Goal: Task Accomplishment & Management: Use online tool/utility

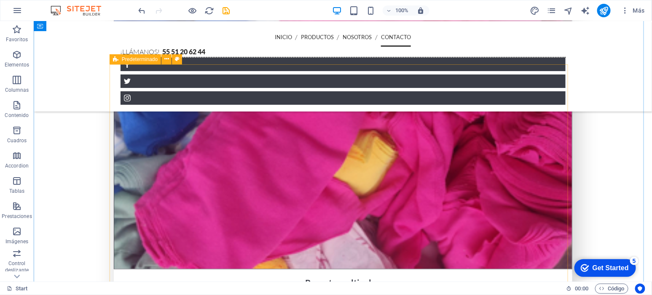
scroll to position [1426, 0]
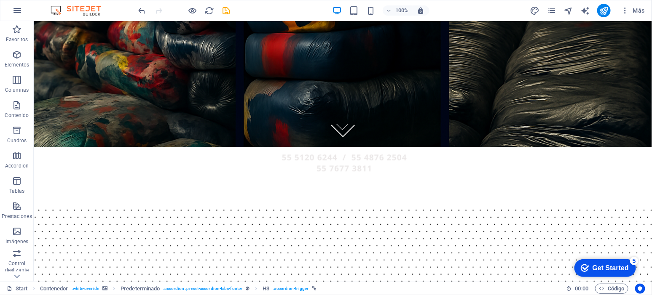
scroll to position [0, 0]
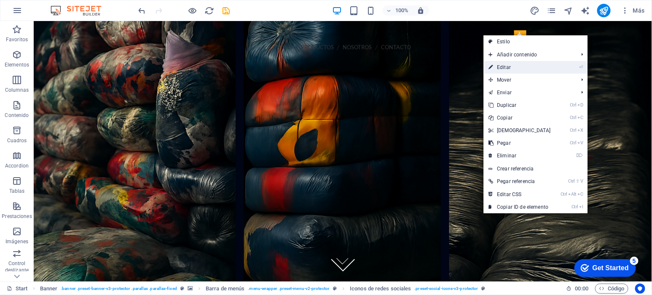
click at [531, 63] on link "⏎ Editar" at bounding box center [519, 67] width 72 height 13
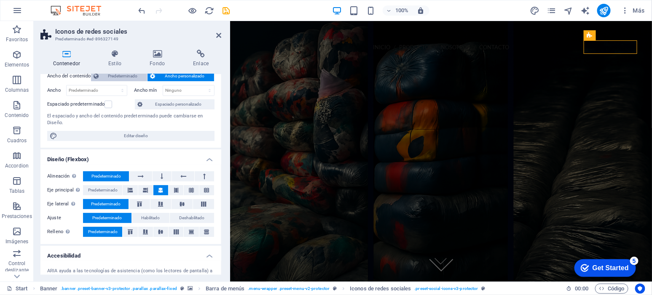
scroll to position [45, 0]
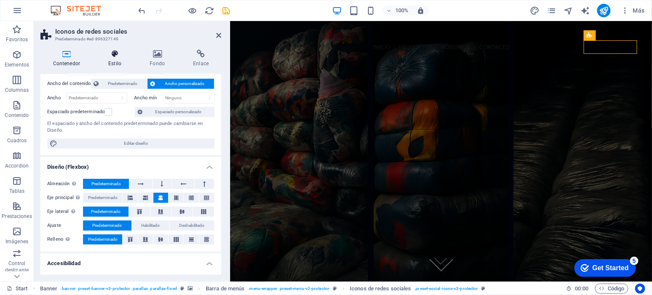
click at [115, 62] on h4 "Estilo" at bounding box center [116, 59] width 41 height 18
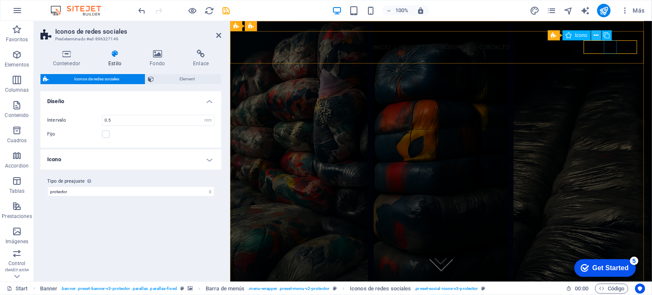
click at [598, 35] on icon at bounding box center [596, 35] width 5 height 9
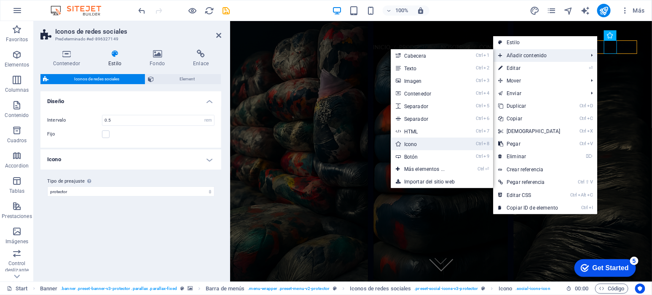
click at [413, 144] on link "Ctrl 8 Icono" at bounding box center [426, 144] width 71 height 13
select select "xMidYMid"
select select "px"
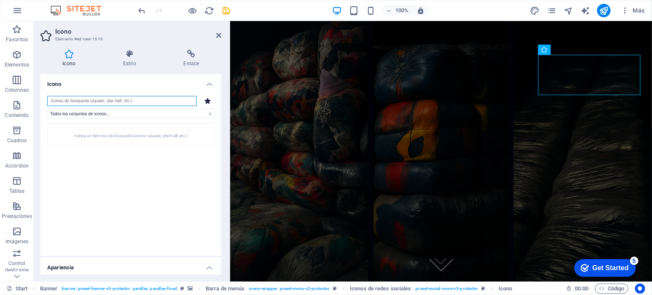
click at [169, 100] on input "search" at bounding box center [122, 101] width 150 height 10
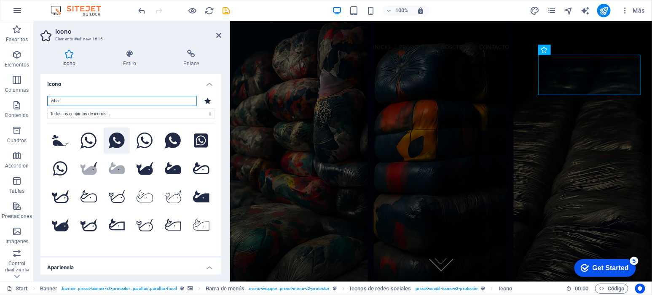
type input "wha"
click at [125, 148] on icon at bounding box center [117, 141] width 16 height 16
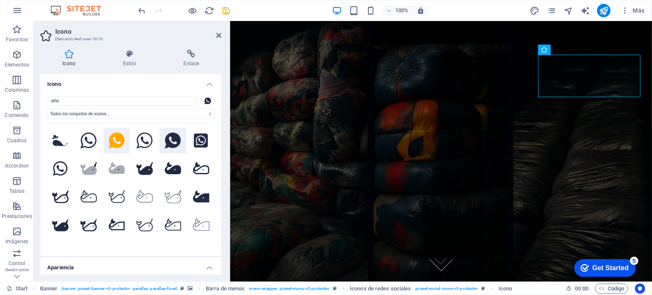
click at [181, 146] on icon at bounding box center [173, 141] width 16 height 16
click at [125, 145] on icon at bounding box center [117, 141] width 16 height 16
click at [194, 148] on icon at bounding box center [201, 141] width 14 height 14
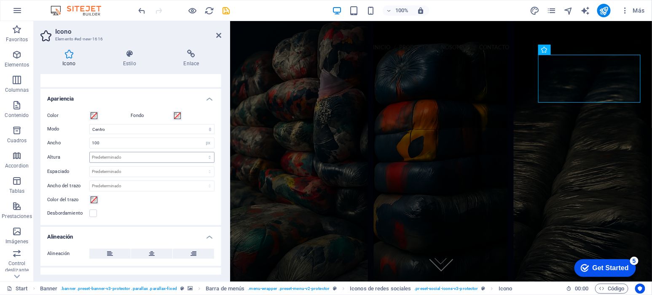
scroll to position [175, 0]
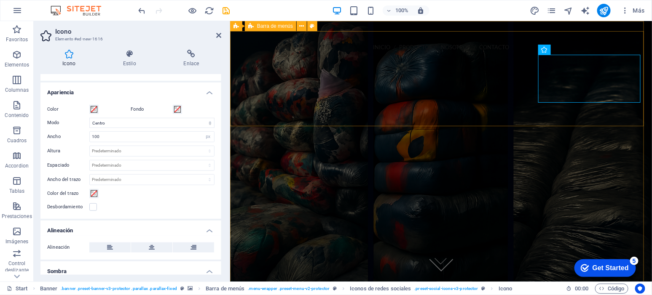
click at [391, 91] on div "INICIO PRODUCTOS NOSOTROS CONTACTO ¡Llámanos! 55 51 20 62 44 Menu" at bounding box center [441, 103] width 422 height 145
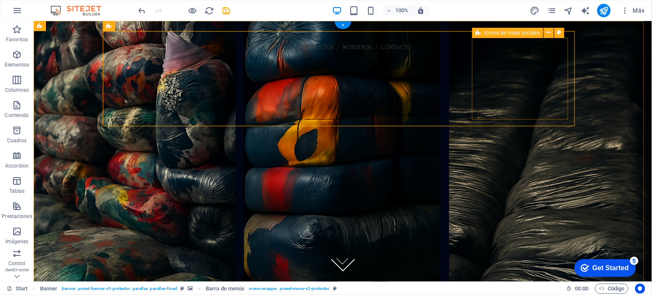
click at [488, 108] on div at bounding box center [342, 117] width 458 height 101
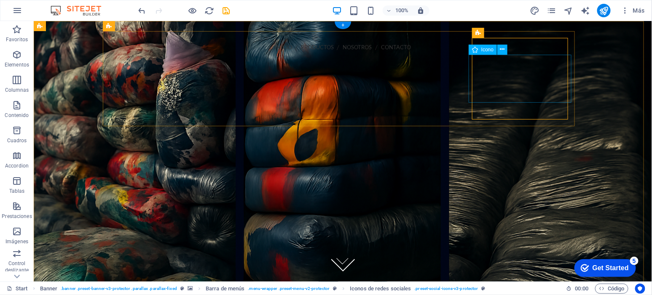
click at [482, 101] on figure at bounding box center [342, 126] width 465 height 51
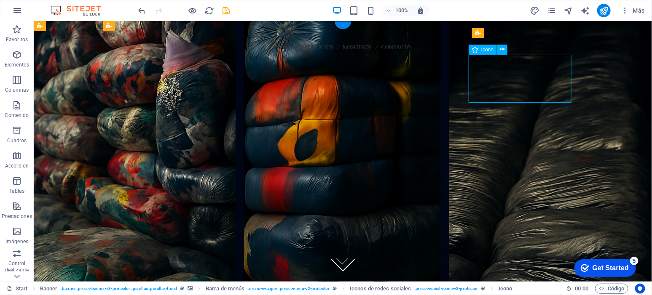
click at [492, 101] on figure at bounding box center [342, 126] width 465 height 51
click at [503, 48] on icon at bounding box center [502, 49] width 5 height 9
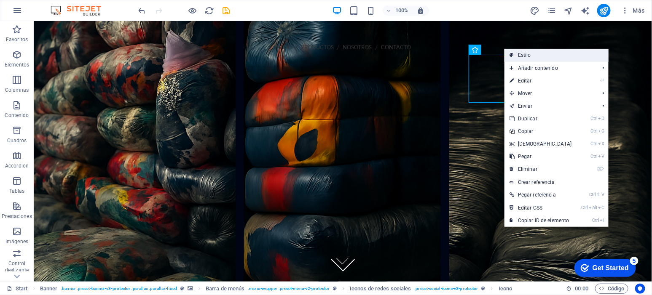
click at [545, 57] on link "Estilo" at bounding box center [556, 55] width 104 height 13
select select "rem"
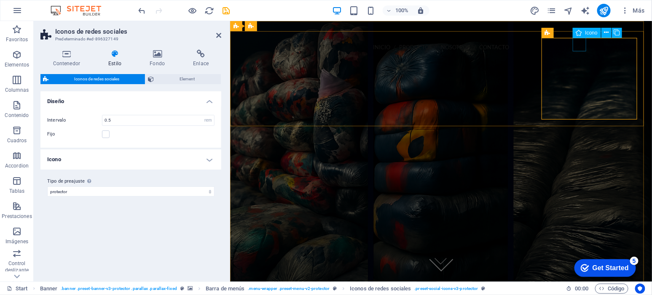
click at [578, 67] on figure at bounding box center [440, 73] width 408 height 13
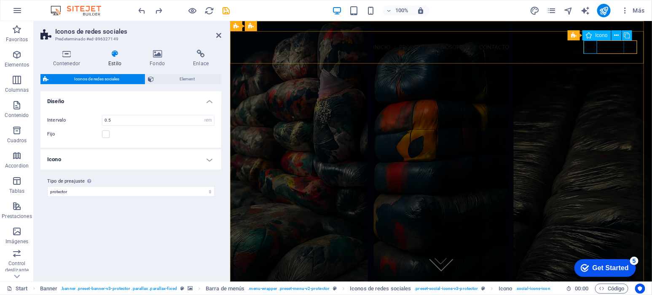
click at [632, 101] on figure at bounding box center [440, 107] width 408 height 13
click at [0, 0] on icon at bounding box center [0, 0] width 0 height 0
click at [629, 118] on figure at bounding box center [440, 124] width 408 height 13
select select "xMidYMid"
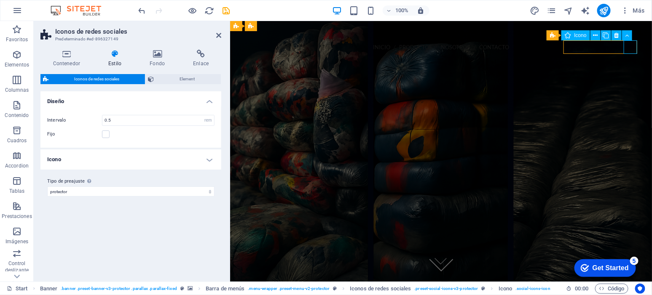
select select "px"
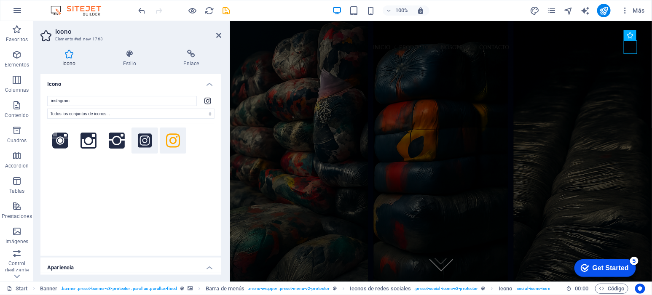
click at [142, 140] on icon at bounding box center [145, 141] width 14 height 14
click at [166, 141] on icon at bounding box center [173, 141] width 14 height 16
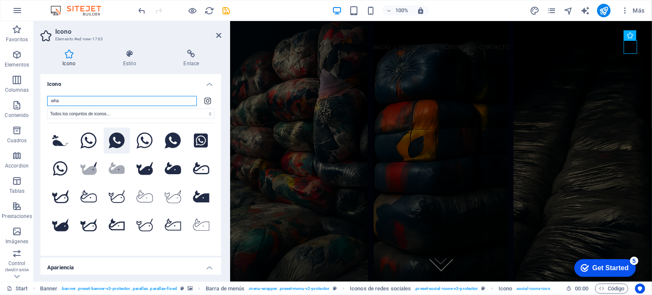
type input "wha"
click at [125, 142] on icon at bounding box center [117, 141] width 16 height 16
click at [183, 62] on h4 "Enlace" at bounding box center [191, 59] width 60 height 18
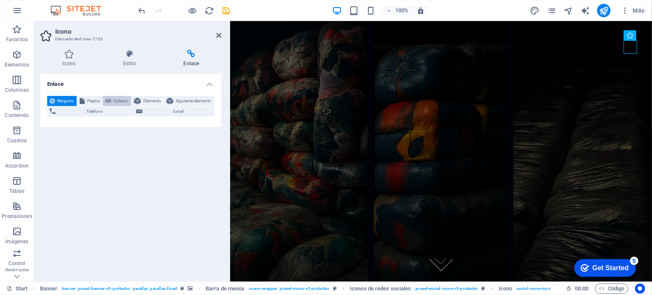
click at [117, 100] on span "Externo" at bounding box center [121, 101] width 15 height 10
select select "blank"
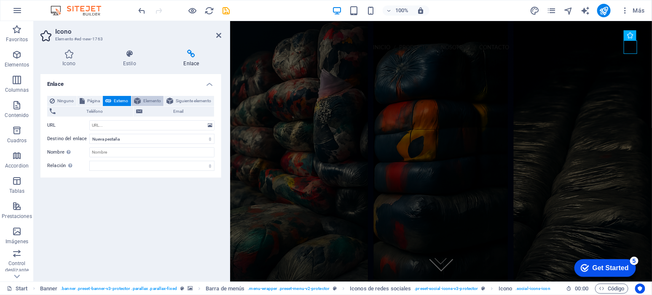
click at [156, 101] on span "Elemento" at bounding box center [152, 101] width 18 height 10
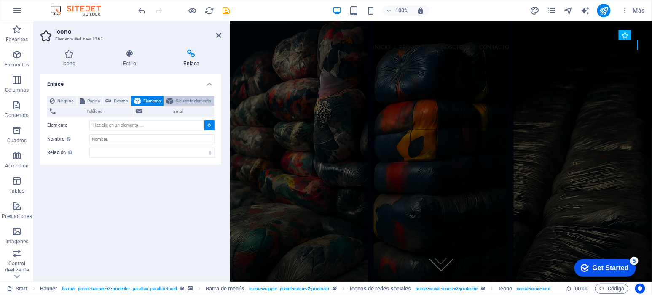
click at [178, 99] on span "Siguiente elemento" at bounding box center [194, 101] width 36 height 10
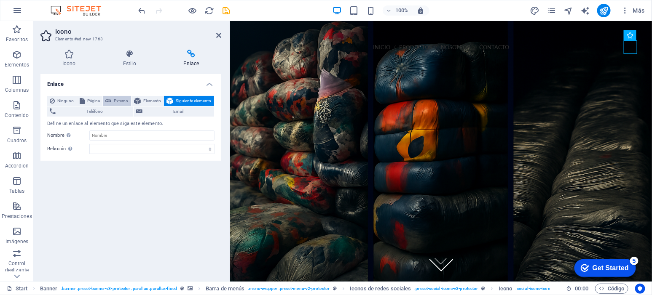
click at [123, 100] on span "Externo" at bounding box center [121, 101] width 15 height 10
select select "blank"
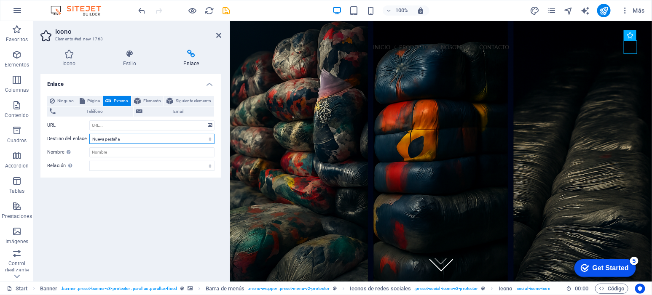
click at [134, 137] on select "Nueva pestaña Misma pestaña Superposición" at bounding box center [151, 139] width 125 height 10
click at [132, 127] on input "URL" at bounding box center [151, 125] width 125 height 10
paste input "[URL][DOMAIN_NAME]¡Hola!%20Bienvenido%20a%20Trapomex"
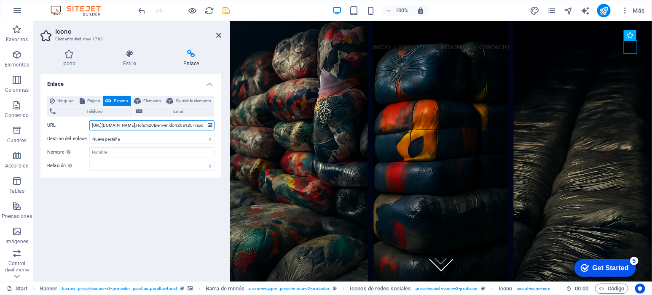
scroll to position [0, 27]
type input "[URL][DOMAIN_NAME]¡Hola!%20Bienvenido%20a%20Trapomex"
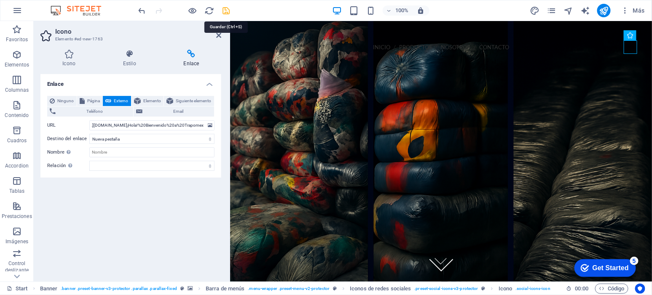
scroll to position [0, 0]
click at [0, 0] on icon "save" at bounding box center [0, 0] width 0 height 0
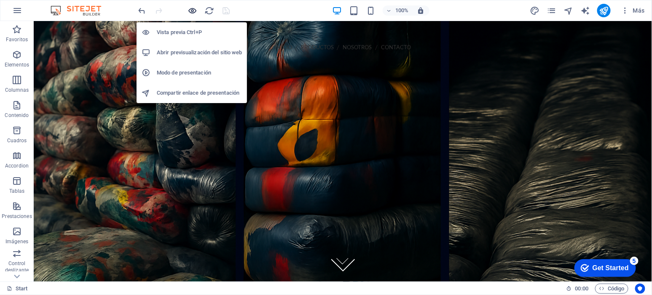
click at [0, 0] on icon "button" at bounding box center [0, 0] width 0 height 0
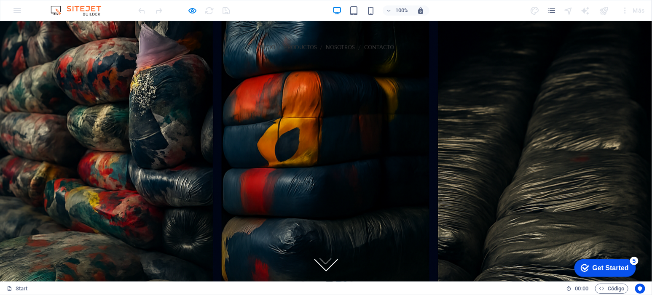
click at [548, 118] on link at bounding box center [326, 124] width 458 height 13
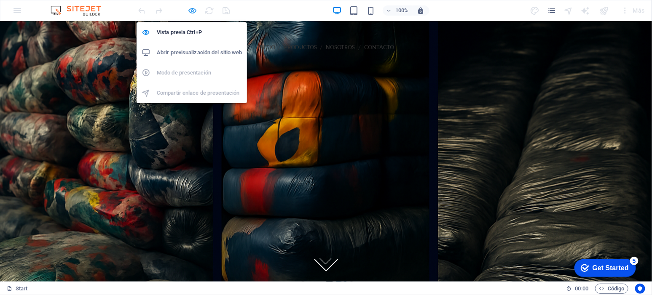
click at [0, 0] on icon "button" at bounding box center [0, 0] width 0 height 0
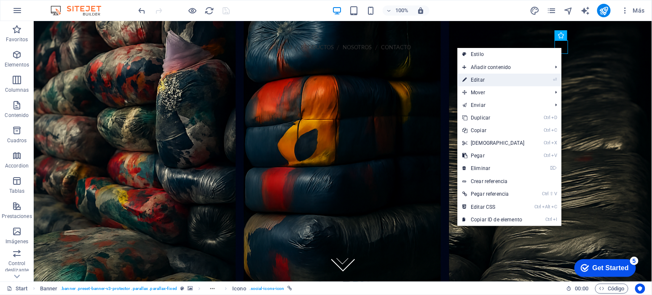
click at [503, 77] on link "⏎ Editar" at bounding box center [493, 80] width 72 height 13
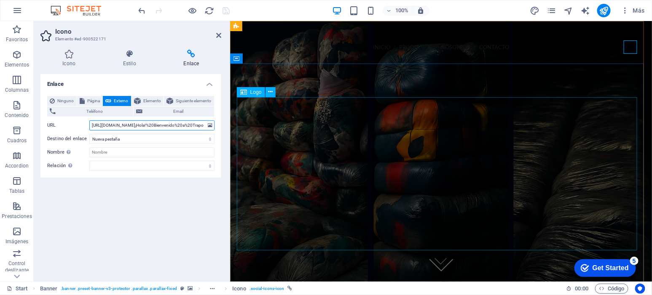
scroll to position [0, 27]
drag, startPoint x: 400, startPoint y: 145, endPoint x: 315, endPoint y: 133, distance: 86.0
type input "[URL][DOMAIN_NAME]¡Hola!"
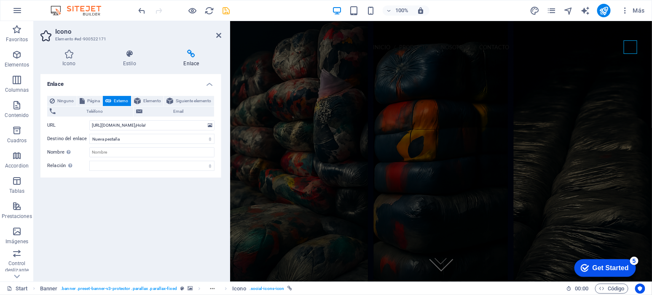
click at [143, 214] on div "Enlace Ninguno Página Externo Elemento Siguiente elemento Teléfono Email Página…" at bounding box center [130, 174] width 181 height 201
click at [225, 9] on icon "save" at bounding box center [227, 11] width 10 height 10
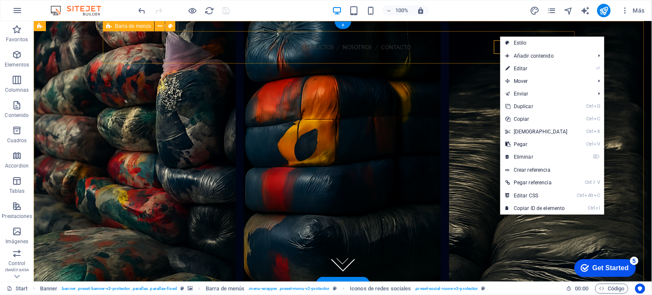
click at [486, 55] on div "INICIO PRODUCTOS NOSOTROS CONTACTO ¡Llámanos! 55 51 20 62 44 Menu" at bounding box center [343, 84] width 472 height 107
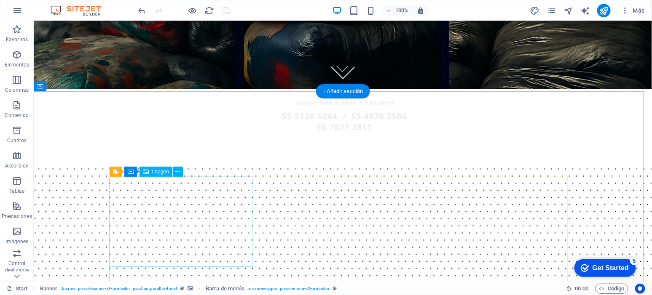
scroll to position [193, 0]
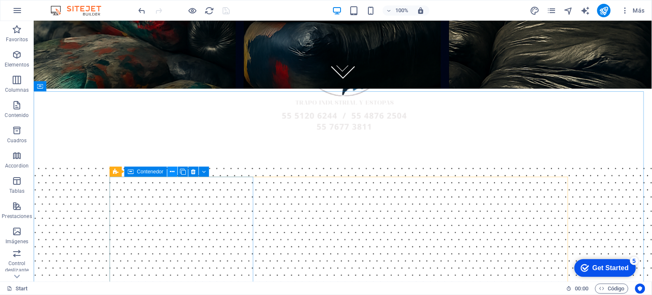
click at [171, 173] on icon at bounding box center [172, 172] width 5 height 9
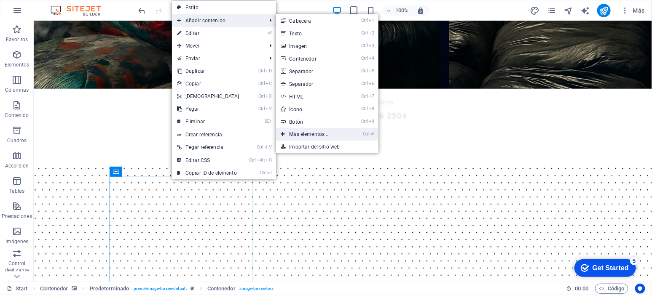
click at [310, 133] on link "Ctrl ⏎ Más elementos ..." at bounding box center [311, 134] width 71 height 13
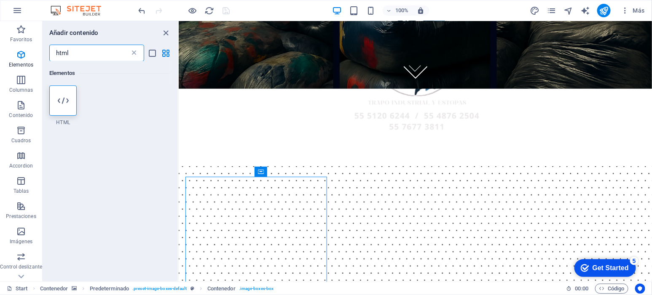
click at [136, 53] on icon at bounding box center [134, 53] width 8 height 8
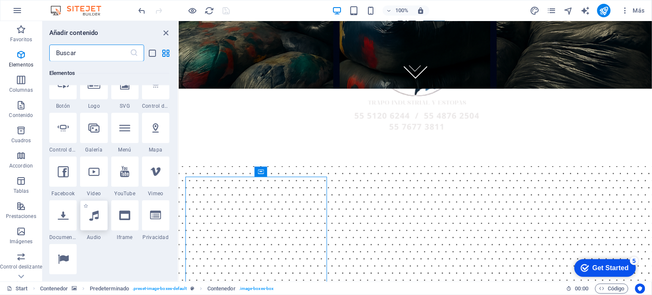
scroll to position [316, 0]
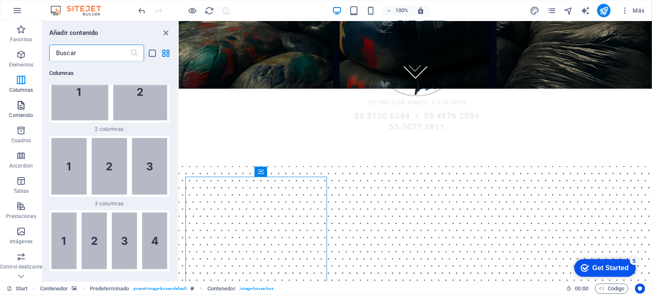
click at [15, 102] on span "Contenido" at bounding box center [21, 110] width 42 height 20
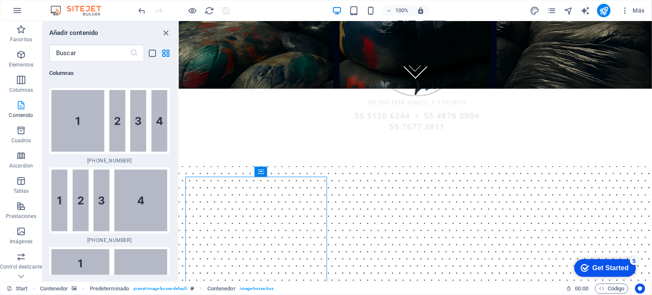
scroll to position [2863, 0]
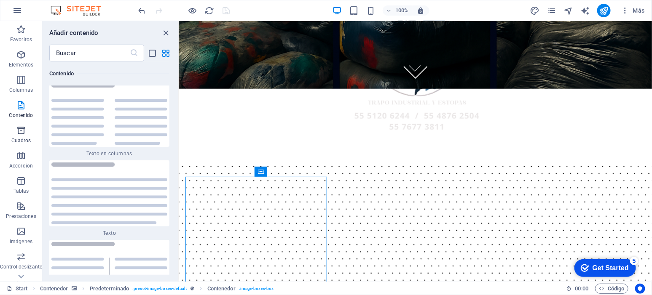
click at [14, 136] on span "Cuadros" at bounding box center [21, 136] width 42 height 20
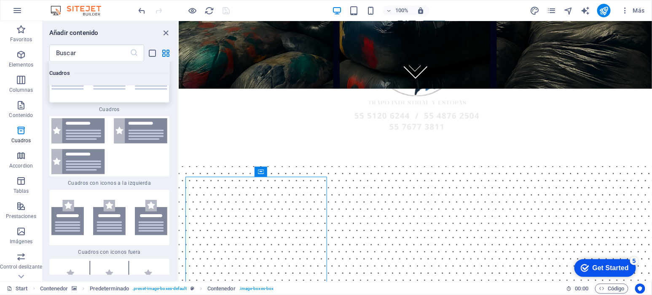
scroll to position [4739, 0]
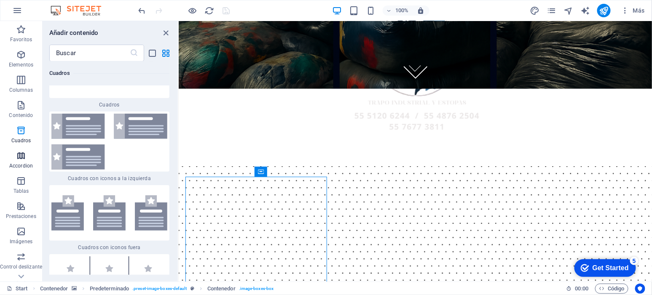
click at [7, 158] on span "Accordion" at bounding box center [21, 161] width 42 height 20
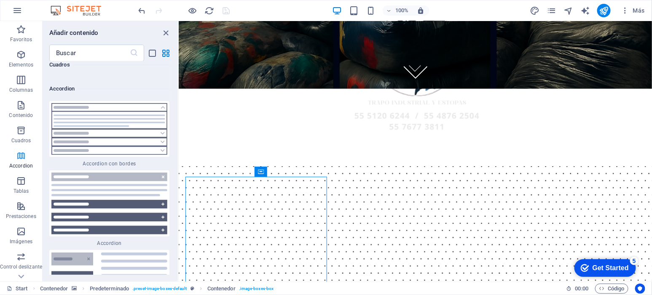
scroll to position [5242, 0]
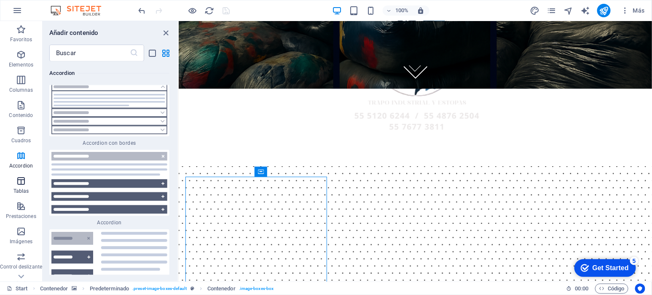
click at [27, 187] on span "Tablas" at bounding box center [21, 186] width 42 height 20
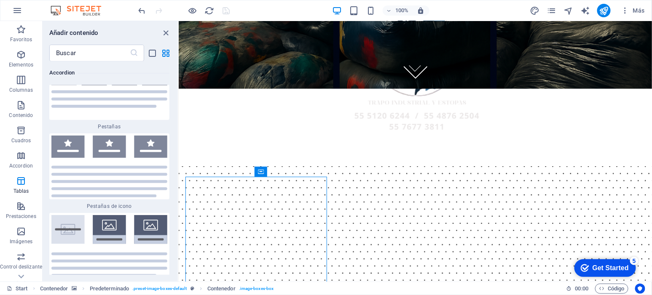
scroll to position [5710, 0]
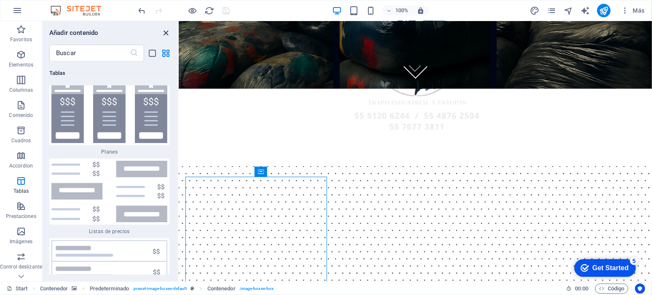
click at [169, 31] on icon "close panel" at bounding box center [166, 33] width 10 height 10
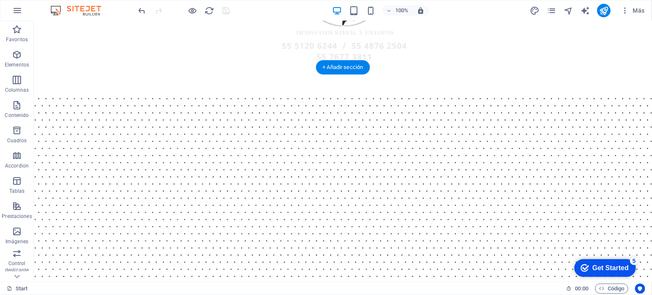
scroll to position [193, 0]
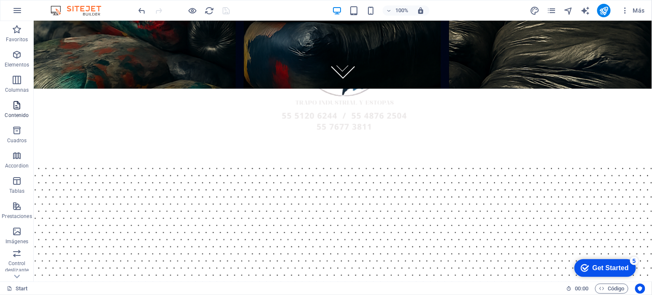
click at [21, 105] on span "Contenido" at bounding box center [17, 110] width 34 height 20
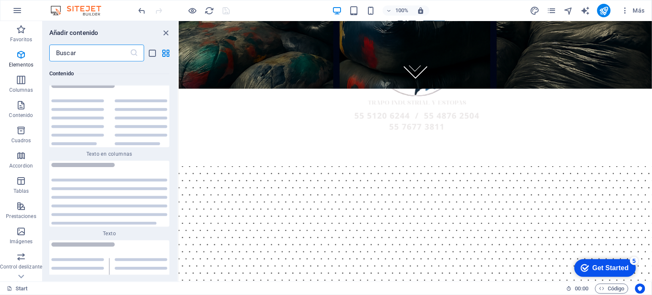
scroll to position [2862, 0]
click at [18, 133] on icon "button" at bounding box center [21, 131] width 10 height 10
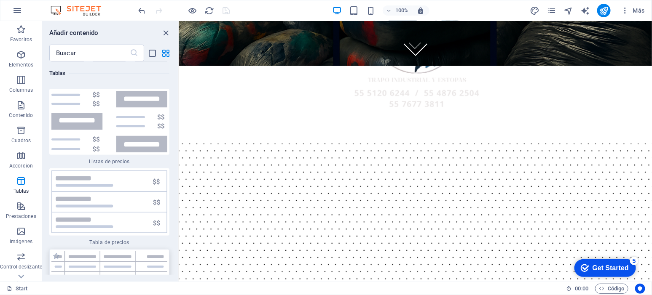
scroll to position [5792, 0]
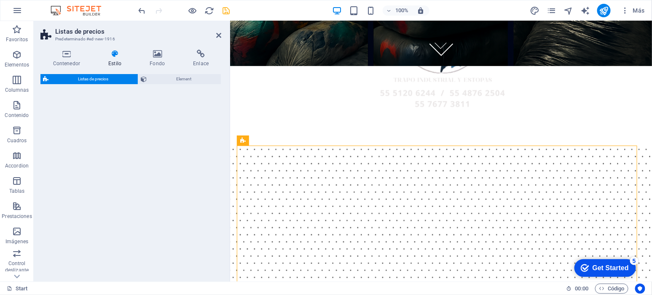
select select "rem"
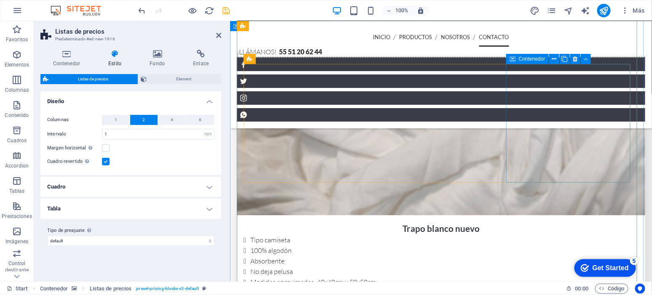
scroll to position [1813, 0]
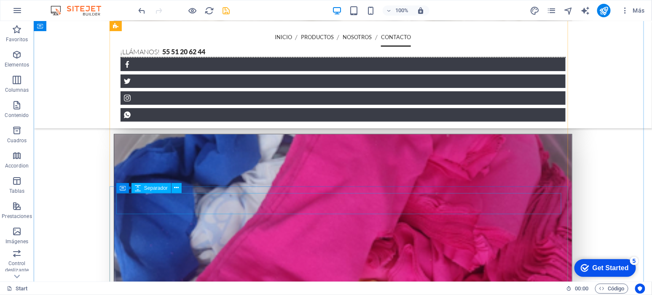
scroll to position [2074, 0]
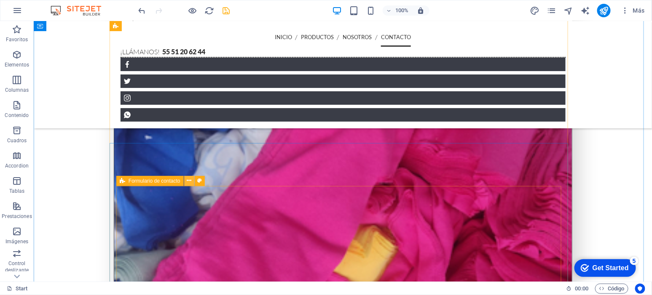
click at [187, 180] on icon at bounding box center [189, 181] width 5 height 9
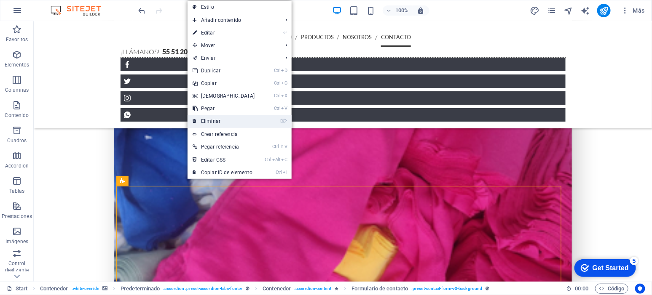
click at [222, 121] on link "⌦ Eliminar" at bounding box center [223, 121] width 72 height 13
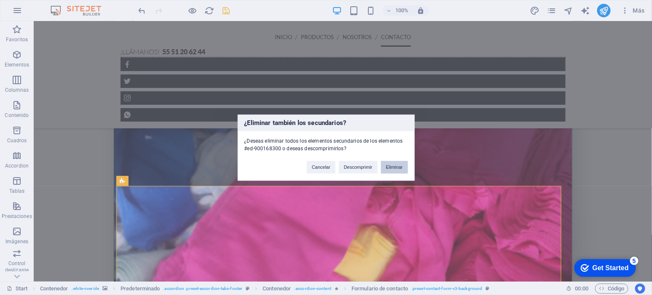
click at [389, 166] on button "Eliminar" at bounding box center [394, 167] width 27 height 13
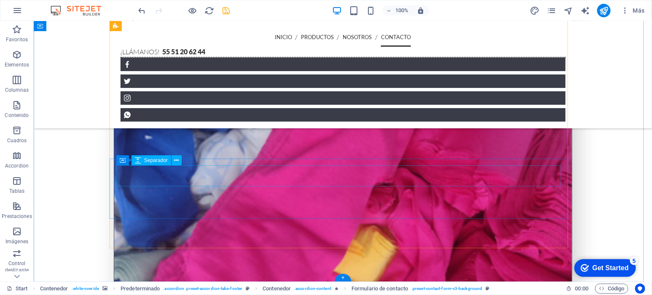
scroll to position [2059, 0]
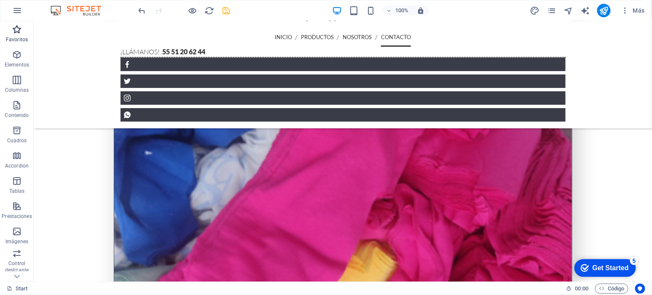
click at [18, 32] on icon "button" at bounding box center [17, 29] width 10 height 10
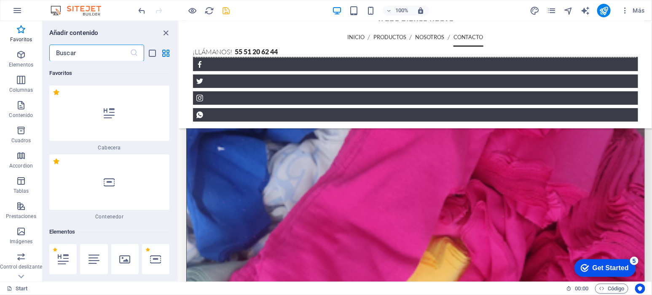
scroll to position [2050, 0]
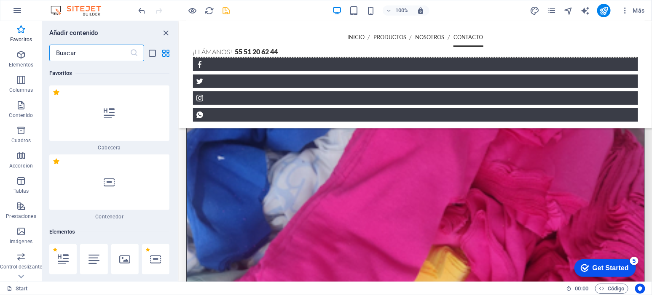
click at [84, 53] on input "text" at bounding box center [89, 53] width 80 height 17
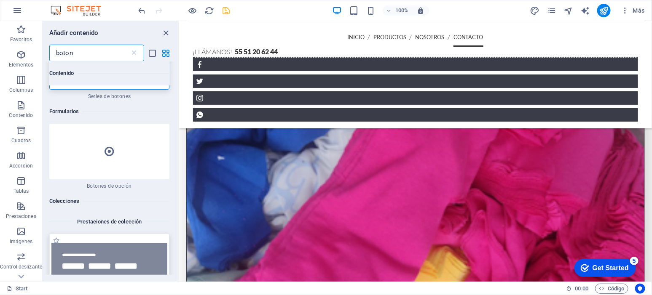
scroll to position [0, 0]
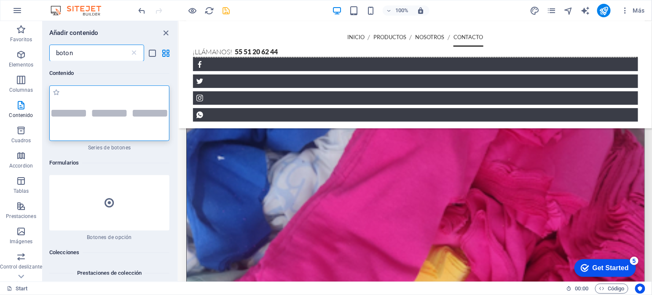
type input "boton"
click at [107, 120] on div at bounding box center [109, 114] width 120 height 56
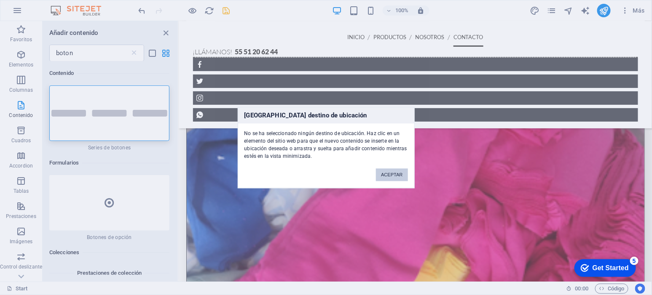
click at [393, 178] on button "ACEPTAR" at bounding box center [392, 175] width 32 height 13
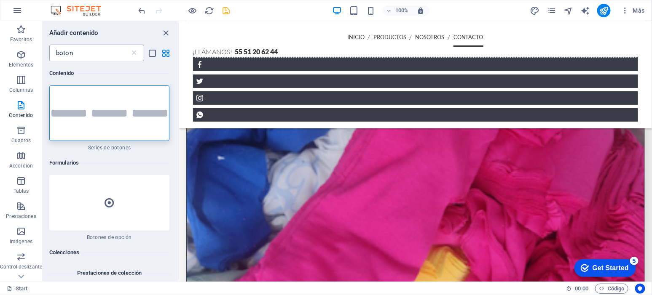
click at [95, 51] on input "boton" at bounding box center [89, 53] width 80 height 17
click at [21, 217] on p "Prestaciones" at bounding box center [21, 216] width 30 height 7
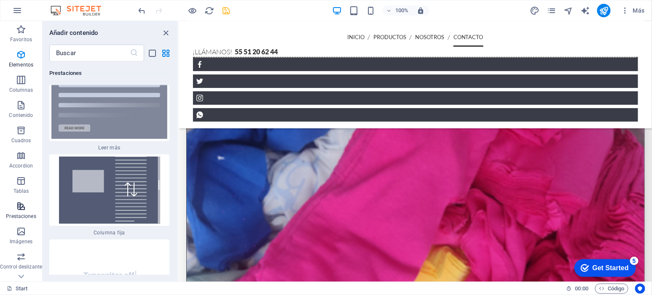
scroll to position [6432, 0]
click at [32, 228] on span "Imágenes" at bounding box center [21, 237] width 42 height 20
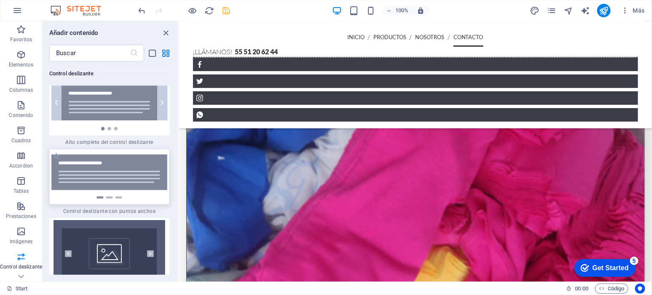
scroll to position [9869, 0]
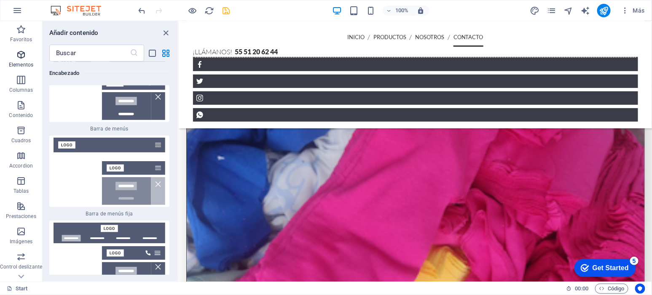
click at [27, 59] on span "Elementos" at bounding box center [21, 60] width 42 height 20
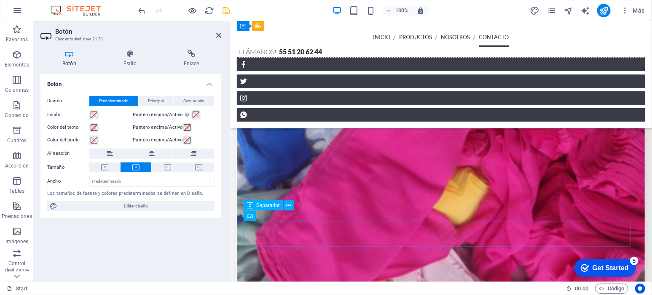
scroll to position [1988, 0]
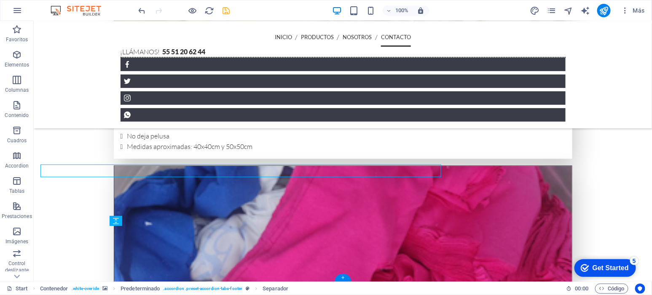
scroll to position [2085, 0]
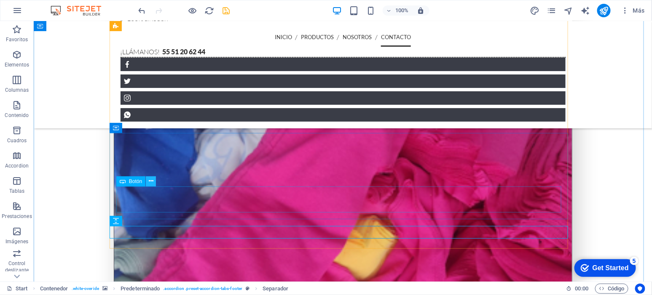
click at [151, 179] on icon at bounding box center [151, 181] width 5 height 9
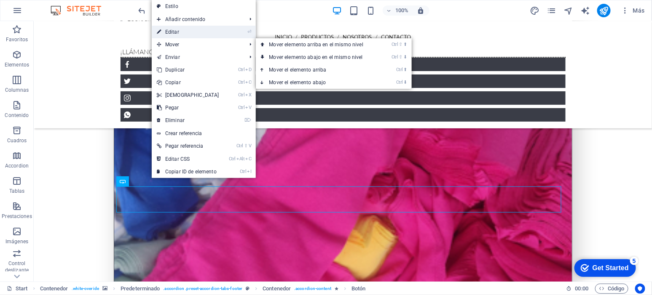
click at [203, 31] on link "⏎ Editar" at bounding box center [188, 32] width 72 height 13
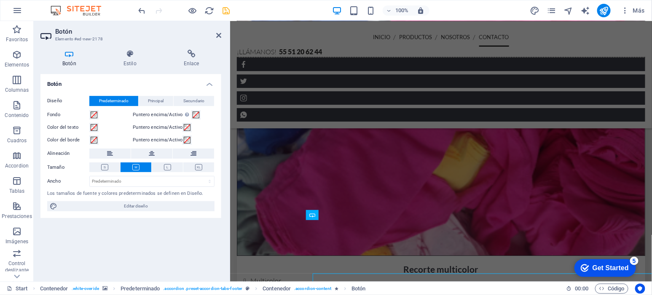
scroll to position [1997, 0]
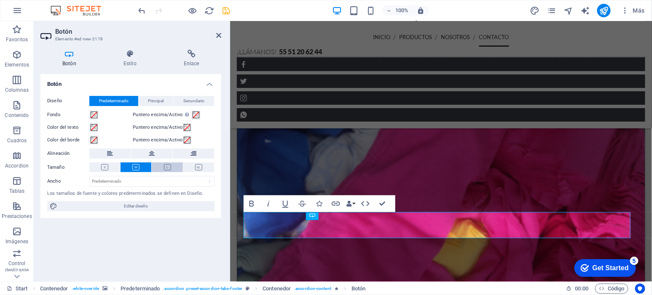
click at [164, 166] on icon at bounding box center [167, 167] width 7 height 6
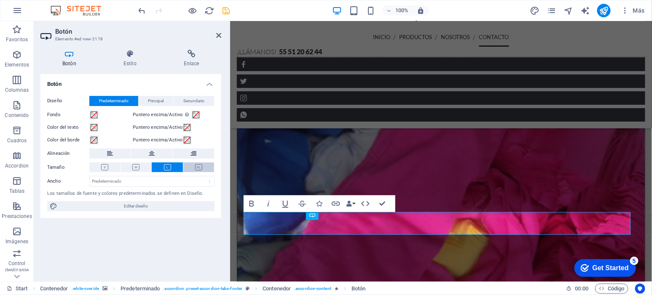
click at [192, 168] on button at bounding box center [198, 168] width 31 height 10
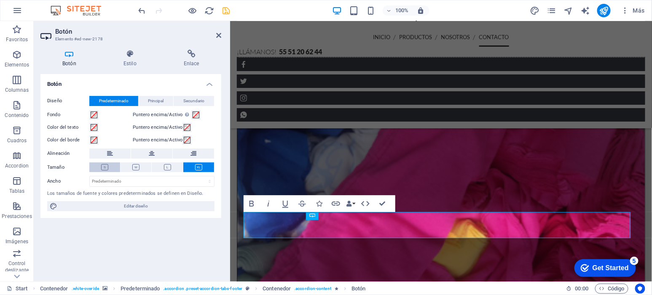
click at [111, 166] on button at bounding box center [104, 168] width 31 height 10
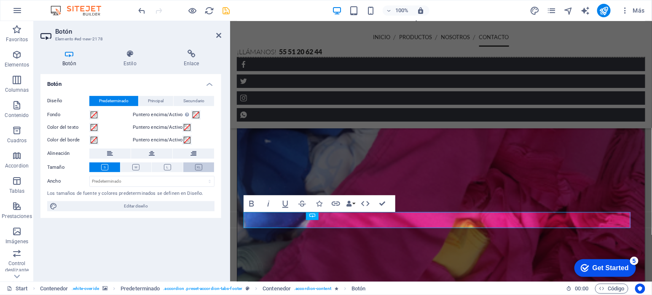
click at [205, 166] on button at bounding box center [198, 168] width 31 height 10
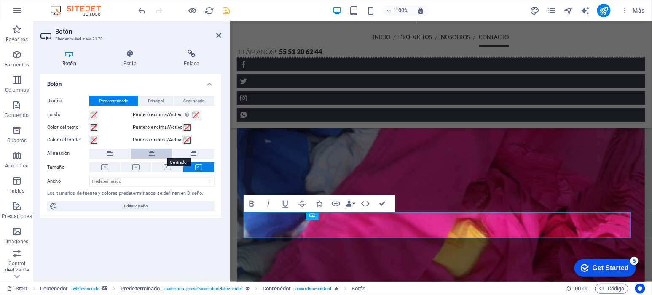
click at [150, 153] on icon at bounding box center [152, 154] width 6 height 10
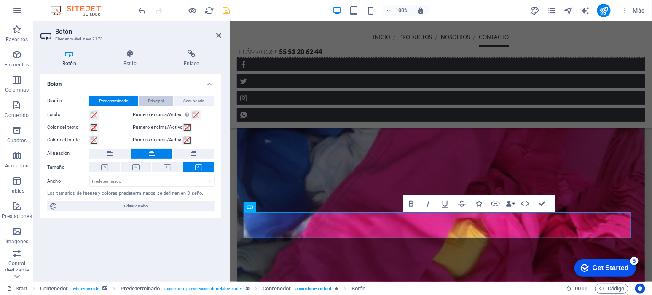
click at [154, 97] on span "Principal" at bounding box center [156, 101] width 16 height 10
click at [201, 101] on span "Secundario" at bounding box center [193, 101] width 21 height 10
click at [161, 104] on span "Principal" at bounding box center [156, 101] width 16 height 10
click at [127, 102] on span "Predeterminado" at bounding box center [113, 101] width 29 height 10
click at [131, 63] on h4 "Estilo" at bounding box center [132, 59] width 60 height 18
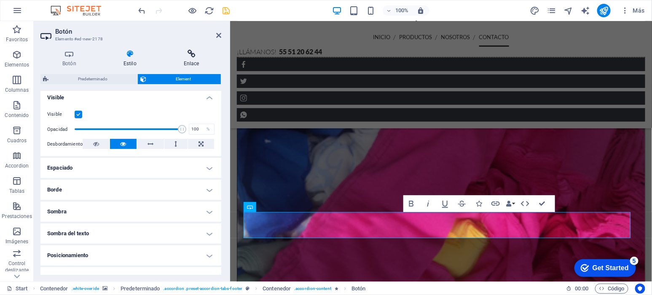
scroll to position [88, 0]
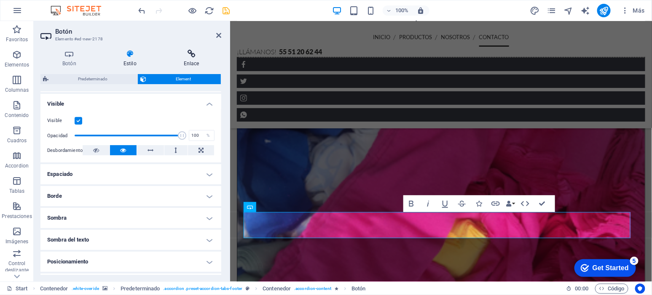
click at [193, 50] on icon at bounding box center [191, 54] width 59 height 8
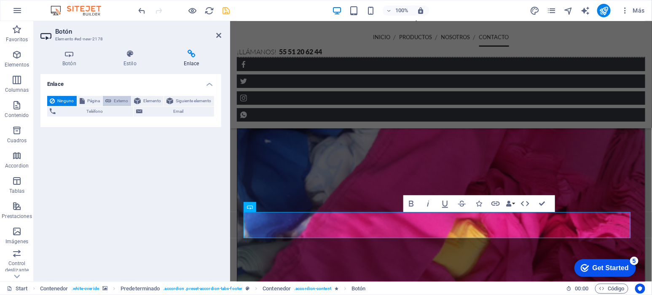
click at [123, 98] on span "Externo" at bounding box center [121, 101] width 15 height 10
select select "blank"
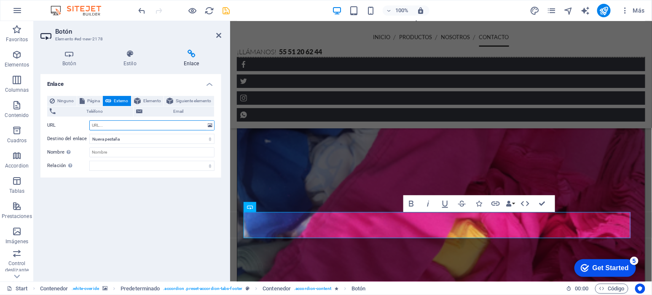
click at [118, 126] on input "URL" at bounding box center [151, 125] width 125 height 10
paste input "[URL][DOMAIN_NAME]¡Hola!%20Bienvenido%20a%20Trapomex"
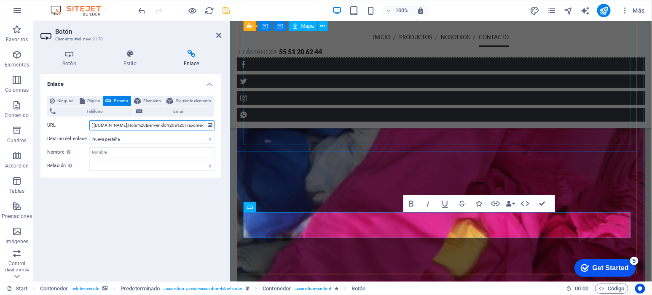
drag, startPoint x: 375, startPoint y: 147, endPoint x: 261, endPoint y: 138, distance: 114.1
click at [178, 125] on input "[URL][DOMAIN_NAME]¡Hola!%20Bienvenido%20a%20Trapomex" at bounding box center [151, 125] width 125 height 10
drag, startPoint x: 410, startPoint y: 145, endPoint x: 312, endPoint y: 138, distance: 98.4
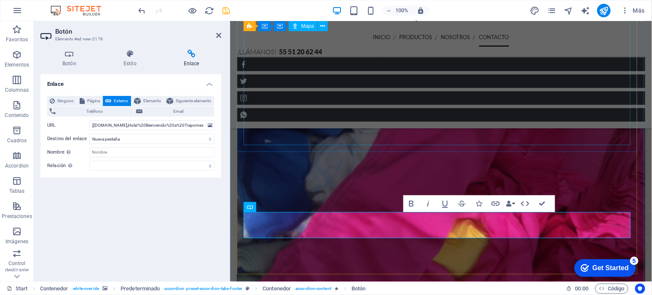
scroll to position [0, 0]
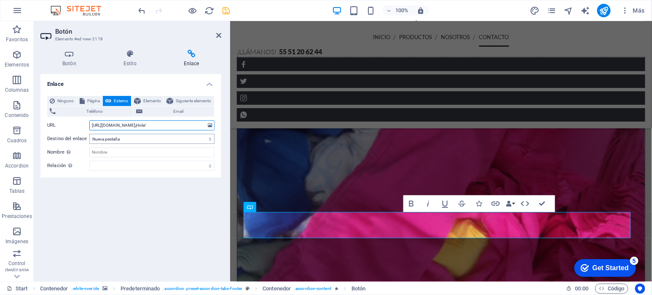
type input "[URL][DOMAIN_NAME]¡Hola!"
click at [148, 137] on select "Nueva pestaña Misma pestaña Superposición" at bounding box center [151, 139] width 125 height 10
select select "overlay"
click at [89, 134] on select "Nueva pestaña Misma pestaña Superposición" at bounding box center [151, 139] width 125 height 10
click at [223, 10] on icon "save" at bounding box center [227, 11] width 10 height 10
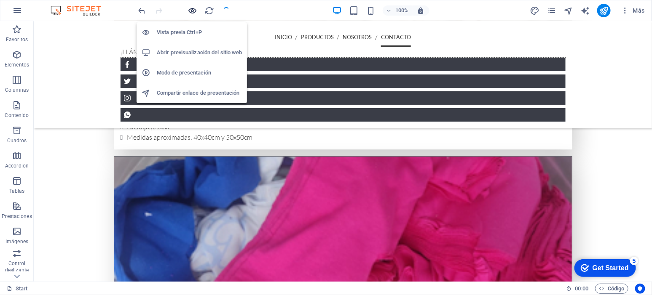
click at [0, 0] on icon "button" at bounding box center [0, 0] width 0 height 0
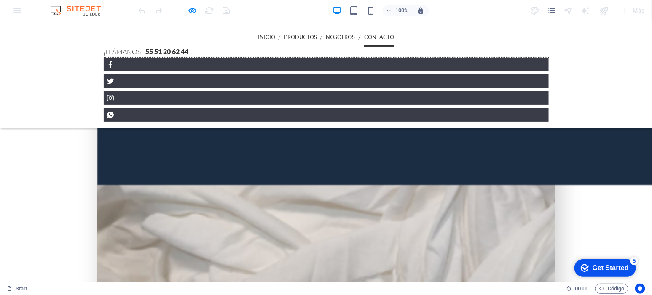
scroll to position [1728, 0]
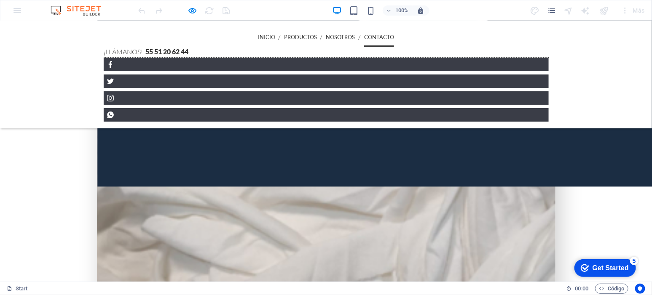
click at [4, 77] on button "×" at bounding box center [2, 82] width 4 height 10
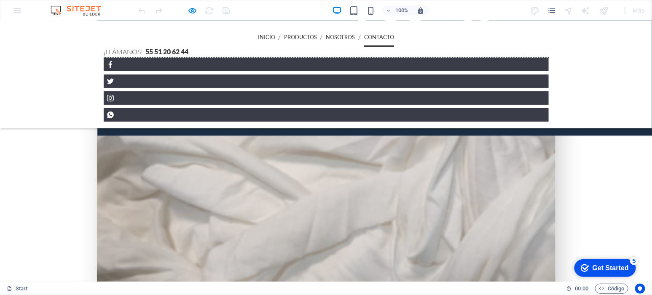
scroll to position [1781, 0]
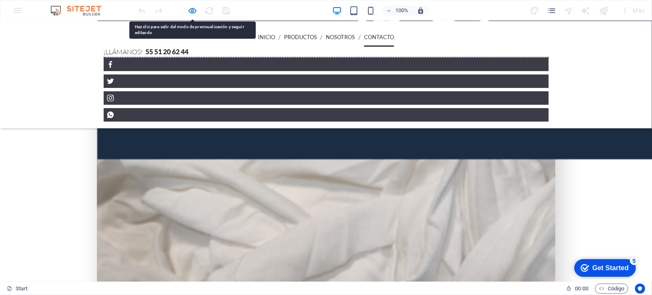
drag, startPoint x: 320, startPoint y: 169, endPoint x: 225, endPoint y: 5, distance: 190.5
click at [0, 0] on div at bounding box center [0, 0] width 0 height 0
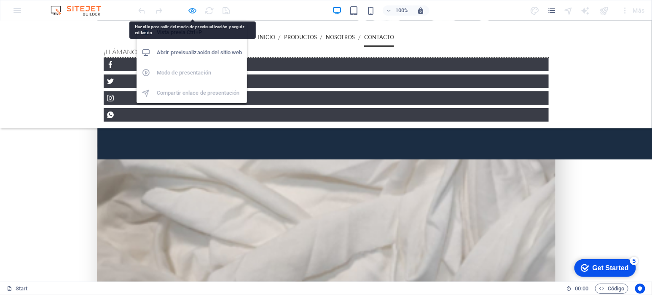
click at [0, 0] on icon "button" at bounding box center [0, 0] width 0 height 0
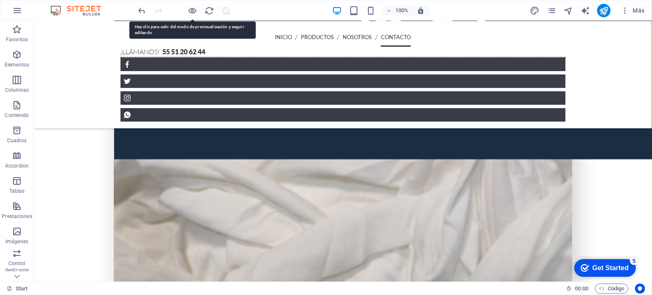
drag, startPoint x: 227, startPoint y: 11, endPoint x: 221, endPoint y: 12, distance: 6.0
click at [0, 0] on div at bounding box center [0, 0] width 0 height 0
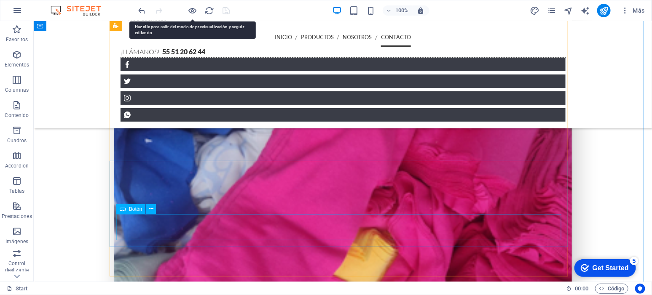
scroll to position [2071, 0]
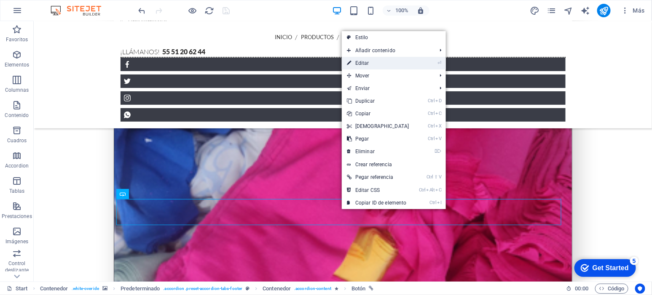
click at [376, 64] on link "⏎ Editar" at bounding box center [378, 63] width 72 height 13
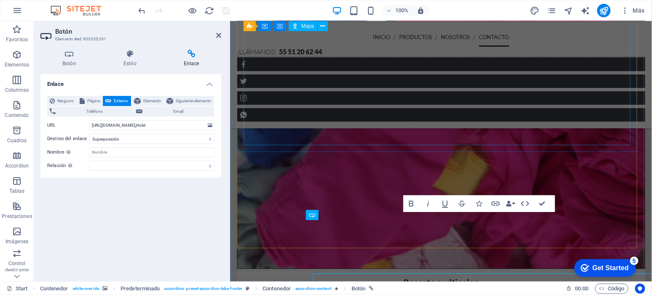
scroll to position [1997, 0]
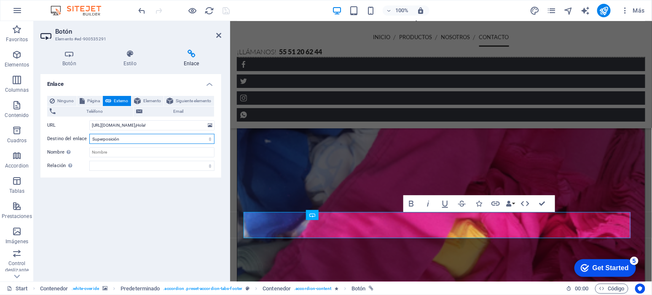
click at [128, 139] on select "Nueva pestaña Misma pestaña Superposición" at bounding box center [151, 139] width 125 height 10
select select "blank"
click at [89, 134] on select "Nueva pestaña Misma pestaña Superposición" at bounding box center [151, 139] width 125 height 10
click at [225, 9] on icon "save" at bounding box center [227, 11] width 10 height 10
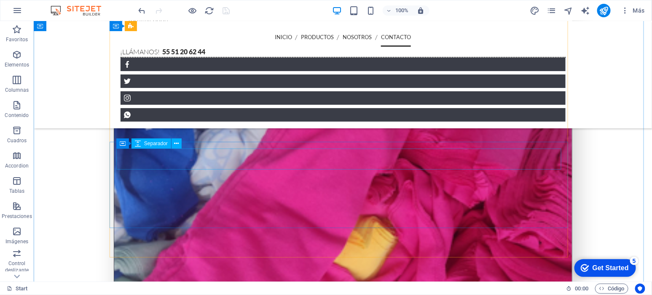
scroll to position [2085, 0]
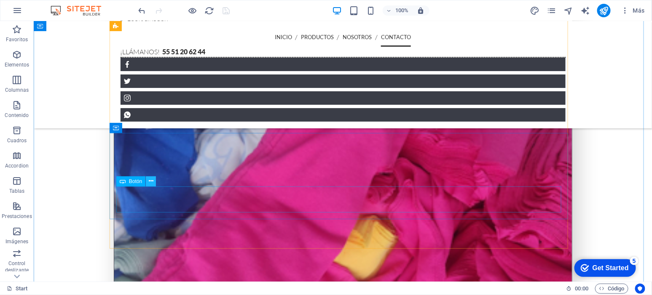
click at [150, 181] on icon at bounding box center [151, 181] width 5 height 9
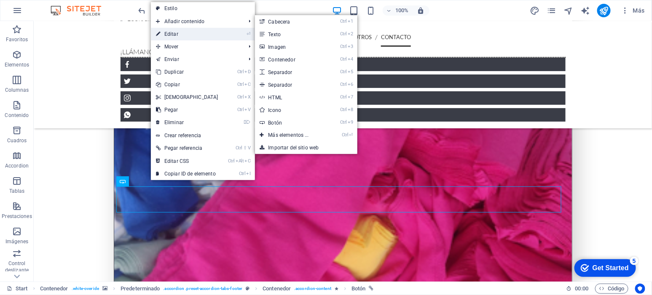
click at [190, 30] on link "⏎ Editar" at bounding box center [187, 34] width 72 height 13
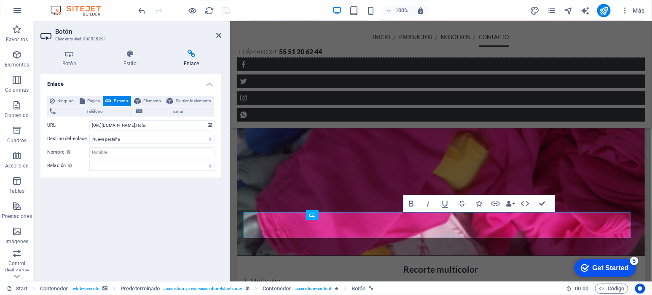
scroll to position [1997, 0]
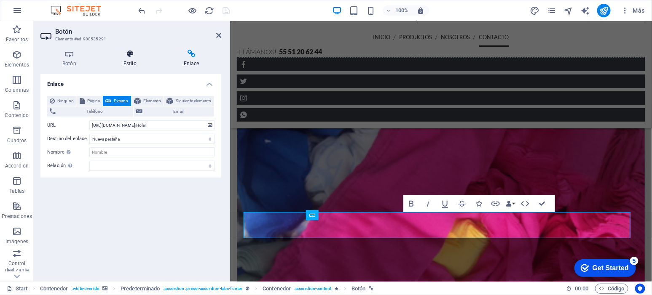
click at [129, 57] on icon at bounding box center [130, 54] width 57 height 8
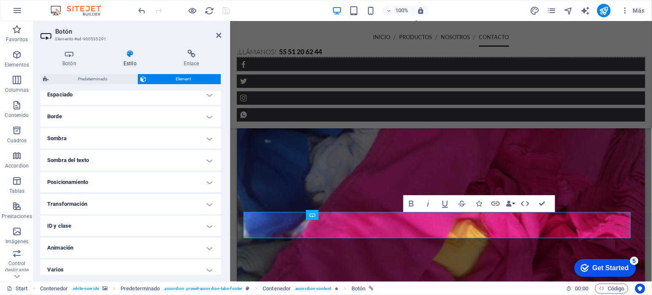
scroll to position [171, 0]
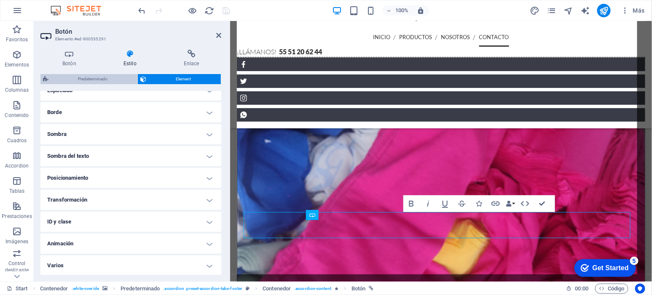
click at [88, 75] on span "Predeterminado" at bounding box center [93, 79] width 84 height 10
select select "tabs"
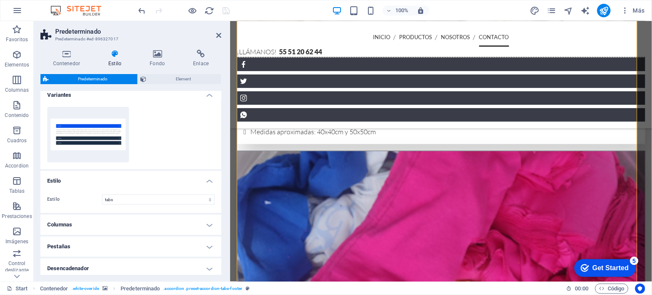
scroll to position [0, 0]
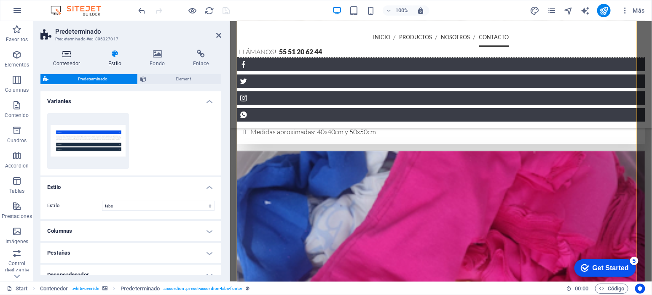
click at [69, 65] on h4 "Contenedor" at bounding box center [68, 59] width 56 height 18
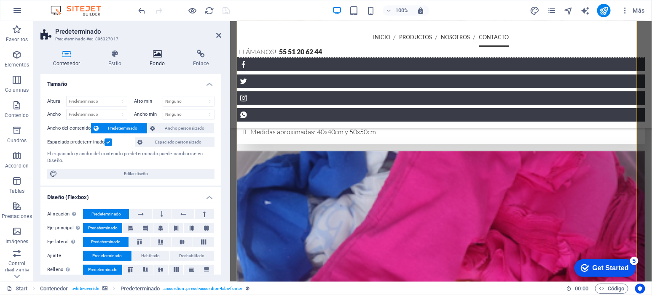
click at [164, 58] on h4 "Fondo" at bounding box center [158, 59] width 43 height 18
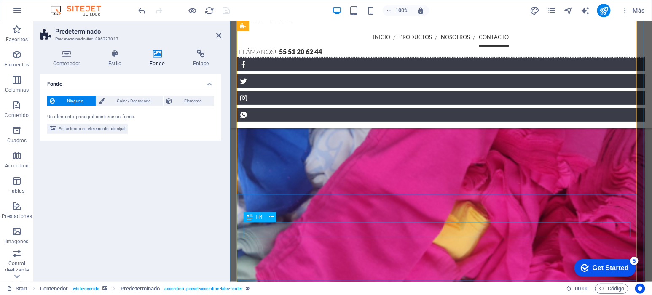
scroll to position [2023, 0]
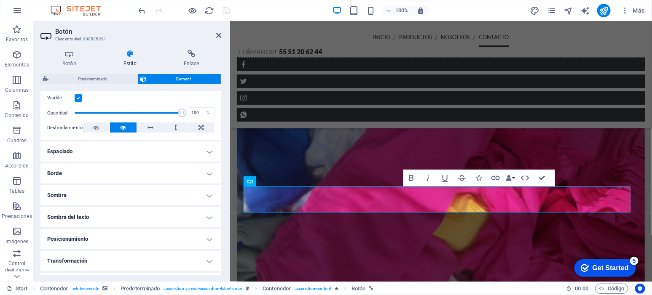
scroll to position [102, 0]
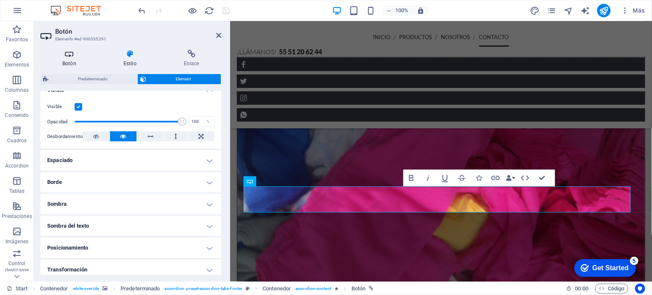
click at [64, 59] on h4 "Botón" at bounding box center [70, 59] width 61 height 18
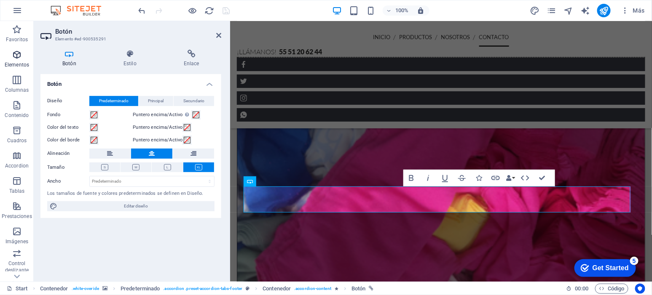
click at [24, 57] on span "Elementos" at bounding box center [17, 60] width 34 height 20
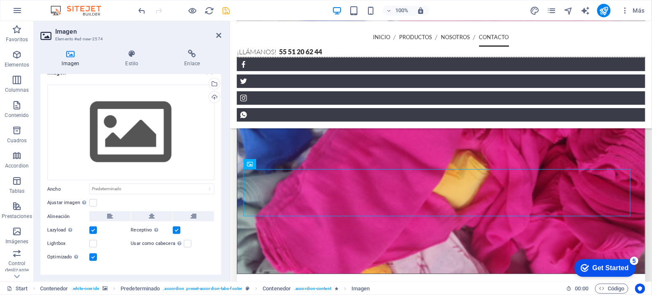
scroll to position [24, 0]
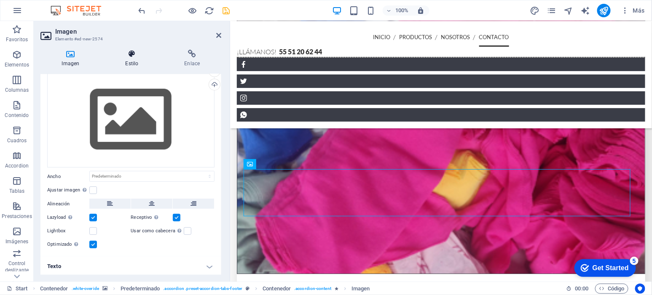
click at [131, 52] on icon at bounding box center [132, 54] width 56 height 8
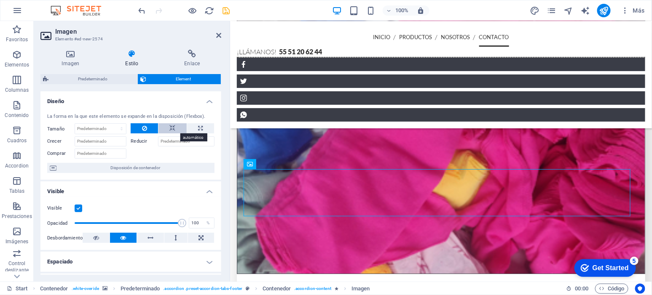
click at [170, 128] on icon at bounding box center [173, 128] width 6 height 10
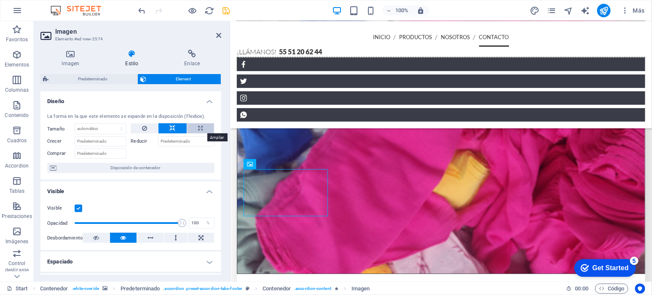
click at [203, 126] on button at bounding box center [200, 128] width 27 height 10
type input "100"
select select "%"
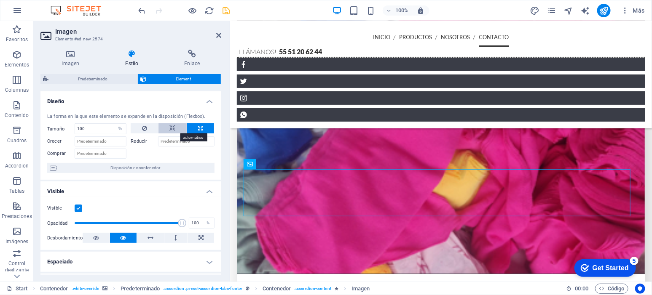
click at [176, 131] on button at bounding box center [172, 128] width 28 height 10
select select "DISABLED_OPTION_VALUE"
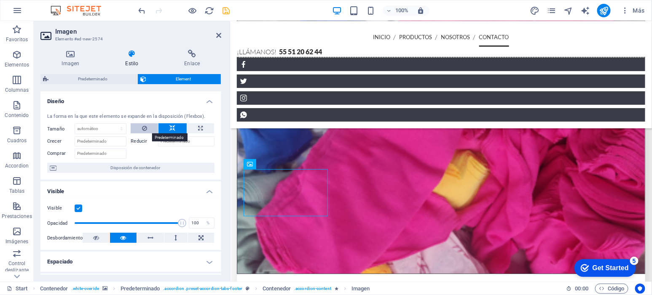
click at [143, 128] on icon at bounding box center [144, 128] width 5 height 10
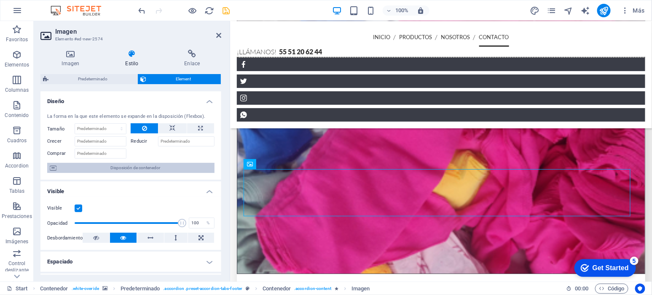
click at [160, 171] on span "Disposición de contenedor" at bounding box center [135, 168] width 153 height 10
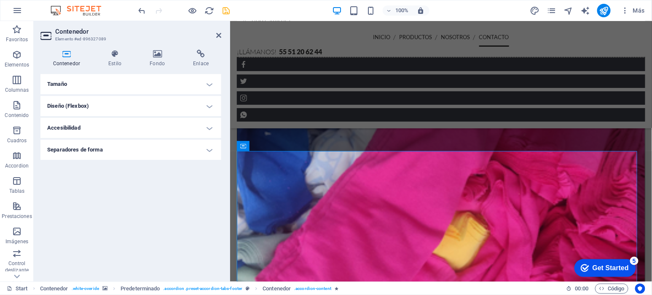
click at [189, 85] on h4 "Tamaño" at bounding box center [130, 84] width 181 height 20
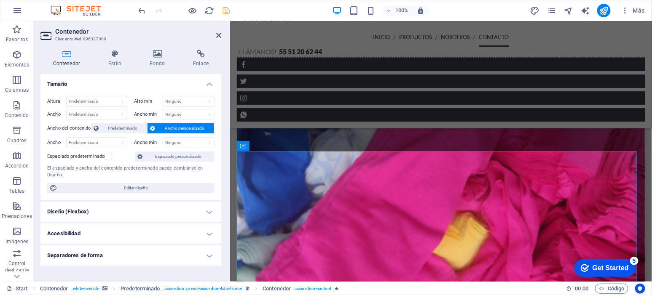
click at [172, 209] on h4 "Diseño (Flexbox)" at bounding box center [130, 212] width 181 height 20
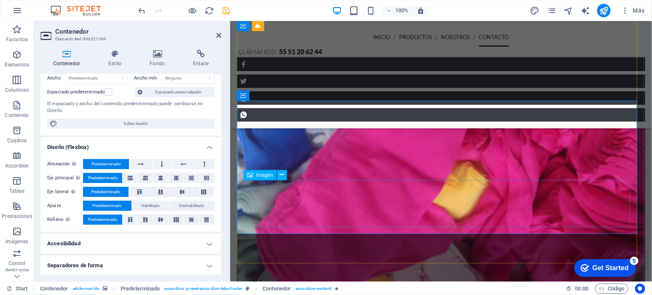
scroll to position [2071, 0]
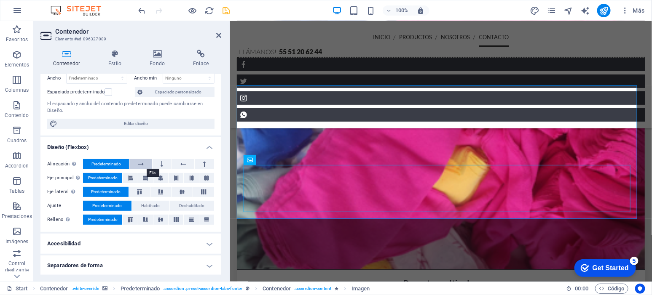
click at [143, 165] on icon at bounding box center [141, 164] width 6 height 10
click at [185, 165] on icon at bounding box center [183, 164] width 6 height 10
click at [161, 163] on icon at bounding box center [162, 164] width 3 height 10
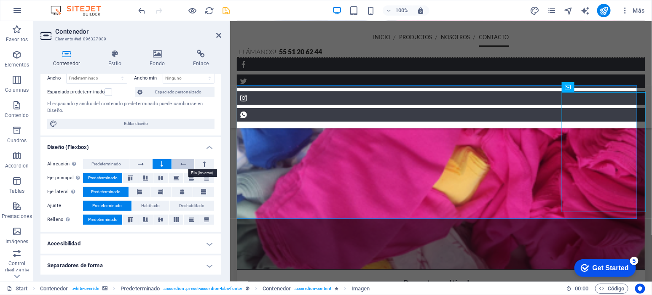
click at [185, 163] on button at bounding box center [183, 164] width 22 height 10
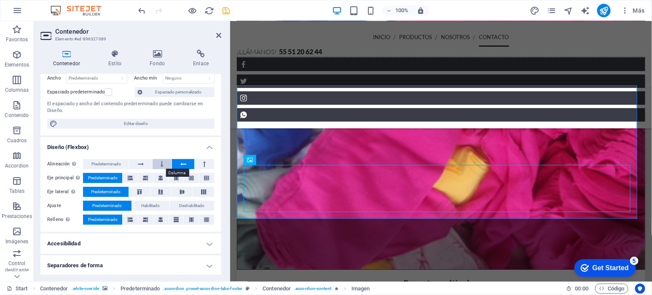
click at [161, 165] on icon at bounding box center [162, 164] width 3 height 10
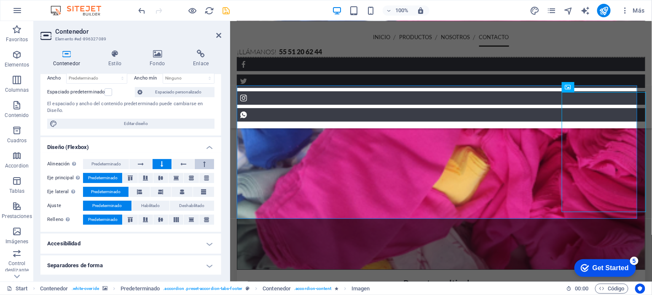
click at [205, 165] on button at bounding box center [204, 164] width 19 height 10
click at [180, 166] on icon at bounding box center [183, 164] width 6 height 10
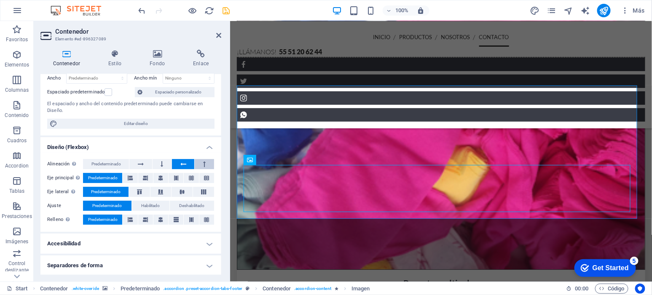
click at [203, 162] on icon at bounding box center [204, 164] width 3 height 10
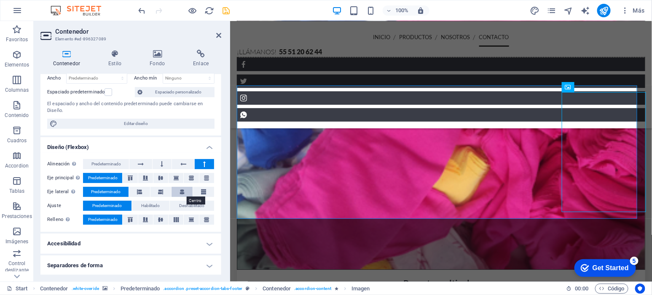
click at [182, 190] on icon at bounding box center [181, 192] width 5 height 10
click at [163, 165] on icon at bounding box center [162, 164] width 3 height 10
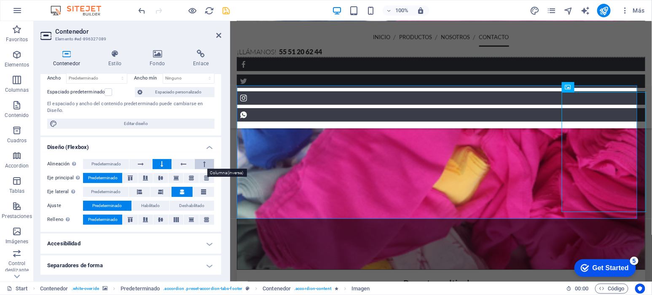
click at [200, 163] on button at bounding box center [204, 164] width 19 height 10
click at [182, 163] on icon at bounding box center [183, 164] width 6 height 10
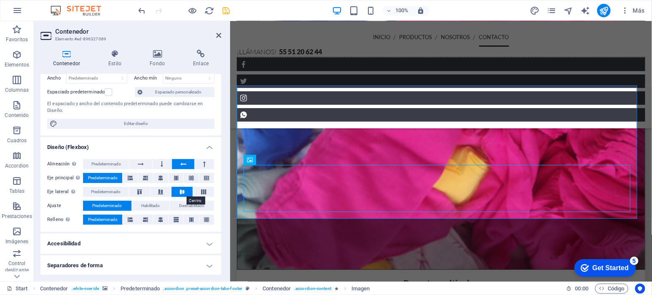
click at [179, 194] on button at bounding box center [181, 192] width 21 height 10
click at [157, 192] on icon at bounding box center [160, 192] width 10 height 5
click at [132, 219] on icon at bounding box center [130, 220] width 5 height 10
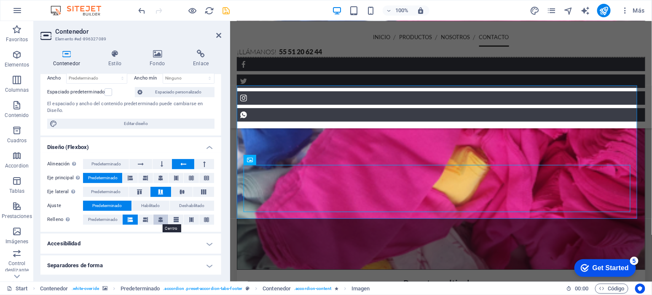
click at [163, 220] on button at bounding box center [160, 220] width 15 height 10
click at [175, 220] on icon at bounding box center [176, 220] width 5 height 10
click at [193, 219] on button at bounding box center [191, 220] width 15 height 10
click at [211, 221] on button at bounding box center [206, 220] width 15 height 10
click at [219, 32] on icon at bounding box center [218, 35] width 5 height 7
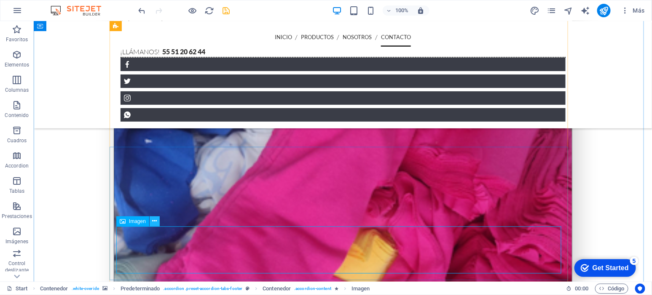
click at [156, 217] on icon at bounding box center [154, 221] width 5 height 9
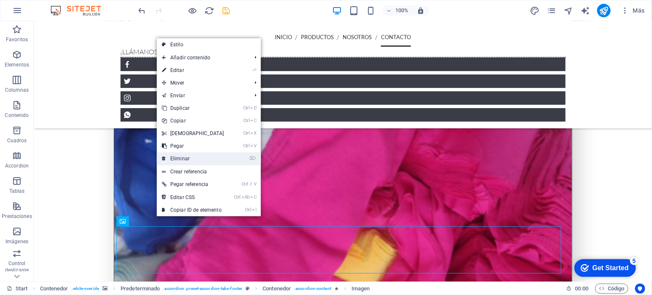
click at [183, 155] on link "⌦ Eliminar" at bounding box center [193, 159] width 72 height 13
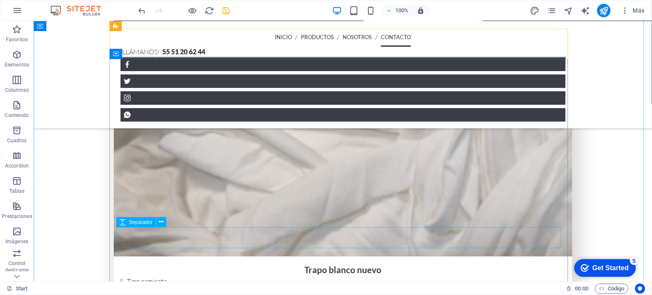
scroll to position [1804, 0]
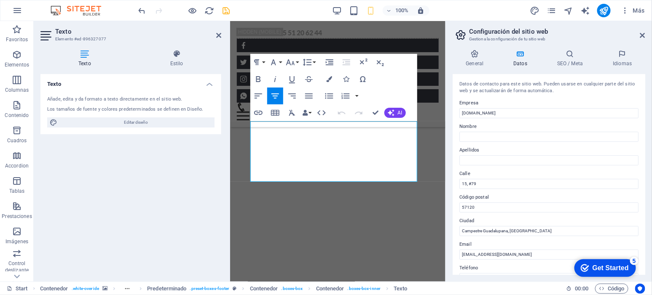
scroll to position [3706, 0]
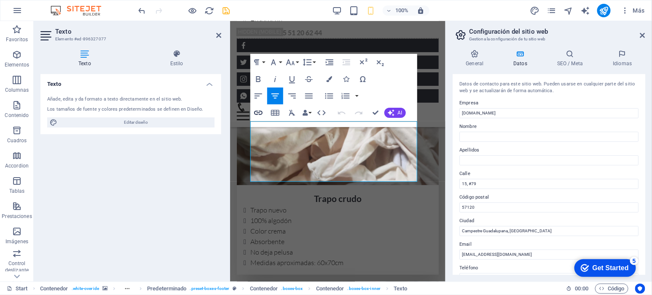
click at [260, 114] on icon "button" at bounding box center [258, 113] width 10 height 10
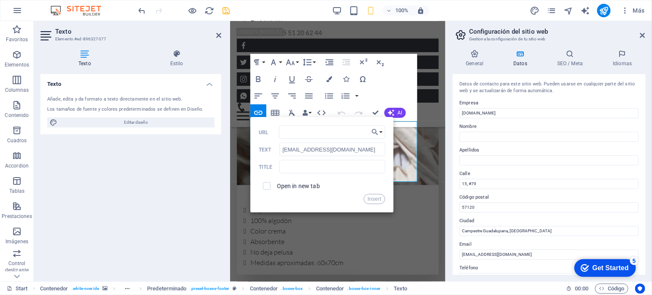
click at [402, 87] on div "Paragraph Format Normal Heading 1 Heading 2 Heading 3 Heading 4 Heading 5 Headi…" at bounding box center [333, 87] width 167 height 67
click at [398, 77] on div "Paragraph Format Normal Heading 1 Heading 2 Heading 3 Heading 4 Heading 5 Headi…" at bounding box center [333, 87] width 167 height 67
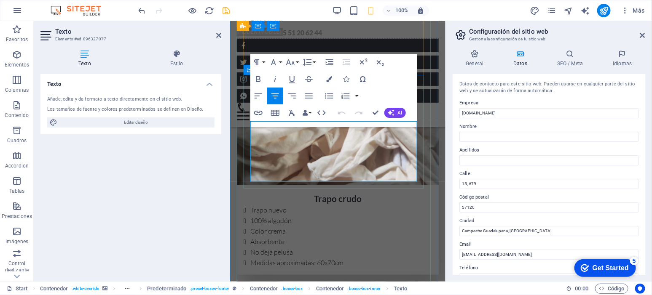
drag, startPoint x: 362, startPoint y: 135, endPoint x: 318, endPoint y: 165, distance: 52.9
click at [173, 62] on h4 "Estilo" at bounding box center [176, 59] width 89 height 18
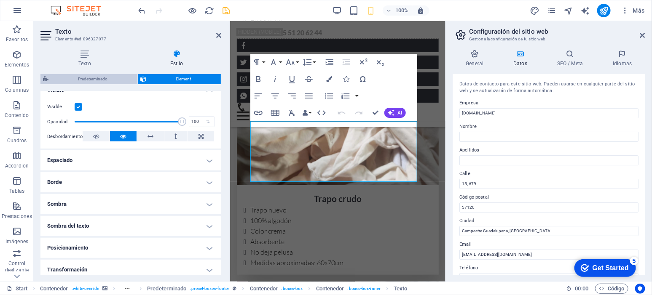
scroll to position [84, 0]
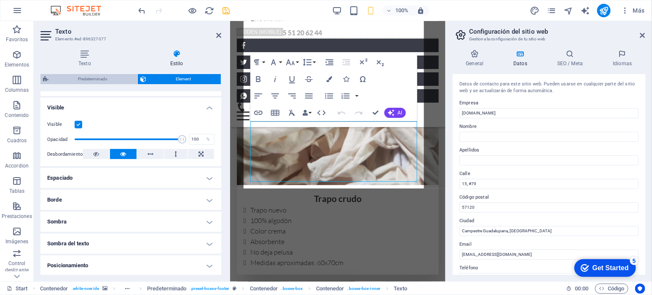
click at [106, 81] on span "Predeterminado" at bounding box center [93, 79] width 84 height 10
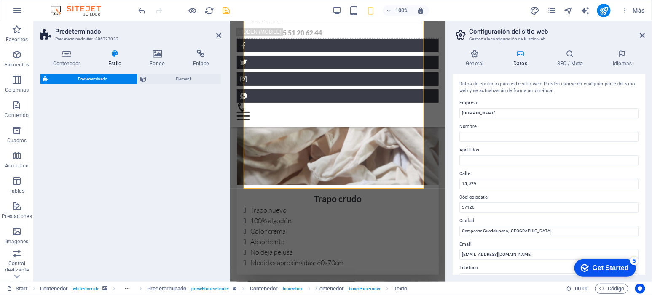
select select "px"
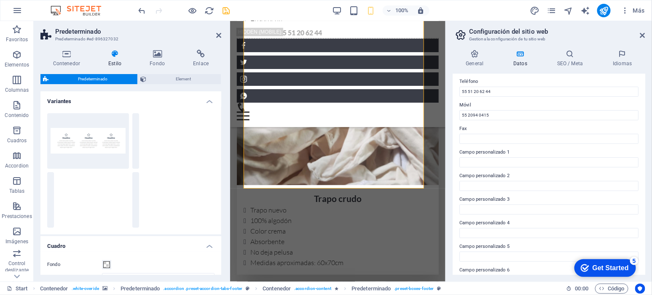
scroll to position [203, 0]
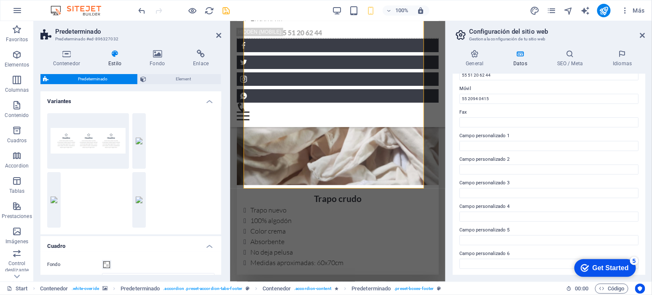
click at [508, 137] on label "Campo personalizado 1" at bounding box center [548, 136] width 179 height 10
click at [508, 141] on input "Campo personalizado 1" at bounding box center [548, 146] width 179 height 10
click at [508, 137] on label "Campo personalizado 1" at bounding box center [548, 136] width 179 height 10
click at [508, 141] on input "Campo personalizado 1" at bounding box center [548, 146] width 179 height 10
click at [504, 147] on input "Campo personalizado 1" at bounding box center [548, 146] width 179 height 10
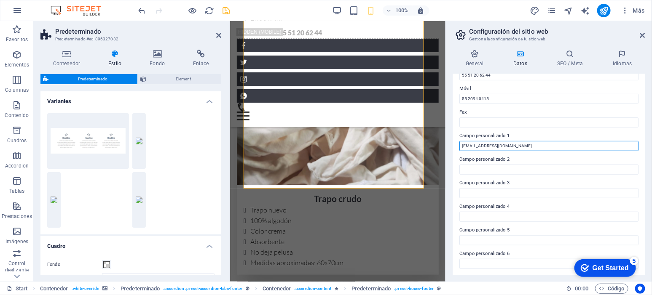
type input "[EMAIL_ADDRESS][DOMAIN_NAME]"
click at [450, 205] on div "General Datos SEO / Meta Idiomas Nombre del sitio web [DOMAIN_NAME] Logo Arrast…" at bounding box center [549, 162] width 206 height 239
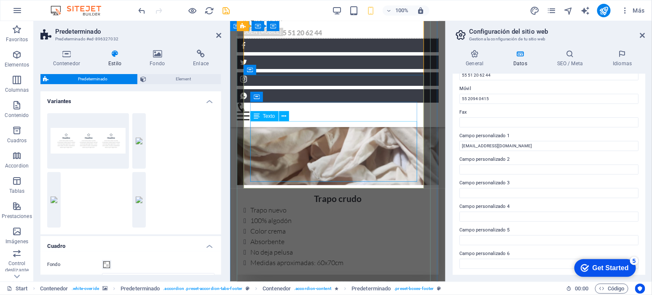
drag, startPoint x: 353, startPoint y: 150, endPoint x: 551, endPoint y: 150, distance: 197.6
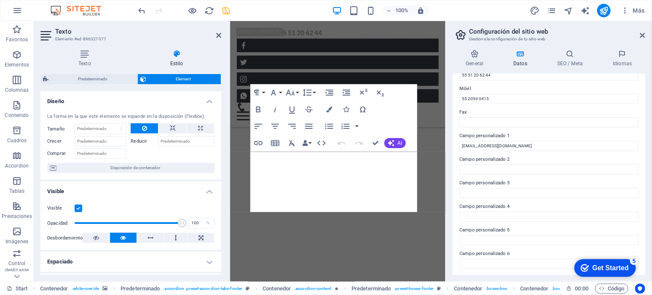
scroll to position [3676, 0]
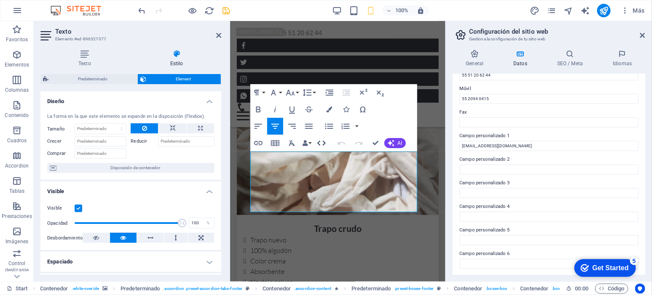
click at [322, 143] on icon "button" at bounding box center [321, 143] width 10 height 10
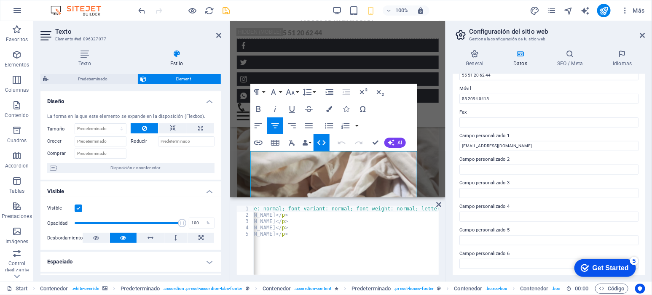
scroll to position [0, 0]
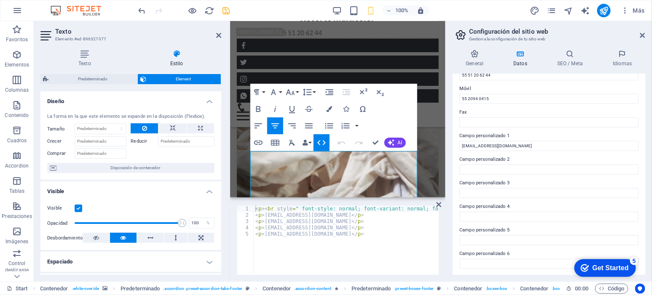
type textarea "<p><br style=" font-style: normal; font-variant: normal; font-weight: normal; l…"
click at [253, 211] on div "<p><br style=" font-style: normal; font-variant: normal; font-weight: normal; l…" at bounding box center [338, 240] width 202 height 69
type textarea "<p>[EMAIL_ADDRESS][DOMAIN_NAME] </p>"
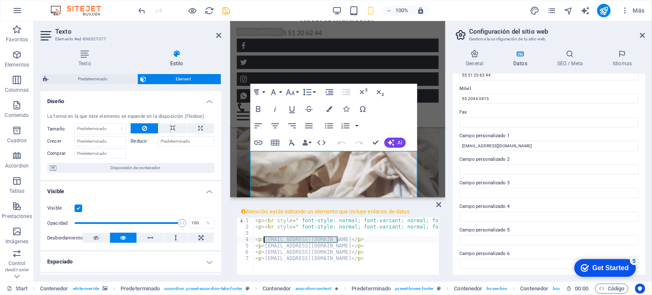
drag, startPoint x: 339, startPoint y: 241, endPoint x: 264, endPoint y: 239, distance: 75.0
type textarea "<p>[EMAIL_ADDRESS][DOMAIN_NAME] </p>"
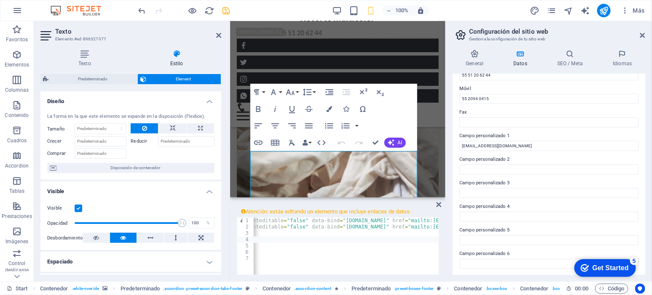
scroll to position [0, 1096]
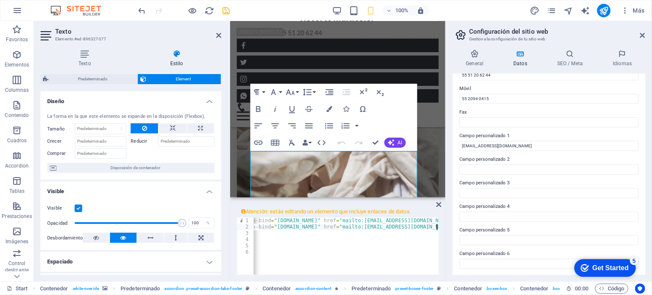
scroll to position [0, 1144]
type textarea "<p>[EMAIL_ADDRESS][DOMAIN_NAME] </p>"
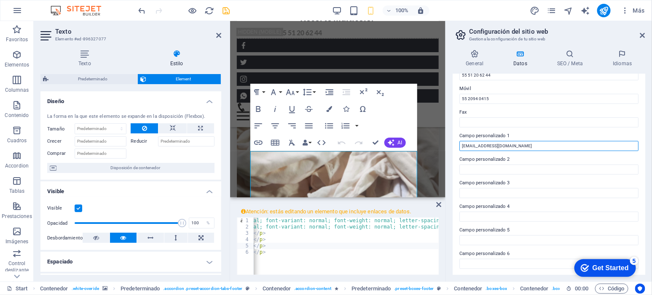
drag, startPoint x: 527, startPoint y: 148, endPoint x: 447, endPoint y: 143, distance: 80.6
click at [447, 143] on aside "Configuración del sitio web Gestiona la configuración de tu sitio web General D…" at bounding box center [548, 151] width 206 height 261
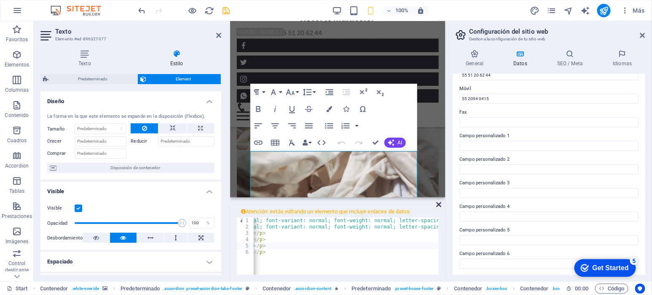
click at [439, 203] on icon at bounding box center [438, 204] width 5 height 7
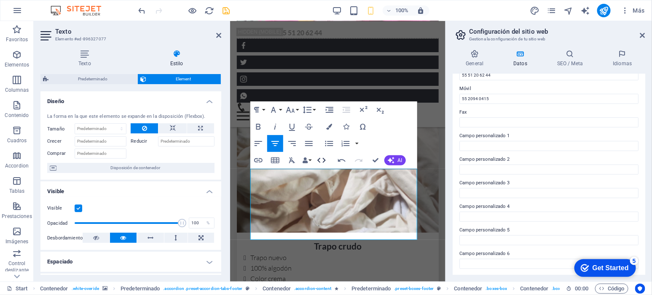
click at [322, 160] on icon "button" at bounding box center [321, 160] width 10 height 10
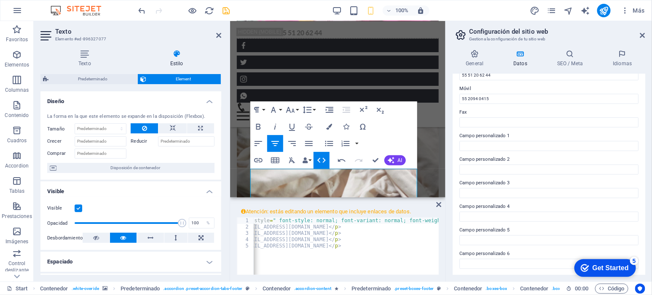
scroll to position [0, 150]
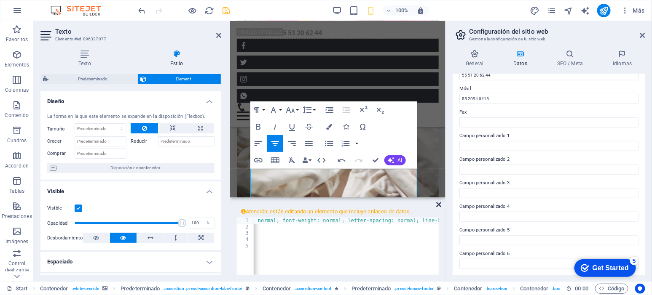
click at [439, 204] on icon at bounding box center [438, 204] width 5 height 7
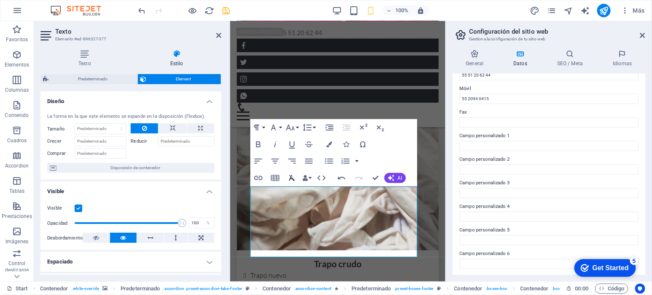
click at [291, 176] on icon "button" at bounding box center [292, 178] width 10 height 10
click at [321, 178] on icon "button" at bounding box center [321, 178] width 10 height 10
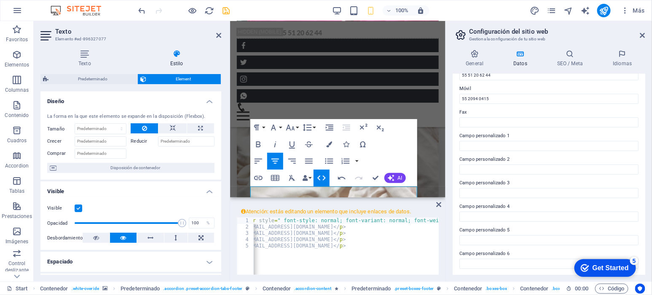
scroll to position [0, 0]
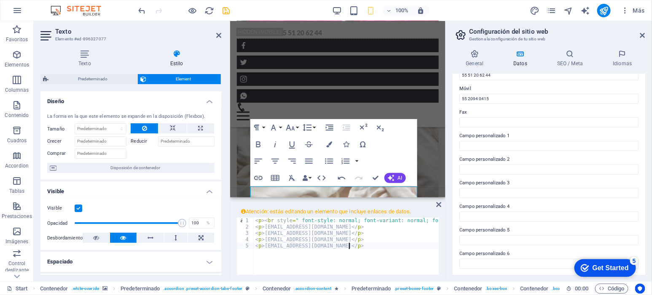
type textarea "<p>[EMAIL_ADDRESS][DOMAIN_NAME] </p> <p>[EMAIL_ADDRESS][DOMAIN_NAME]</p>"
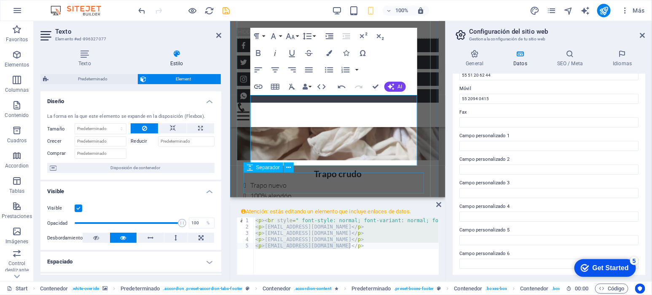
scroll to position [3714, 0]
click at [319, 86] on icon "button" at bounding box center [321, 87] width 10 height 10
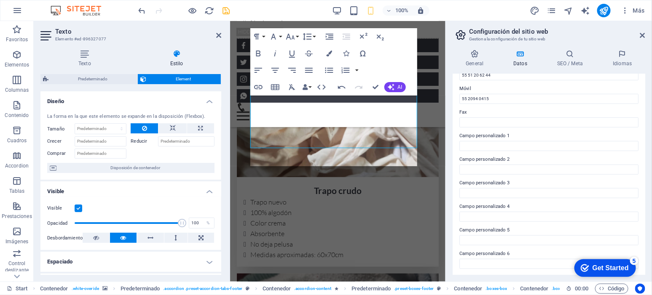
scroll to position [3732, 0]
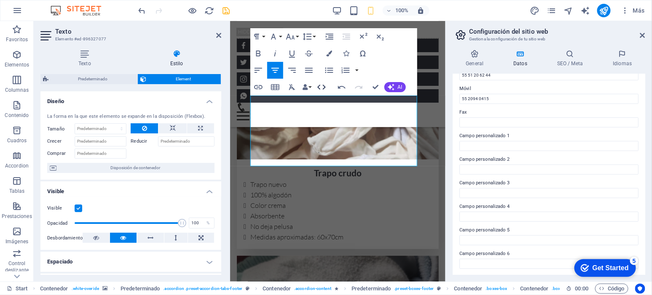
click at [321, 88] on icon "button" at bounding box center [321, 87] width 10 height 10
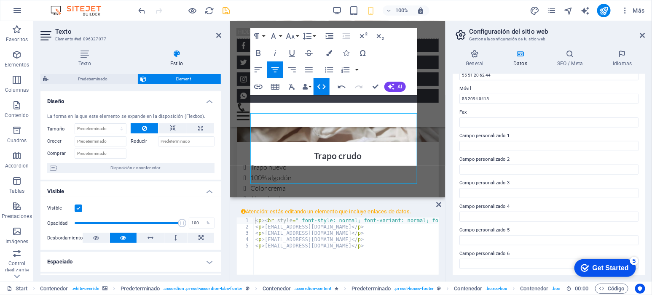
scroll to position [3714, 0]
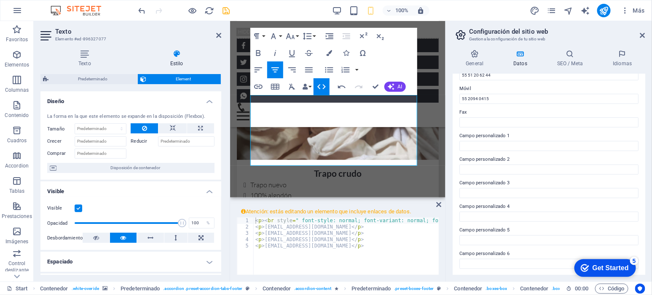
type textarea "<p>[EMAIL_ADDRESS][DOMAIN_NAME]</p>"
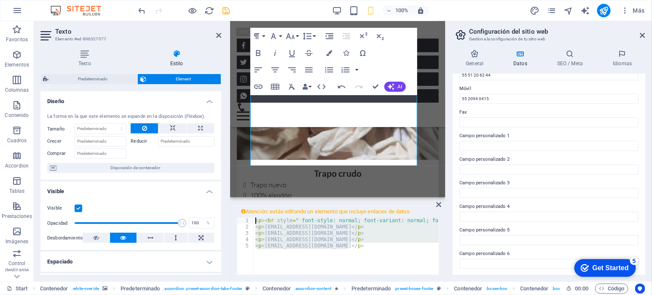
drag, startPoint x: 377, startPoint y: 262, endPoint x: 202, endPoint y: 192, distance: 189.1
click at [202, 192] on div "Texto Elemento #ed-896327077 Texto Estilo Texto Añade, edita y da formato a tex…" at bounding box center [240, 151] width 412 height 261
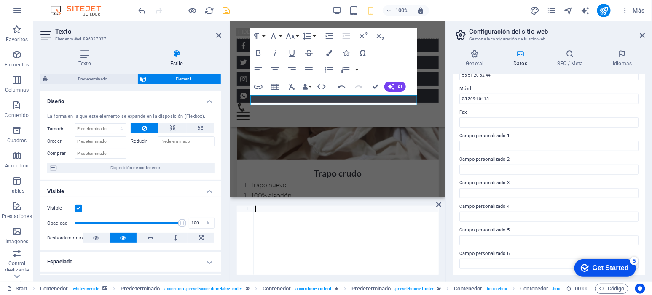
paste textarea
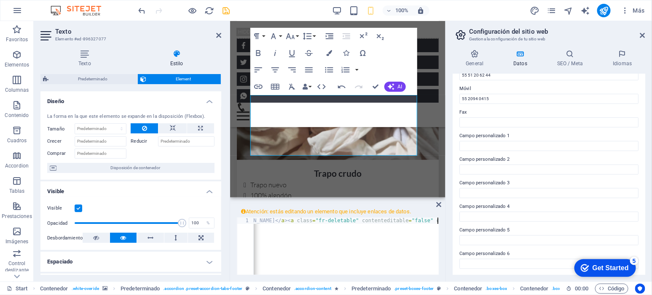
click at [0, 0] on div "100% Más" at bounding box center [0, 0] width 0 height 0
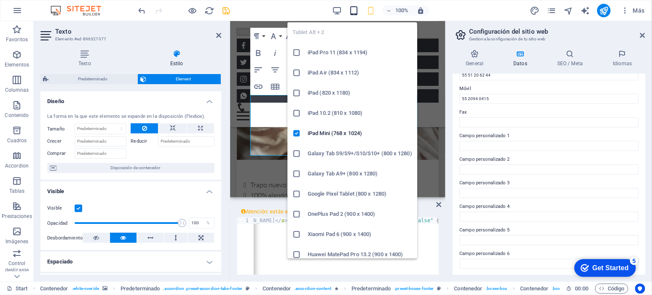
click at [0, 0] on icon "button" at bounding box center [0, 0] width 0 height 0
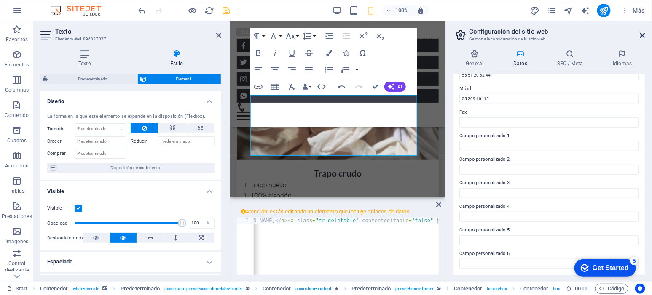
click at [642, 32] on header "Configuración del sitio web Gestiona la configuración de tu sitio web" at bounding box center [549, 32] width 191 height 22
click at [643, 34] on icon at bounding box center [642, 35] width 5 height 7
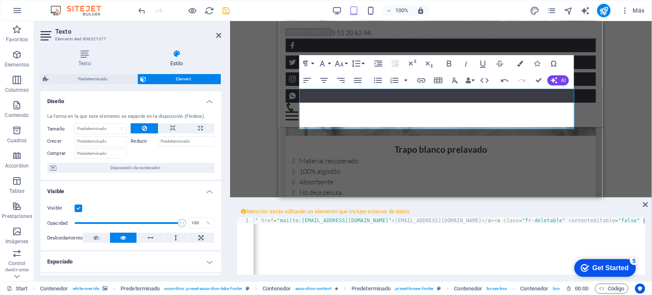
scroll to position [2481, 0]
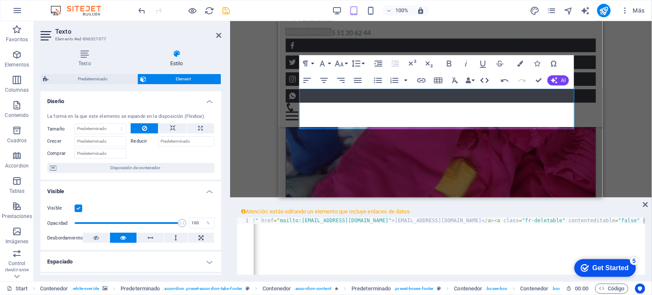
click at [487, 79] on icon "button" at bounding box center [484, 80] width 10 height 10
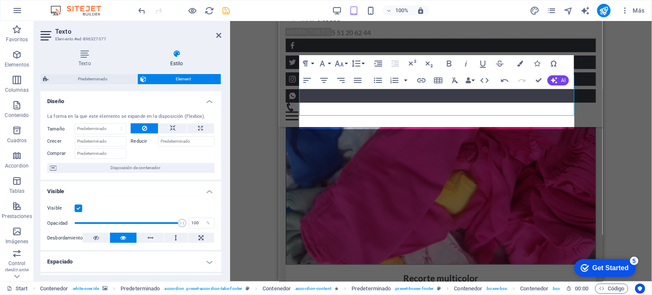
scroll to position [2494, 0]
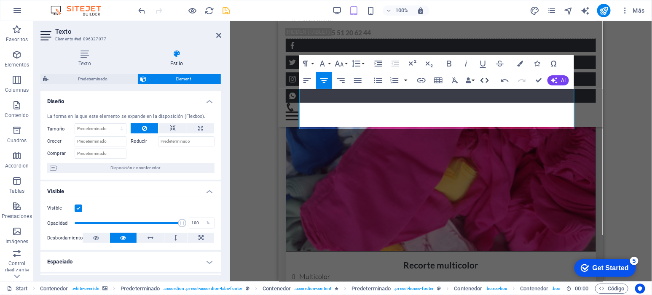
click at [484, 80] on icon "button" at bounding box center [484, 80] width 10 height 10
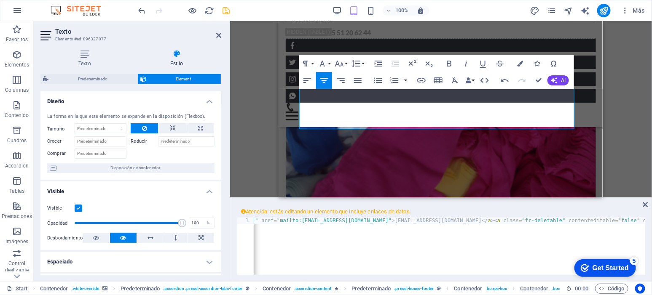
scroll to position [0, 2606]
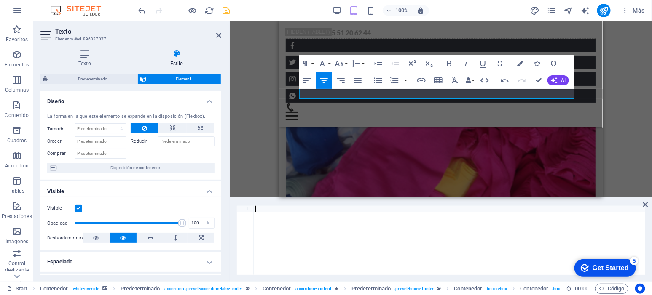
click at [352, 245] on div at bounding box center [450, 240] width 392 height 69
paste textarea
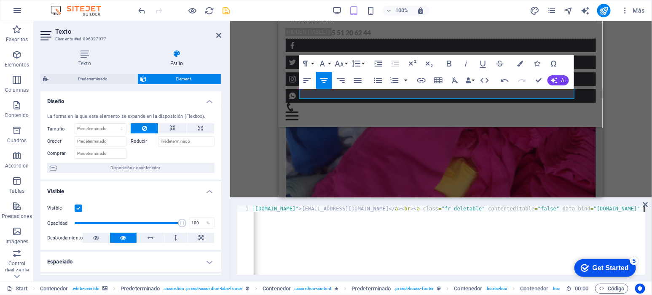
scroll to position [0, 1741]
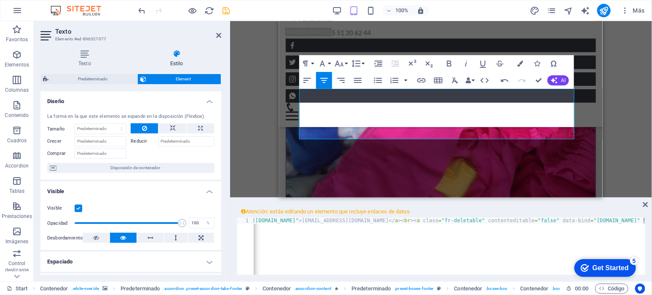
click at [634, 146] on div "Arrastra aquí para reemplazar el contenido existente. Si quieres crear un eleme…" at bounding box center [441, 109] width 422 height 177
click at [225, 11] on icon "save" at bounding box center [227, 11] width 10 height 10
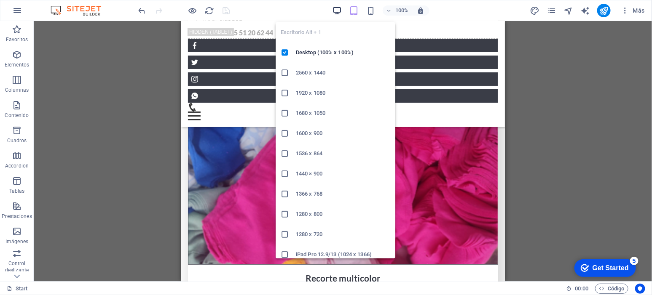
click at [0, 0] on icon "button" at bounding box center [0, 0] width 0 height 0
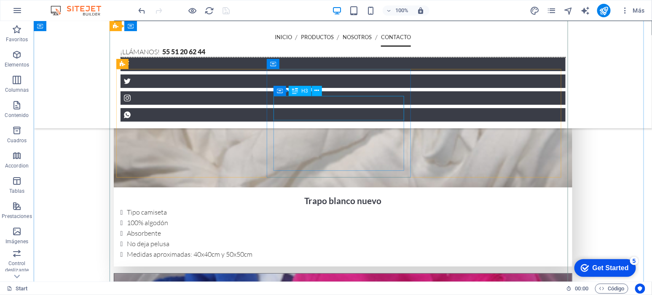
scroll to position [1846, 0]
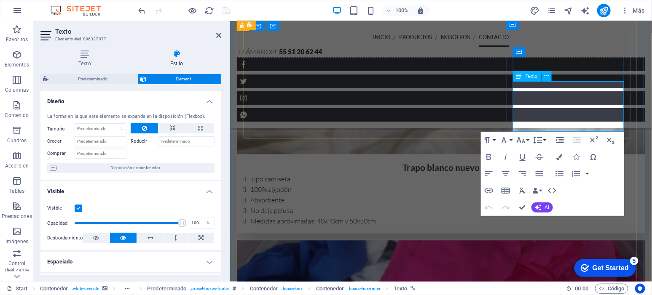
drag, startPoint x: 618, startPoint y: 121, endPoint x: 534, endPoint y: 91, distance: 89.6
drag, startPoint x: 517, startPoint y: 87, endPoint x: 833, endPoint y: 159, distance: 323.7
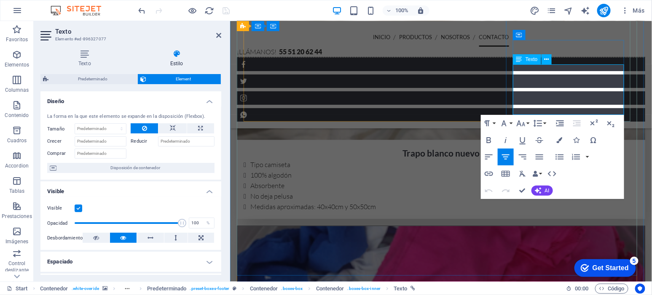
scroll to position [1864, 0]
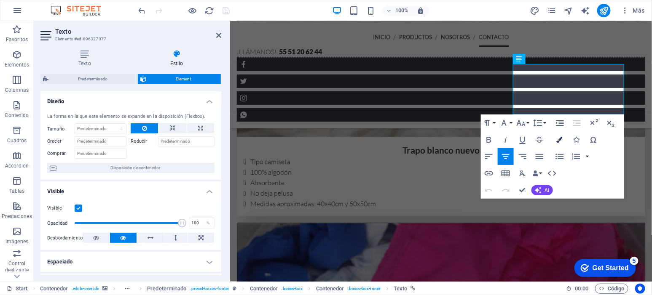
click at [561, 139] on icon "button" at bounding box center [560, 140] width 6 height 6
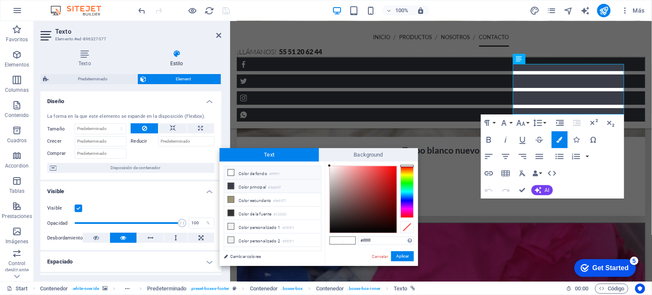
click at [269, 188] on li "Color principal #3a3d47" at bounding box center [272, 186] width 97 height 13
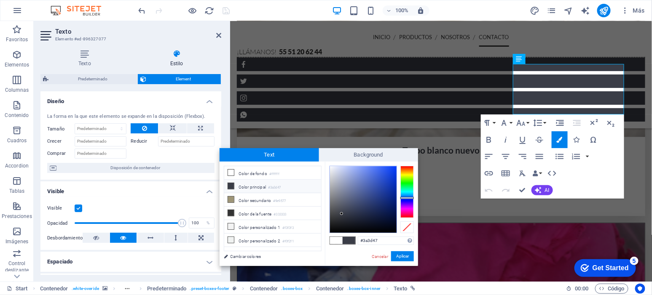
click at [258, 187] on li "Color principal #3a3d47" at bounding box center [272, 186] width 97 height 13
click at [332, 167] on div at bounding box center [363, 199] width 67 height 67
drag, startPoint x: 332, startPoint y: 167, endPoint x: 324, endPoint y: 163, distance: 9.1
click at [324, 163] on div "less Color de fondo #ffffff Color principal #3a3d47 Color secundario #9e9577 Co…" at bounding box center [318, 214] width 198 height 104
click at [327, 162] on div "#ffffff Formatos soportados #0852ed rgb(8, 82, 237) rgba(8, 82, 237, 90%) hsv(2…" at bounding box center [371, 275] width 93 height 227
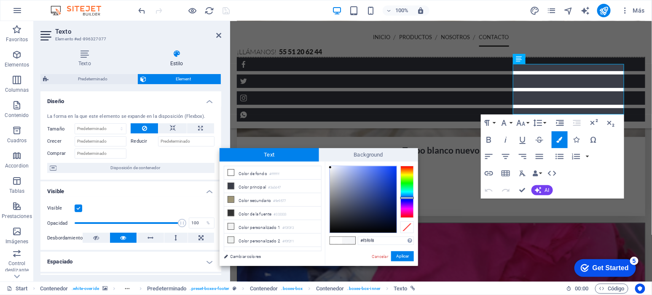
click at [330, 168] on div at bounding box center [330, 167] width 3 height 3
click at [331, 167] on div at bounding box center [330, 167] width 3 height 3
type input "#ffffff"
click at [329, 166] on div at bounding box center [329, 165] width 3 height 3
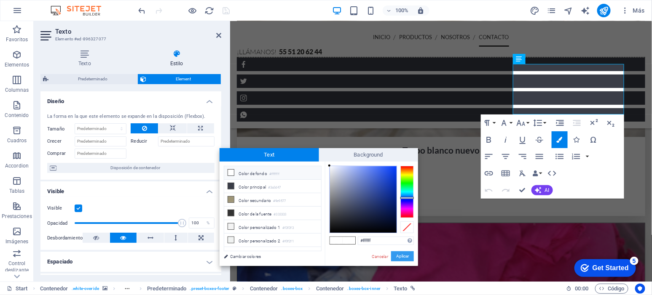
click at [409, 256] on button "Aplicar" at bounding box center [402, 257] width 23 height 10
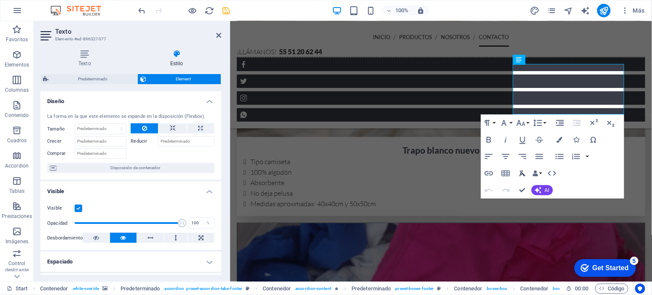
click at [521, 175] on icon "button" at bounding box center [522, 174] width 10 height 10
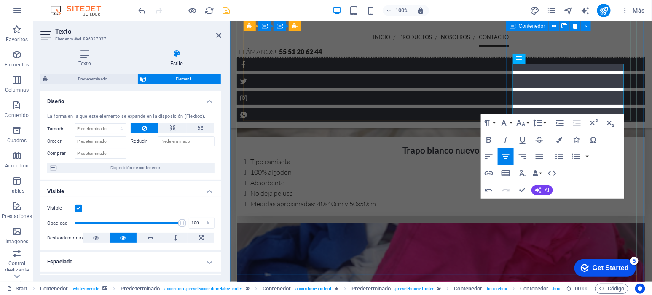
drag, startPoint x: 519, startPoint y: 67, endPoint x: 841, endPoint y: 137, distance: 329.0
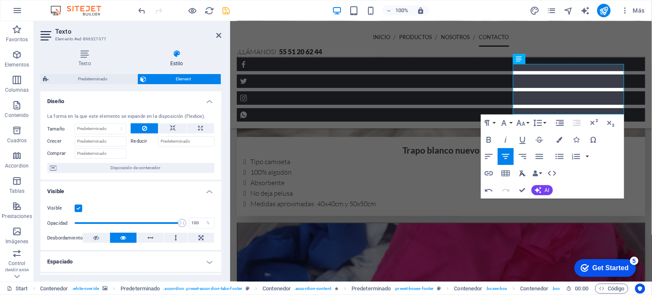
click at [519, 174] on icon "button" at bounding box center [522, 174] width 10 height 10
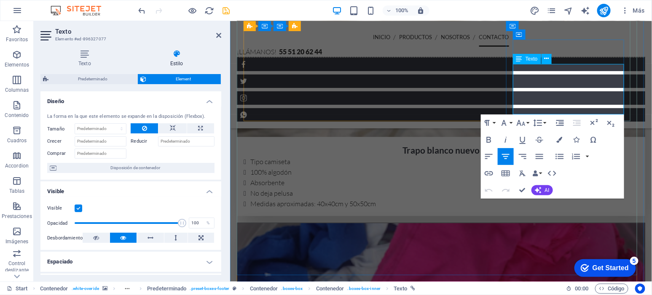
drag, startPoint x: 616, startPoint y: 109, endPoint x: 519, endPoint y: 69, distance: 105.2
click at [559, 139] on icon "button" at bounding box center [560, 140] width 6 height 6
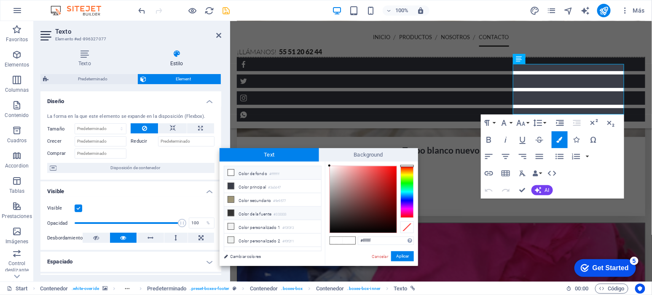
click at [259, 214] on li "Color de la fuente #333333" at bounding box center [272, 213] width 97 height 13
type input "#ffffff"
click at [329, 166] on div at bounding box center [362, 199] width 67 height 67
click at [402, 255] on button "Aplicar" at bounding box center [402, 257] width 23 height 10
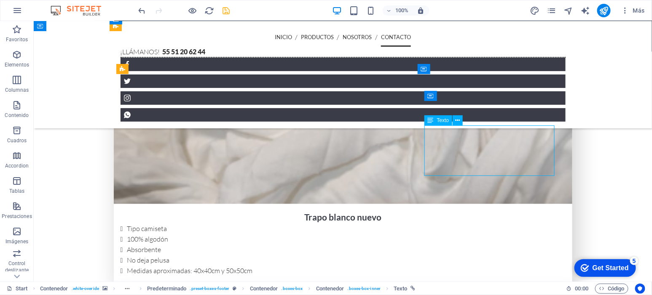
click at [458, 121] on icon at bounding box center [457, 120] width 5 height 9
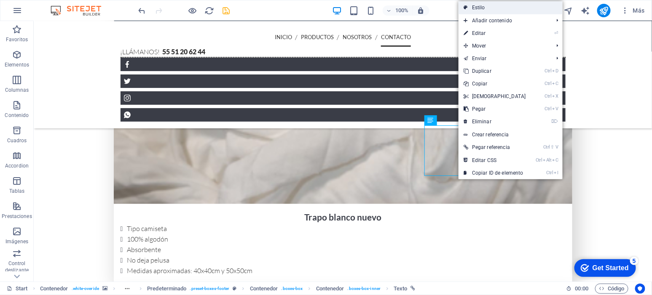
click at [498, 9] on link "Estilo" at bounding box center [510, 7] width 104 height 13
select select "px"
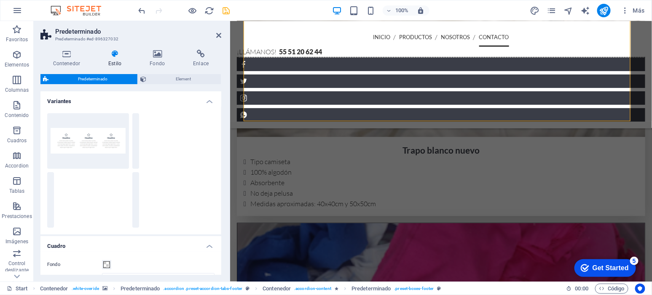
click at [111, 54] on icon at bounding box center [115, 54] width 38 height 8
click at [153, 78] on span "Element" at bounding box center [184, 79] width 70 height 10
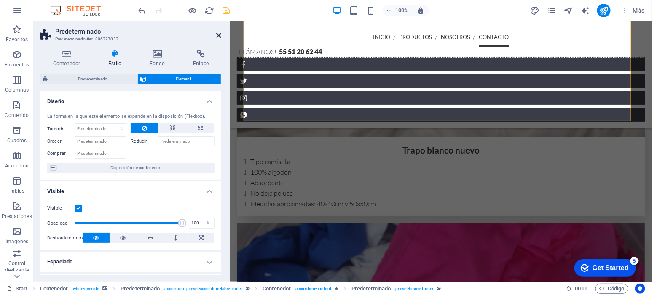
click at [219, 35] on icon at bounding box center [218, 35] width 5 height 7
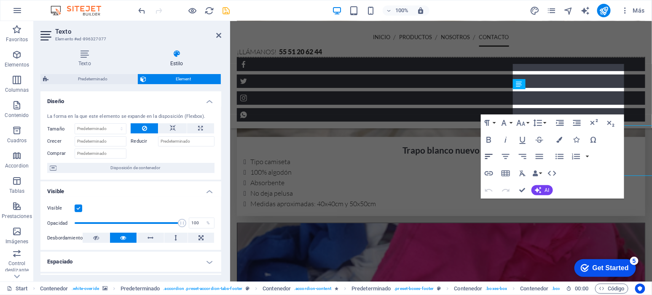
click at [485, 150] on button "Align Left" at bounding box center [489, 156] width 16 height 17
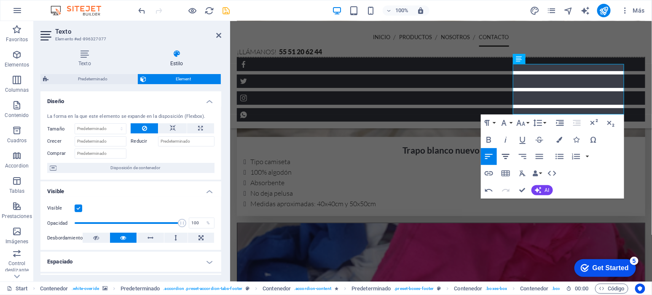
click at [507, 158] on icon "button" at bounding box center [505, 157] width 10 height 10
click at [558, 139] on icon "button" at bounding box center [560, 140] width 6 height 6
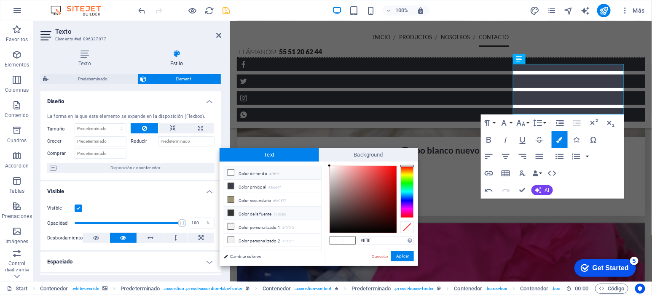
click at [266, 212] on li "Color de la fuente #333333" at bounding box center [272, 213] width 97 height 13
type input "#333333"
click at [233, 212] on icon at bounding box center [231, 213] width 6 height 6
click at [228, 212] on icon at bounding box center [231, 213] width 6 height 6
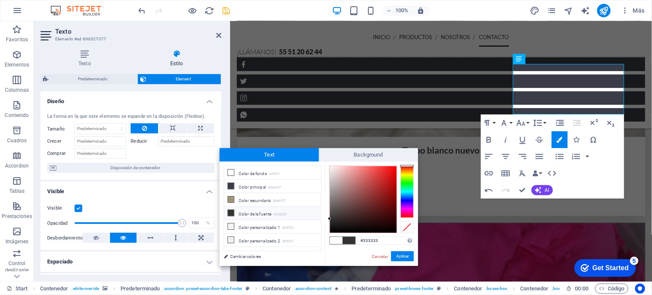
click at [228, 214] on icon at bounding box center [231, 213] width 6 height 6
click at [249, 254] on link "Cambiar colores" at bounding box center [268, 257] width 98 height 11
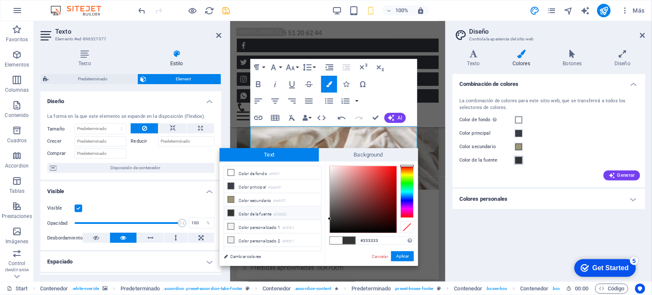
click at [519, 161] on span at bounding box center [518, 160] width 7 height 7
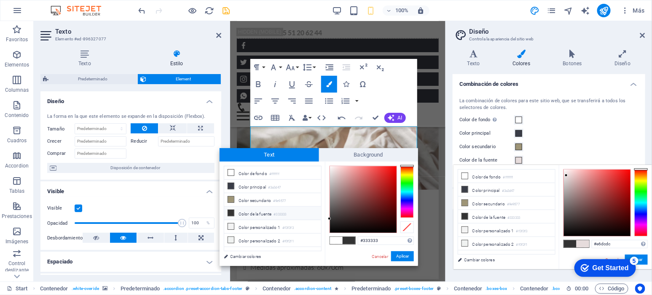
click at [566, 176] on div at bounding box center [597, 203] width 67 height 67
type input "#f8e8e8"
type input "#e6dcdc"
type input "#f9f9f9"
drag, startPoint x: 566, startPoint y: 176, endPoint x: 560, endPoint y: 171, distance: 7.8
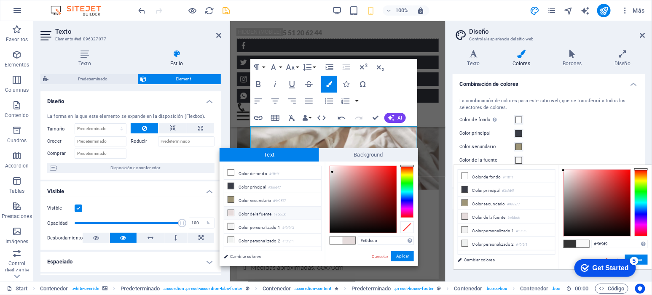
click at [560, 171] on div "#f9f9f9 Formatos soportados #0852ed rgb(8, 82, 237) rgba(8, 82, 237, 90%) hsv(2…" at bounding box center [605, 278] width 93 height 227
type input "#f9f9f9"
click at [644, 257] on button "Aplicar" at bounding box center [636, 260] width 23 height 10
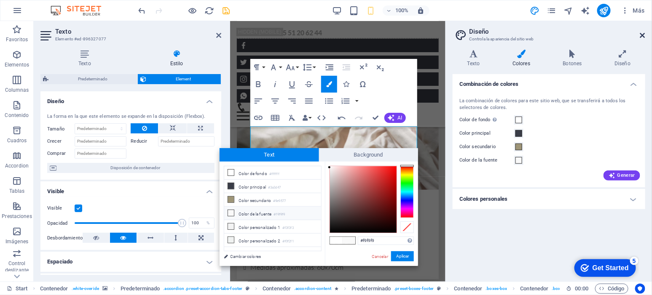
click at [642, 32] on icon at bounding box center [642, 35] width 5 height 7
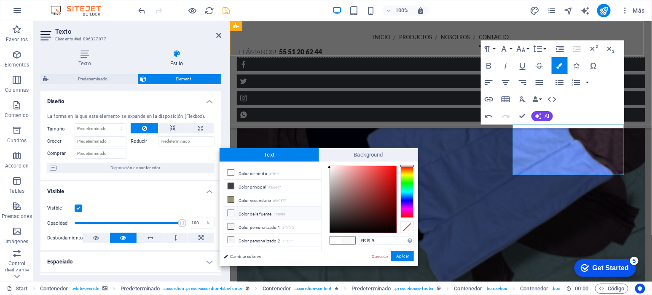
scroll to position [1806, 0]
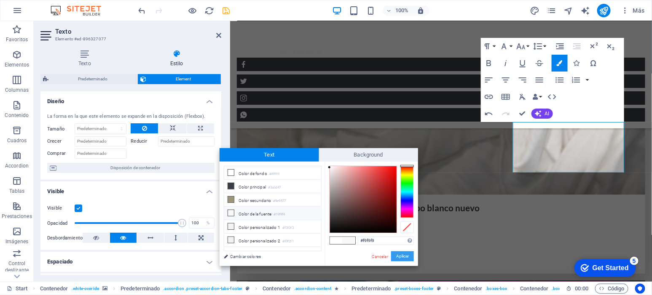
click at [399, 258] on button "Aplicar" at bounding box center [402, 257] width 23 height 10
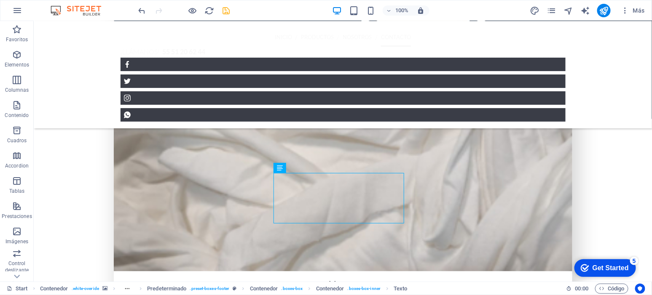
scroll to position [1788, 0]
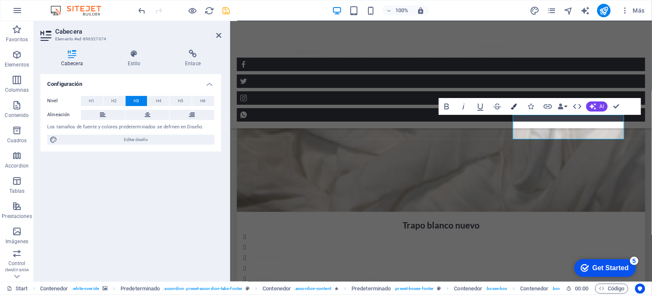
click at [512, 106] on icon "button" at bounding box center [514, 107] width 6 height 6
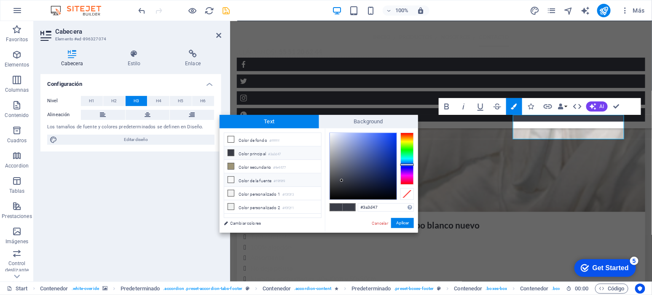
click at [258, 181] on li "Color de la fuente #f9f9f9" at bounding box center [272, 180] width 97 height 13
type input "#f9f9f9"
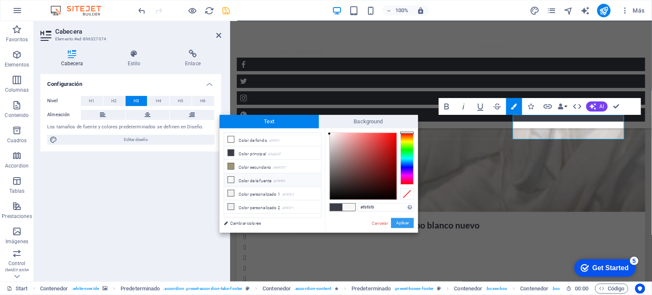
click at [406, 220] on button "Aplicar" at bounding box center [402, 223] width 23 height 10
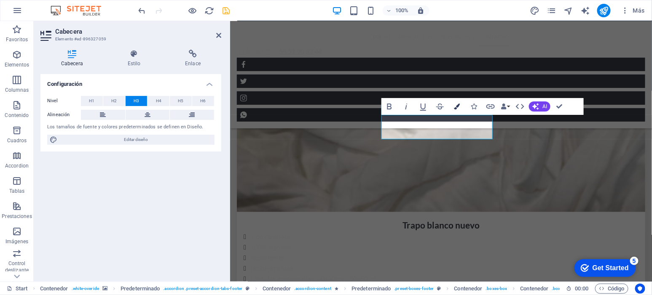
click at [457, 110] on button "Colors" at bounding box center [457, 106] width 16 height 17
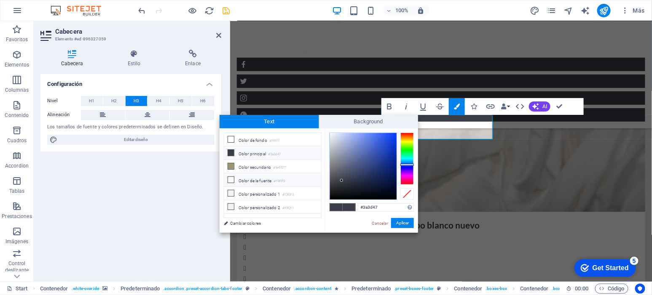
click at [268, 179] on li "Color de la fuente #f9f9f9" at bounding box center [272, 180] width 97 height 13
type input "#f9f9f9"
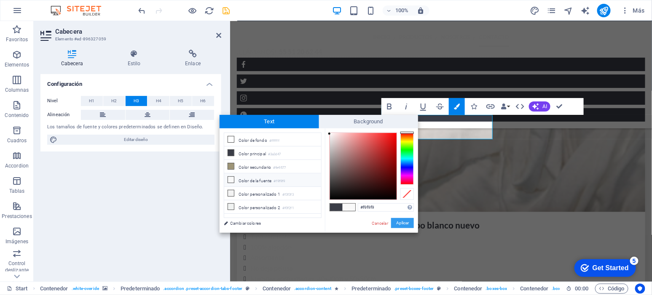
click at [405, 223] on button "Aplicar" at bounding box center [402, 223] width 23 height 10
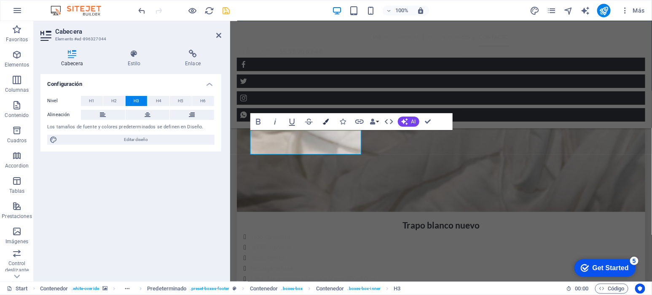
click at [326, 120] on icon "button" at bounding box center [326, 122] width 6 height 6
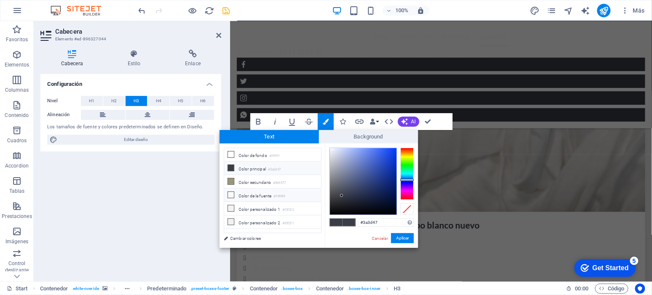
click at [272, 197] on li "Color de la fuente #f9f9f9" at bounding box center [272, 195] width 97 height 13
type input "#f9f9f9"
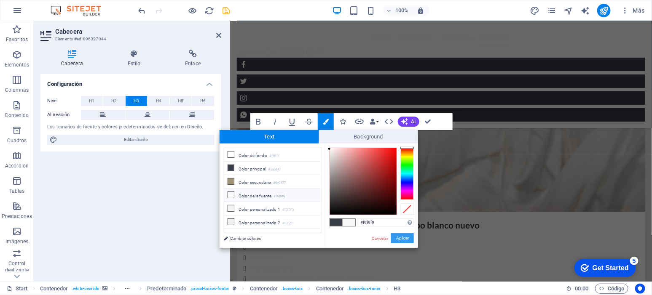
click at [406, 235] on button "Aplicar" at bounding box center [402, 238] width 23 height 10
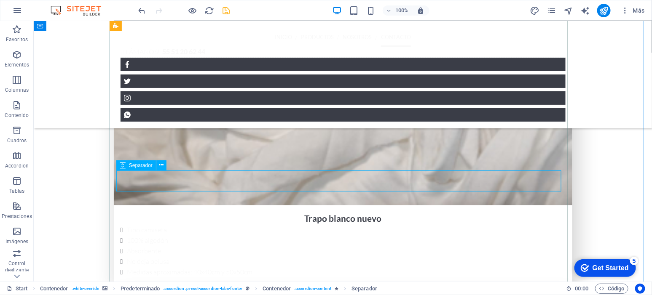
scroll to position [1876, 0]
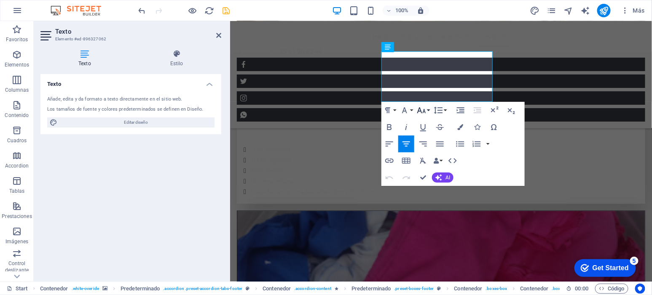
click at [428, 110] on button "Font Size" at bounding box center [423, 110] width 16 height 17
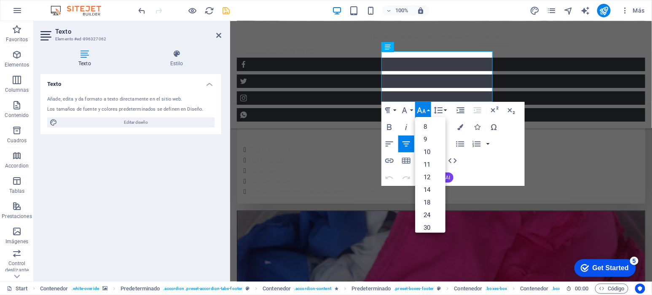
click at [420, 109] on icon "button" at bounding box center [421, 110] width 9 height 6
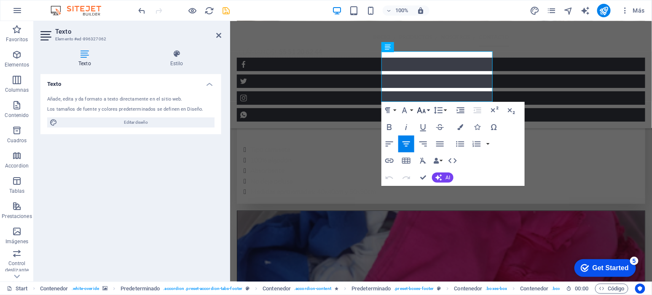
click at [420, 110] on icon "button" at bounding box center [421, 110] width 10 height 10
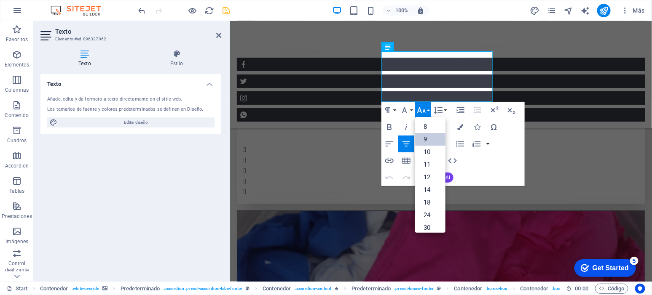
click at [424, 138] on link "9" at bounding box center [430, 139] width 30 height 13
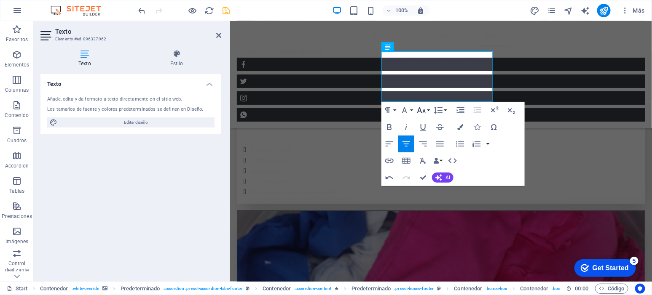
click at [422, 108] on icon "button" at bounding box center [421, 110] width 10 height 10
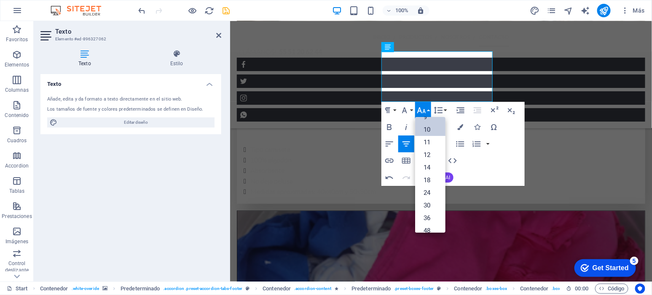
click at [423, 131] on link "10" at bounding box center [430, 129] width 30 height 13
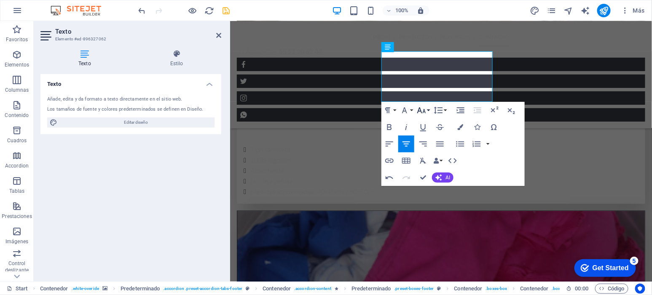
click at [418, 109] on icon "button" at bounding box center [421, 110] width 9 height 6
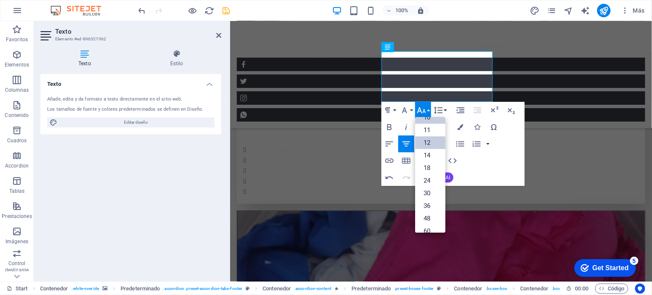
click at [425, 142] on link "12" at bounding box center [430, 142] width 30 height 13
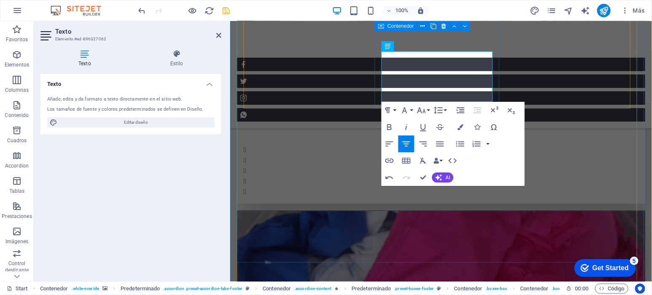
drag, startPoint x: 417, startPoint y: 59, endPoint x: 691, endPoint y: 128, distance: 282.1
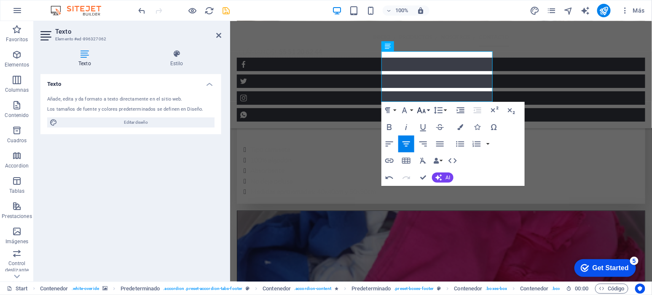
click at [424, 114] on icon "button" at bounding box center [421, 110] width 10 height 10
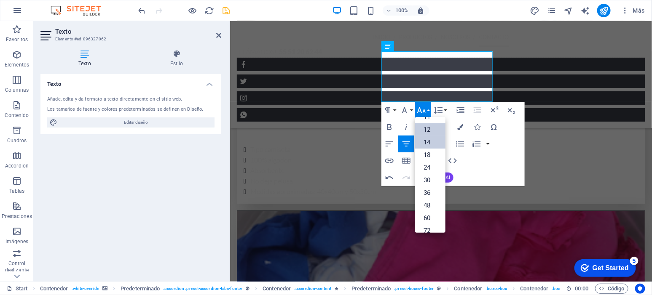
scroll to position [8, 0]
click at [431, 141] on link "10" at bounding box center [430, 144] width 30 height 13
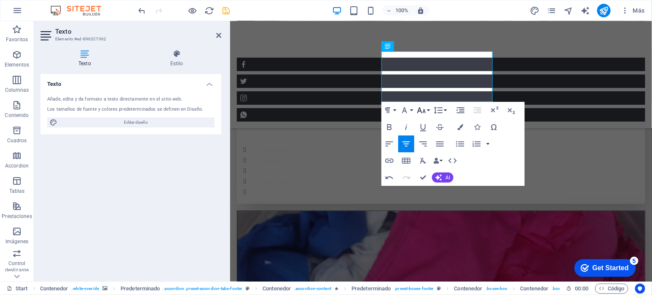
click at [426, 111] on icon "button" at bounding box center [421, 110] width 10 height 10
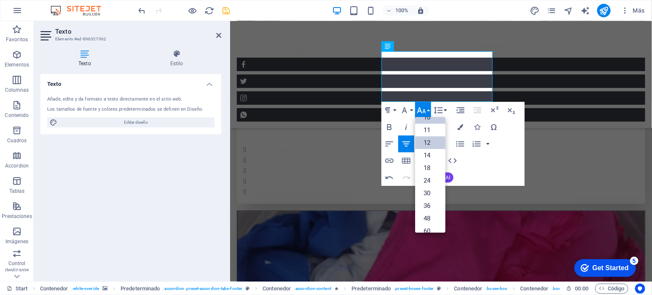
click at [429, 141] on link "12" at bounding box center [430, 142] width 30 height 13
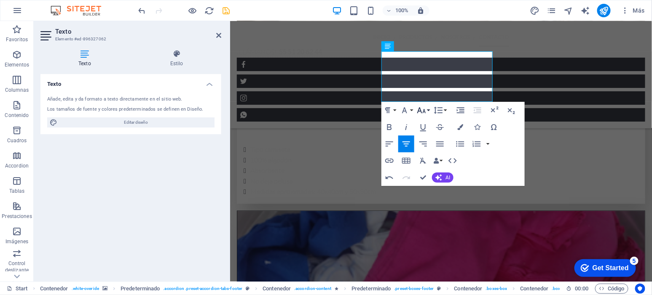
click at [425, 108] on icon "button" at bounding box center [421, 110] width 10 height 10
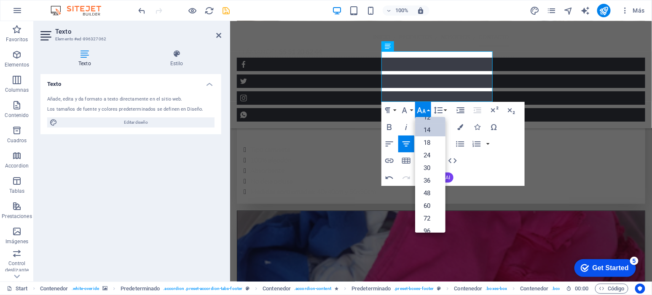
click at [430, 131] on link "14" at bounding box center [430, 130] width 30 height 13
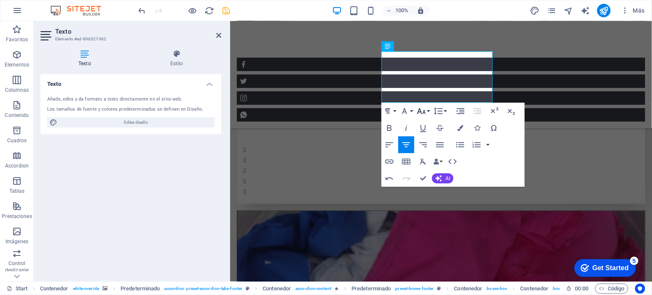
click at [425, 110] on icon "button" at bounding box center [421, 111] width 10 height 10
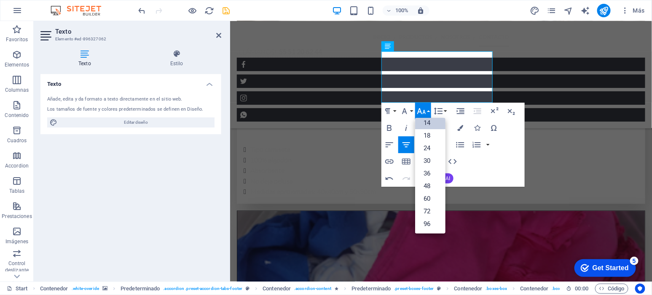
scroll to position [67, 0]
click at [431, 136] on link "18" at bounding box center [430, 136] width 30 height 13
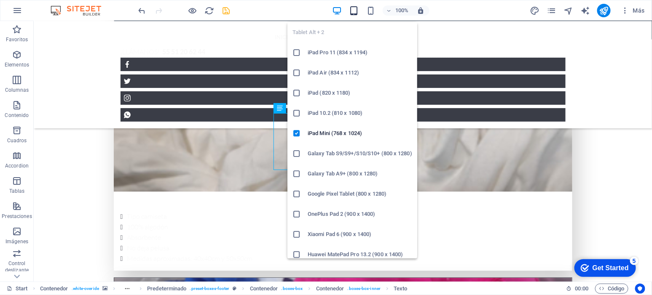
click at [0, 0] on icon "button" at bounding box center [0, 0] width 0 height 0
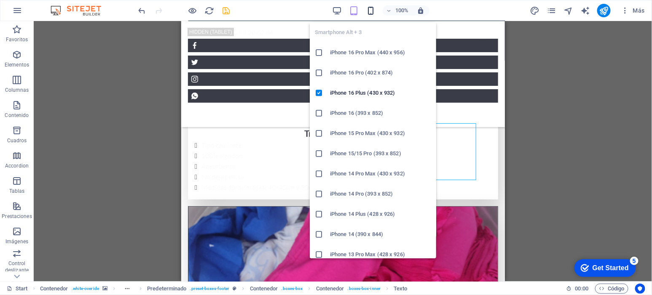
click at [0, 0] on icon "button" at bounding box center [0, 0] width 0 height 0
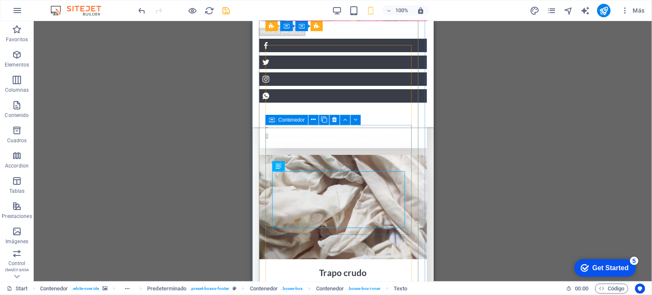
scroll to position [3424, 0]
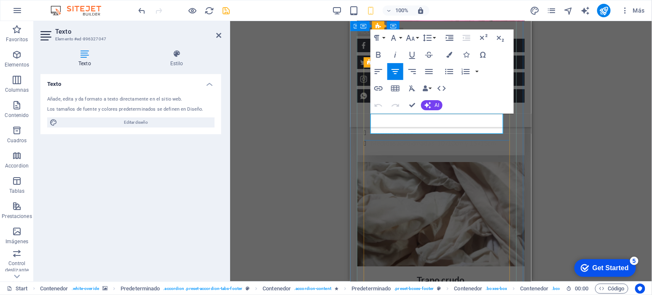
drag, startPoint x: 477, startPoint y: 128, endPoint x: 384, endPoint y: 115, distance: 93.6
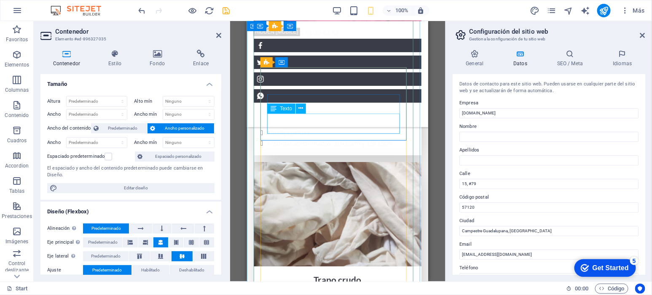
drag, startPoint x: 366, startPoint y: 126, endPoint x: 315, endPoint y: 120, distance: 51.4
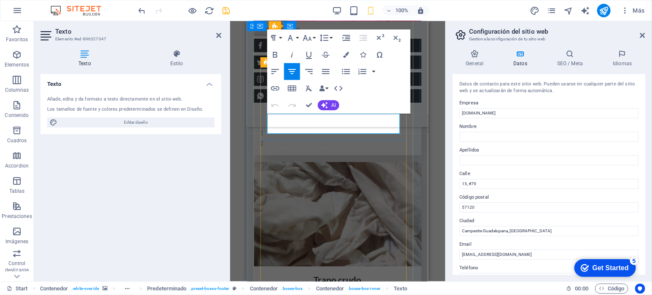
click at [308, 38] on icon "button" at bounding box center [307, 38] width 10 height 10
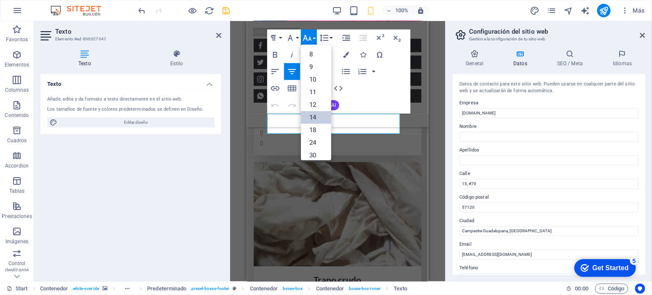
click at [316, 112] on link "14" at bounding box center [316, 117] width 30 height 13
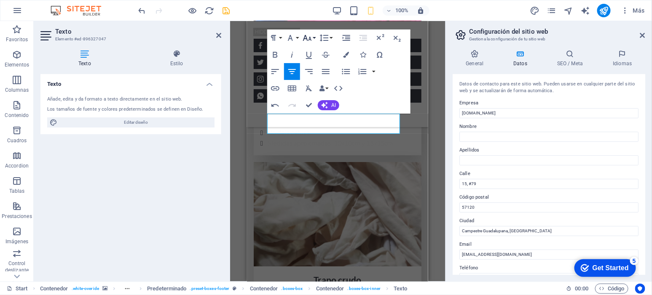
click at [310, 38] on icon "button" at bounding box center [307, 38] width 9 height 6
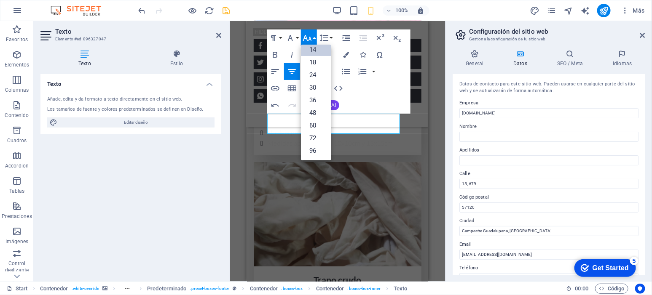
scroll to position [67, 0]
click at [316, 62] on link "18" at bounding box center [316, 62] width 30 height 13
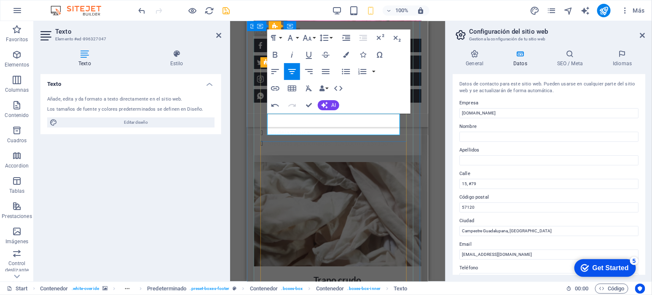
click at [313, 34] on button "Font Size" at bounding box center [309, 37] width 16 height 17
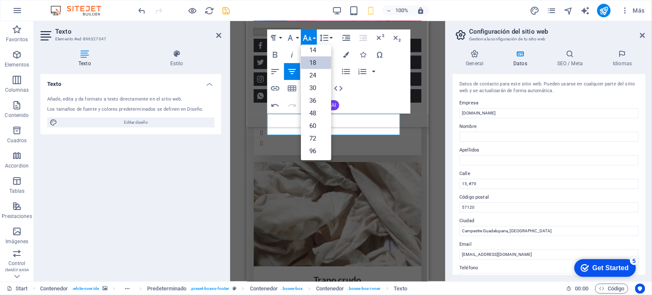
click at [316, 66] on link "18" at bounding box center [316, 62] width 30 height 13
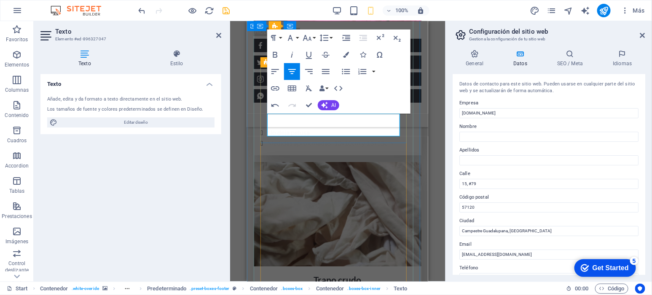
click at [312, 36] on button "Font Size" at bounding box center [309, 37] width 16 height 17
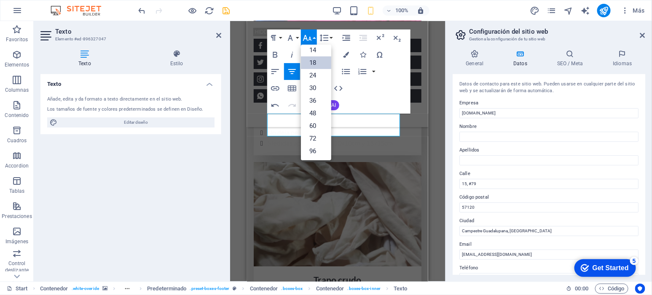
click at [316, 61] on link "18" at bounding box center [316, 62] width 30 height 13
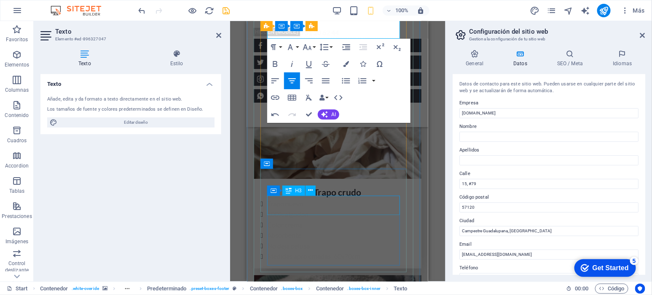
scroll to position [3565, 0]
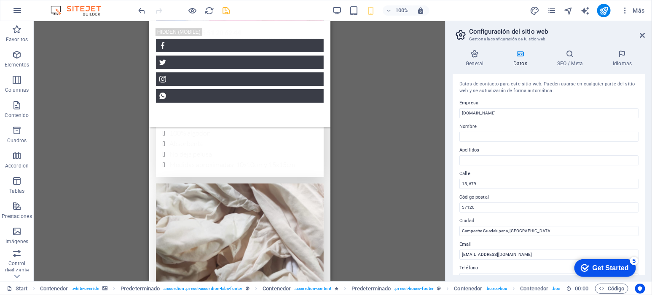
scroll to position [3397, 0]
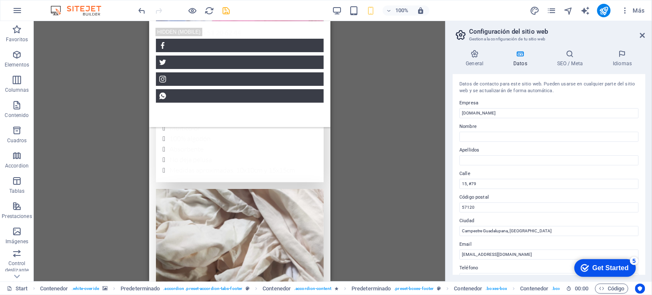
click at [391, 216] on div "H2 Contenedor Logo Banner Contenedor H3 Texto Contenedor Contenedor Predetermin…" at bounding box center [240, 151] width 412 height 261
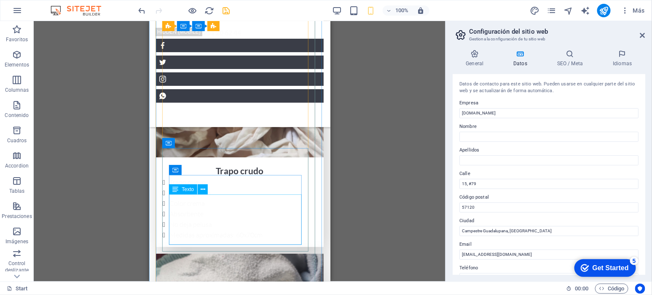
scroll to position [3608, 0]
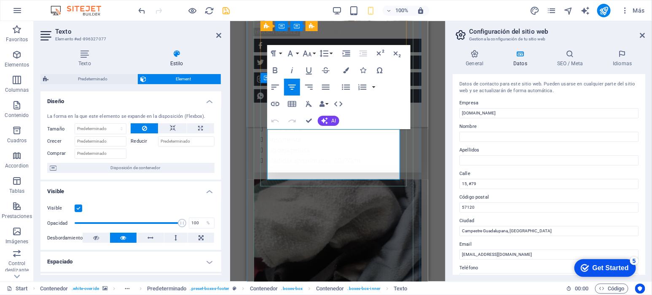
drag, startPoint x: 385, startPoint y: 174, endPoint x: 282, endPoint y: 133, distance: 111.0
click at [311, 54] on icon "button" at bounding box center [307, 54] width 9 height 6
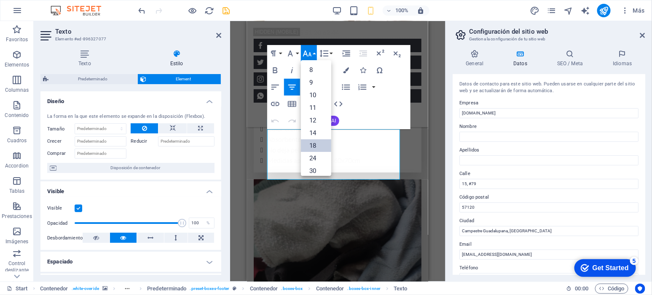
click at [317, 142] on link "18" at bounding box center [316, 145] width 30 height 13
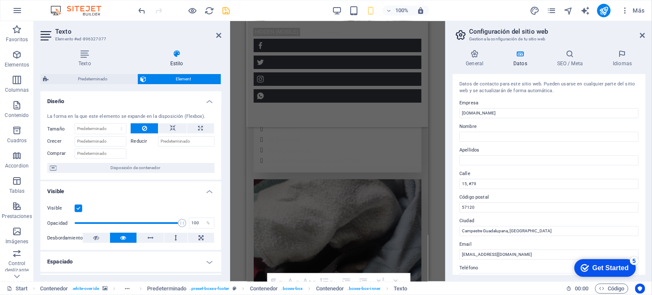
scroll to position [3379, 0]
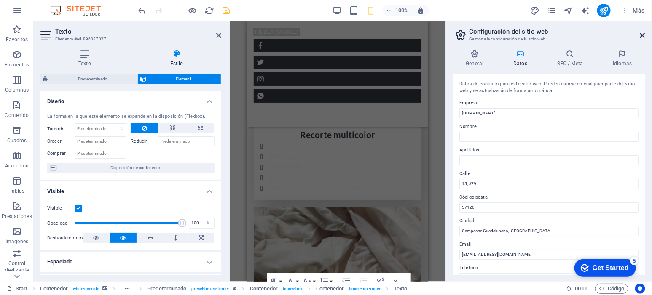
drag, startPoint x: 646, startPoint y: 37, endPoint x: 641, endPoint y: 35, distance: 5.1
click at [646, 37] on aside "Configuración del sitio web Gestiona la configuración de tu sitio web General D…" at bounding box center [548, 151] width 206 height 261
click at [639, 35] on h2 "Configuración del sitio web" at bounding box center [557, 32] width 176 height 8
click at [642, 33] on icon at bounding box center [642, 35] width 5 height 7
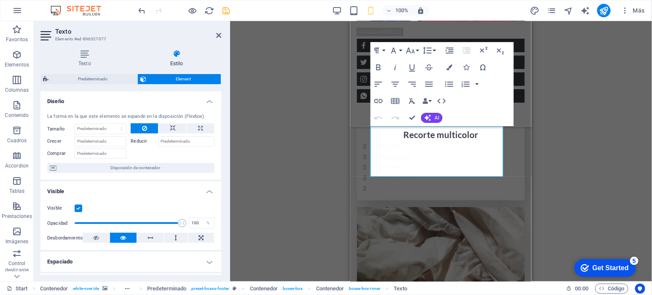
scroll to position [3610, 0]
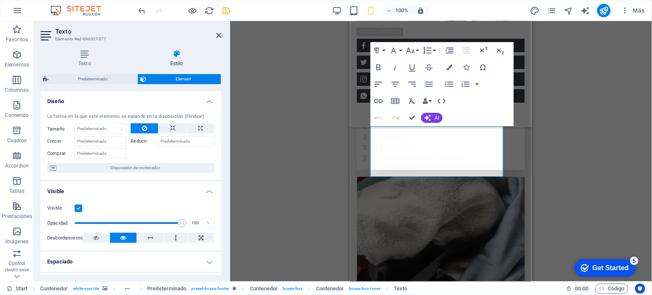
click at [222, 35] on aside "Texto Elemento #ed-896327077 Texto Estilo Texto Añade, edita y da formato a tex…" at bounding box center [132, 151] width 196 height 261
click at [219, 35] on icon at bounding box center [218, 35] width 5 height 7
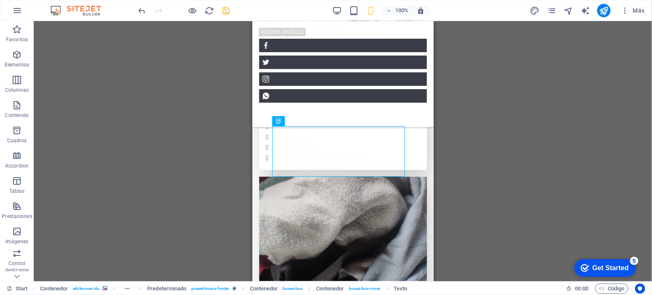
click at [0, 0] on div at bounding box center [0, 0] width 0 height 0
click at [226, 10] on icon "save" at bounding box center [227, 11] width 10 height 10
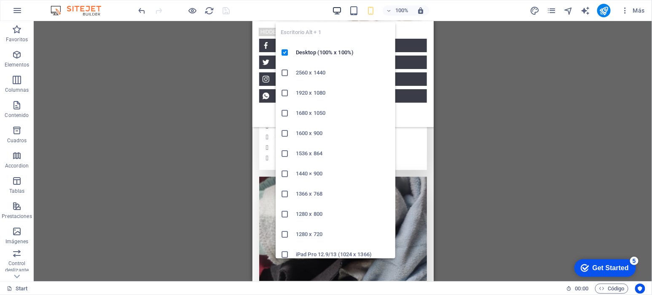
click at [0, 0] on icon "button" at bounding box center [0, 0] width 0 height 0
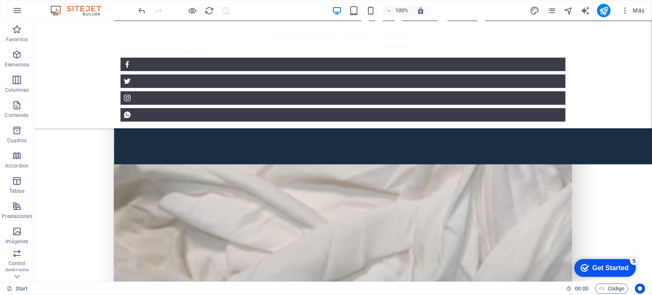
scroll to position [1748, 0]
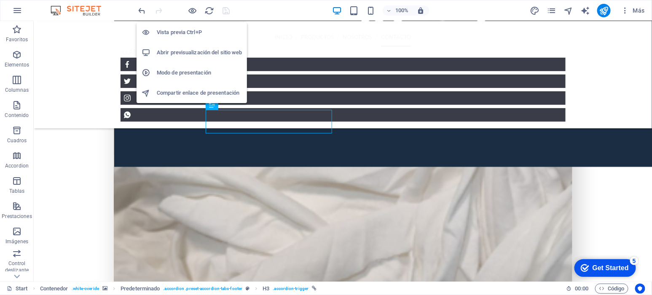
click at [0, 0] on span at bounding box center [0, 0] width 0 height 0
click at [0, 0] on icon "button" at bounding box center [0, 0] width 0 height 0
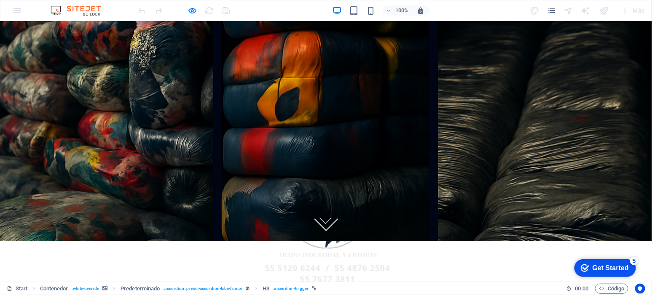
scroll to position [0, 0]
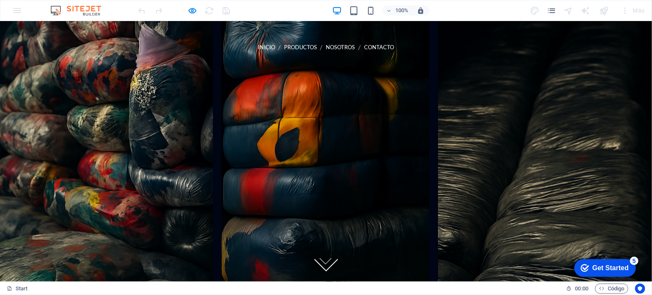
click at [326, 47] on link "NOSOTROS" at bounding box center [340, 46] width 29 height 19
click at [364, 48] on link "CONTACTO" at bounding box center [379, 46] width 30 height 19
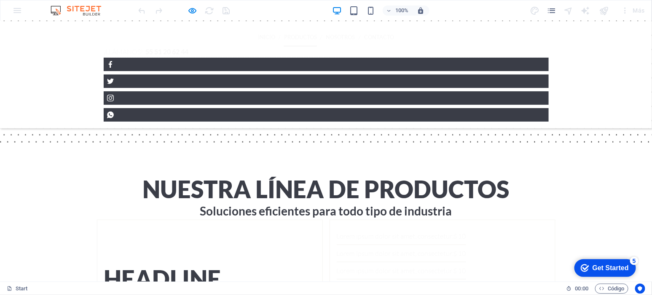
scroll to position [1735, 0]
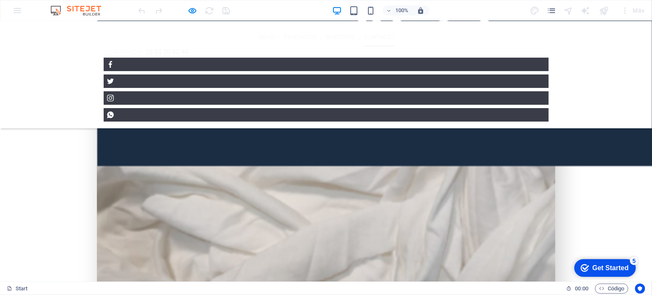
scroll to position [1755, 0]
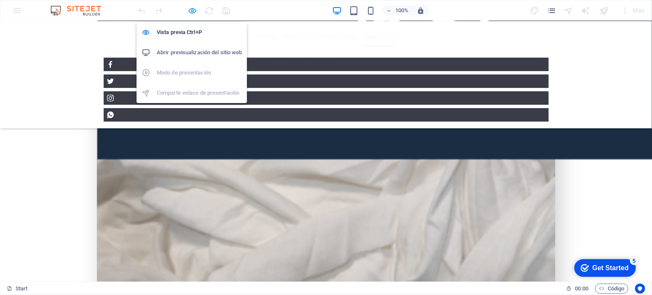
click at [0, 0] on icon "button" at bounding box center [0, 0] width 0 height 0
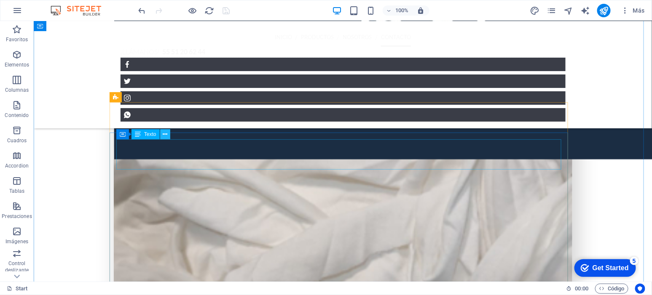
click at [165, 132] on icon at bounding box center [165, 134] width 5 height 9
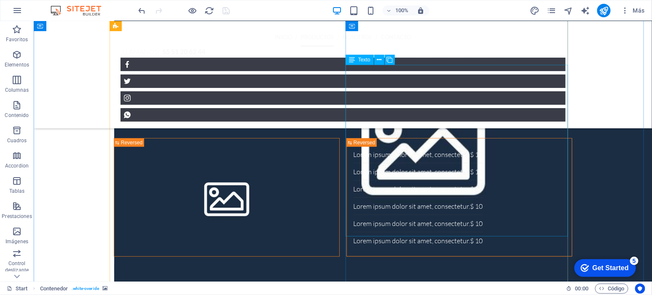
scroll to position [1387, 0]
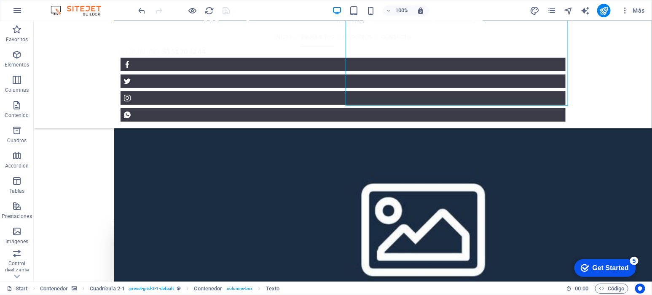
scroll to position [1412, 0]
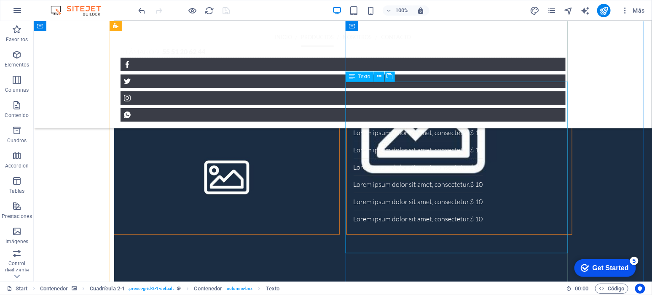
click at [380, 78] on icon at bounding box center [379, 76] width 5 height 9
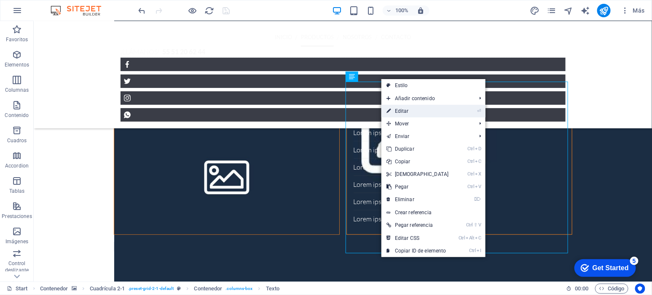
click at [401, 109] on link "⏎ Editar" at bounding box center [417, 111] width 72 height 13
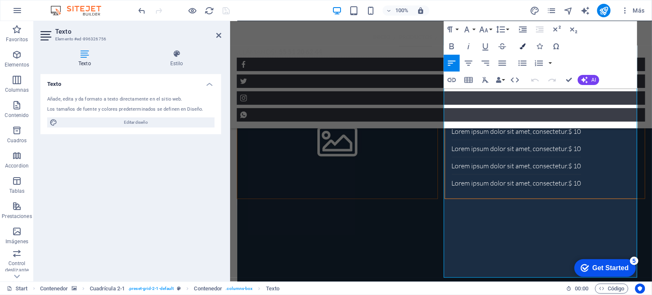
click at [522, 45] on icon "button" at bounding box center [522, 46] width 6 height 6
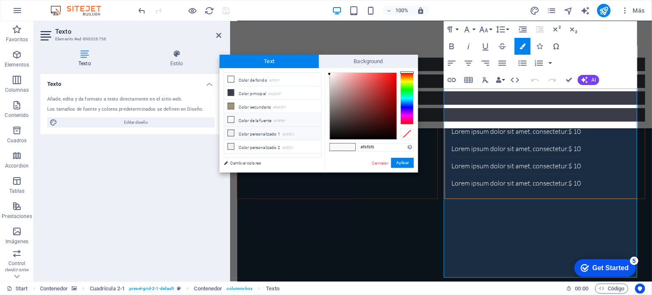
click at [266, 135] on li "Color personalizado 1 #f3f3f3" at bounding box center [272, 133] width 97 height 13
click at [332, 102] on div at bounding box center [363, 106] width 67 height 67
type input "#5f5c5c"
click at [332, 114] on div at bounding box center [363, 106] width 67 height 67
click at [405, 163] on button "Aplicar" at bounding box center [402, 163] width 23 height 10
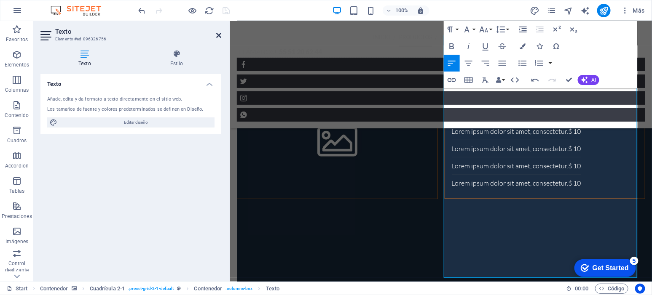
click at [218, 32] on icon at bounding box center [218, 35] width 5 height 7
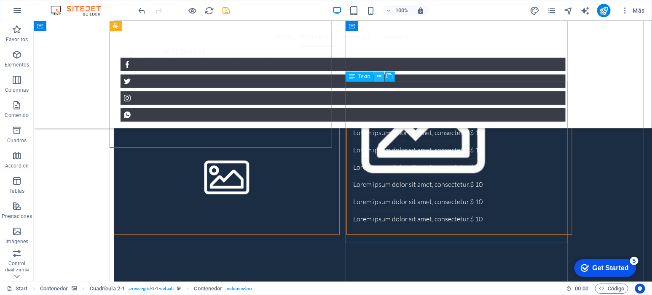
click at [378, 78] on icon at bounding box center [379, 76] width 5 height 9
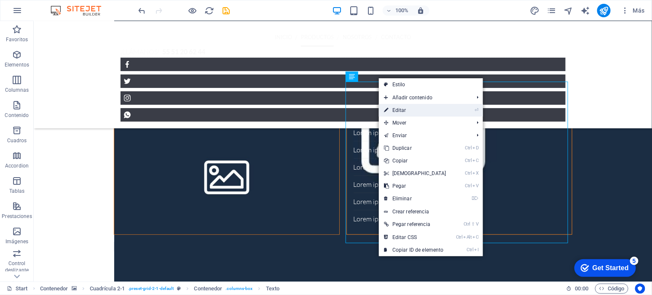
click at [416, 107] on link "⏎ Editar" at bounding box center [415, 110] width 72 height 13
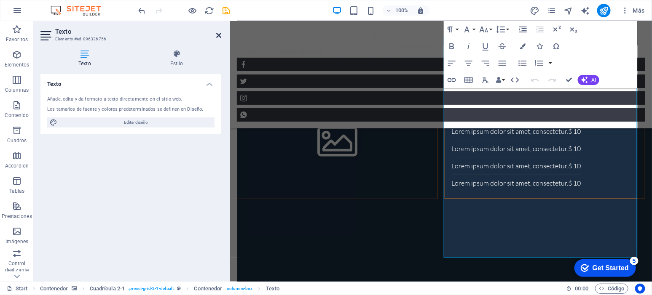
click at [217, 34] on icon at bounding box center [218, 35] width 5 height 7
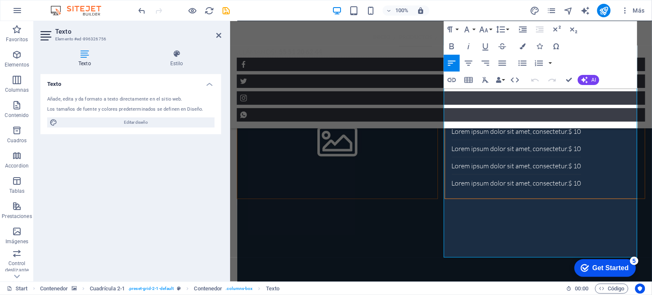
click at [100, 221] on div "Texto Añade, edita y da formato a texto directamente en el sitio web. Los tamañ…" at bounding box center [130, 174] width 181 height 201
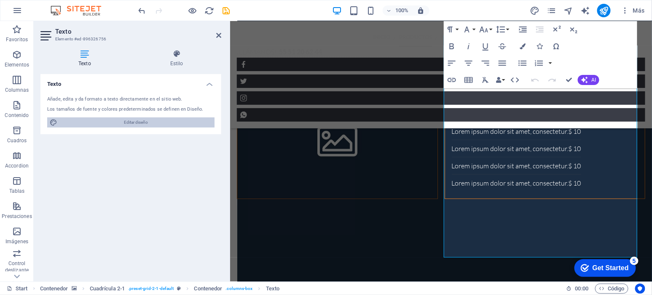
click at [160, 123] on span "Editar diseño" at bounding box center [136, 123] width 152 height 10
select select "px"
select select "300"
select select "px"
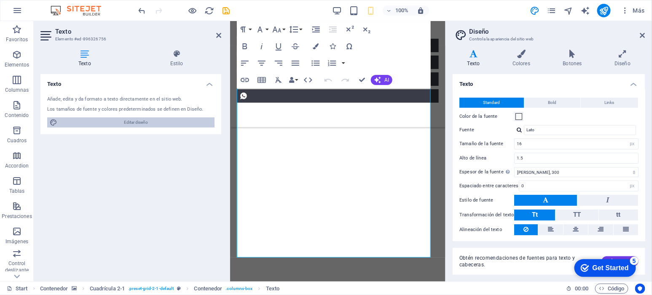
scroll to position [3123, 0]
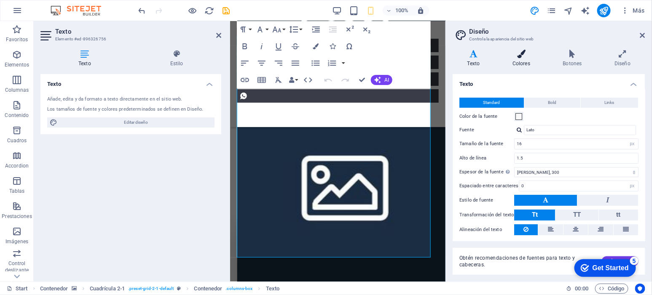
click at [527, 57] on icon at bounding box center [521, 54] width 47 height 8
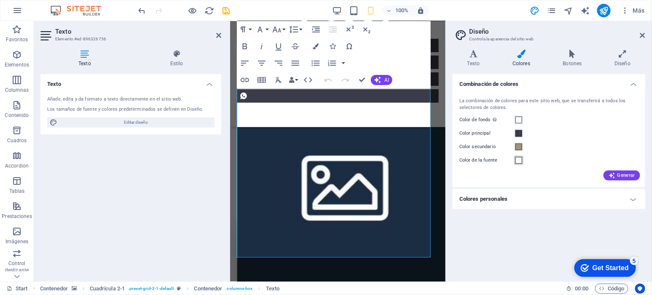
click at [518, 158] on span at bounding box center [518, 160] width 7 height 7
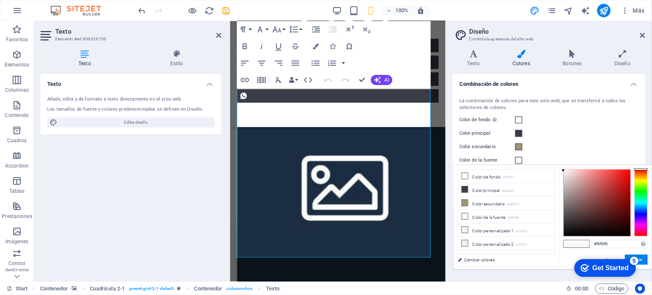
click at [515, 160] on span at bounding box center [518, 160] width 7 height 7
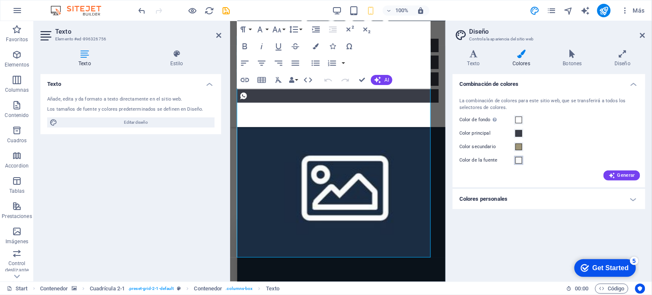
click at [515, 160] on span at bounding box center [518, 160] width 7 height 7
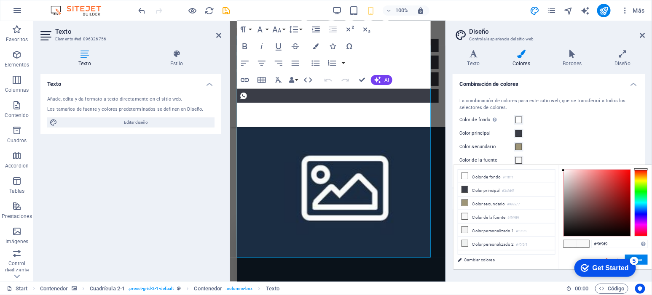
click at [515, 160] on span at bounding box center [518, 160] width 7 height 7
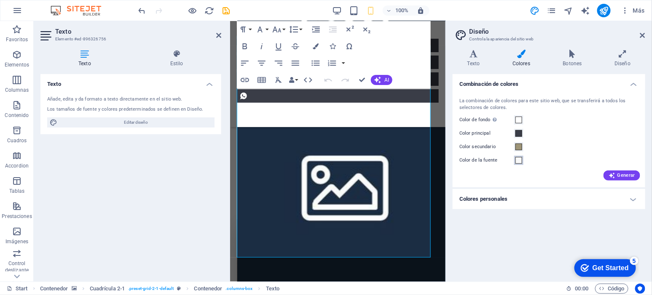
click at [515, 160] on span at bounding box center [518, 160] width 7 height 7
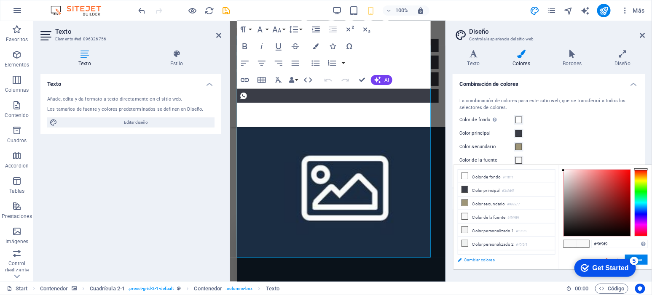
click at [484, 262] on link "Cambiar colores" at bounding box center [502, 260] width 98 height 11
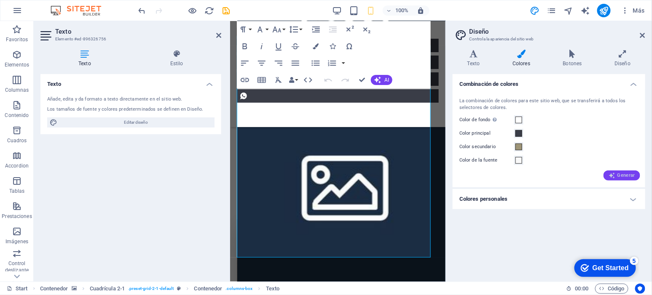
click at [622, 175] on span "Generar" at bounding box center [621, 175] width 27 height 7
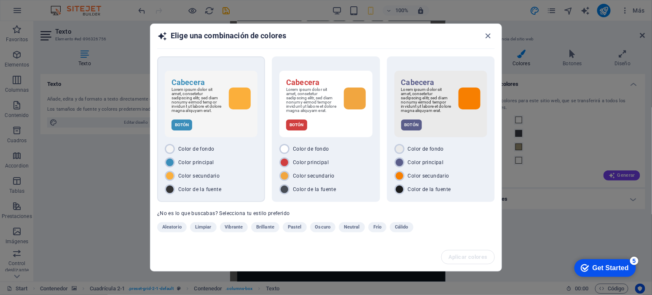
click at [207, 144] on div "Color de fondo" at bounding box center [211, 149] width 93 height 10
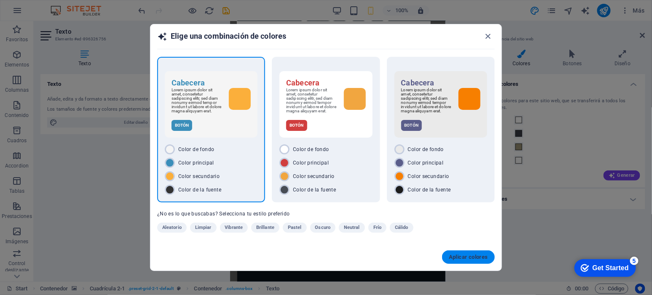
click at [463, 255] on span "Aplicar colores" at bounding box center [468, 257] width 39 height 7
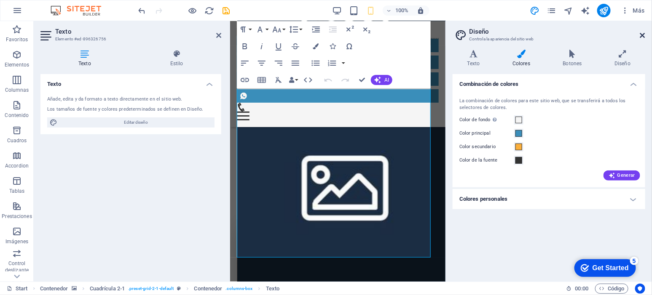
click at [642, 33] on icon at bounding box center [642, 35] width 5 height 7
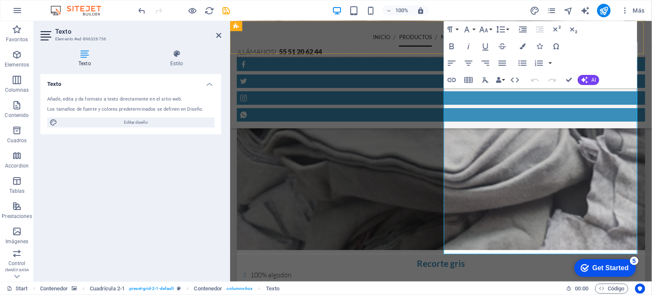
scroll to position [1416, 0]
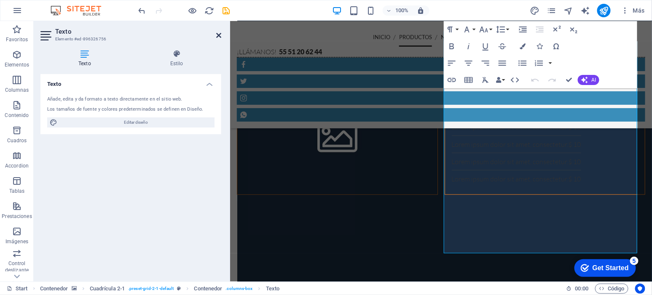
click at [217, 32] on icon at bounding box center [218, 35] width 5 height 7
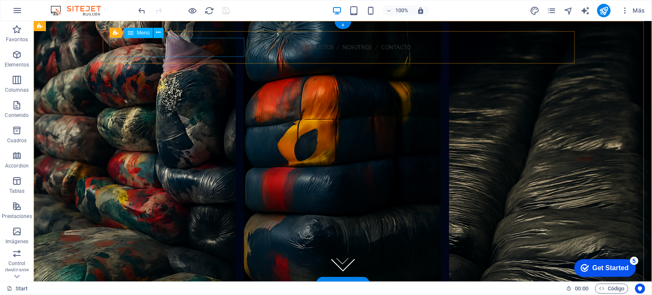
click at [226, 47] on nav "INICIO PRODUCTOS NOSOTROS CONTACTO" at bounding box center [342, 46] width 458 height 19
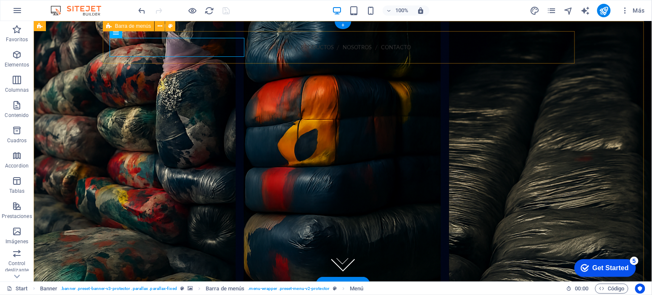
click at [266, 50] on div "INICIO PRODUCTOS NOSOTROS CONTACTO ¡Llámanos! 55 51 20 62 44 Menu" at bounding box center [343, 84] width 472 height 107
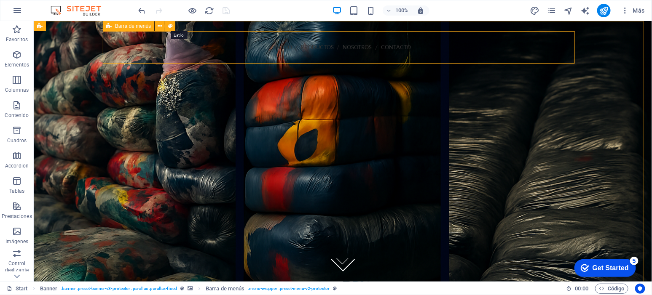
click at [171, 26] on icon at bounding box center [170, 26] width 5 height 9
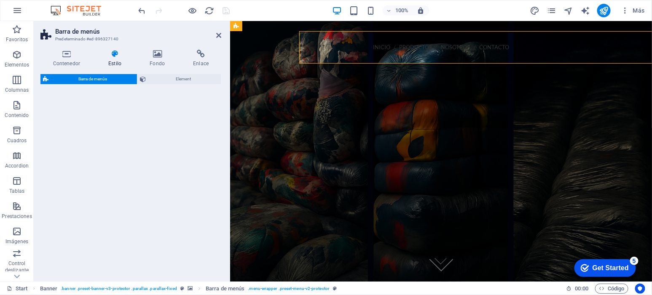
select select "rem"
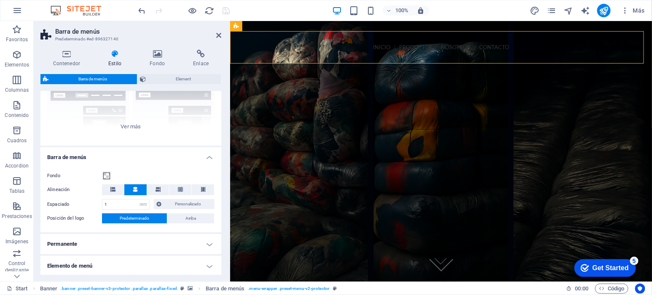
scroll to position [88, 0]
click at [106, 174] on span at bounding box center [106, 175] width 7 height 7
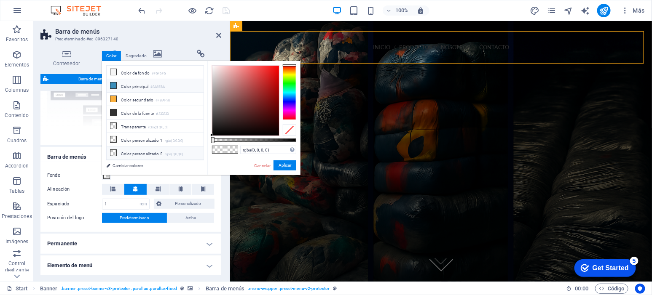
click at [145, 85] on li "Color principal #3A8EBA" at bounding box center [155, 85] width 97 height 13
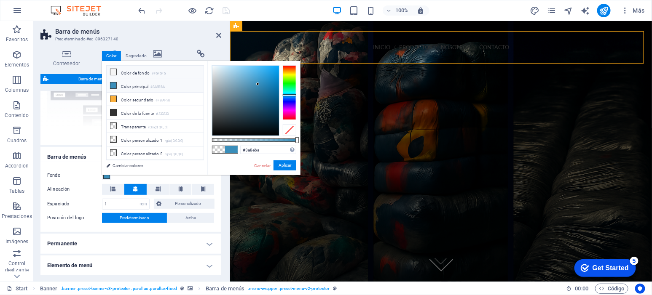
click at [147, 74] on li "Color de fondo #F5F5F5" at bounding box center [155, 72] width 97 height 13
type input "#f5f5f5"
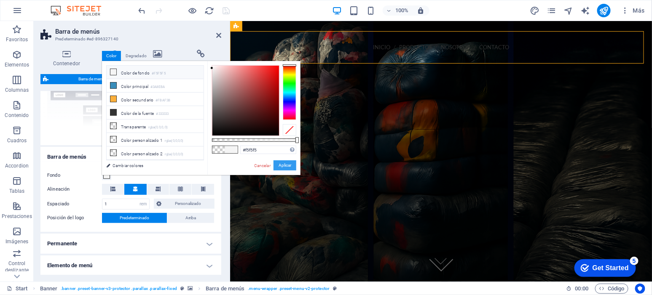
drag, startPoint x: 286, startPoint y: 165, endPoint x: 57, endPoint y: 144, distance: 230.6
click at [286, 165] on button "Aplicar" at bounding box center [284, 166] width 23 height 10
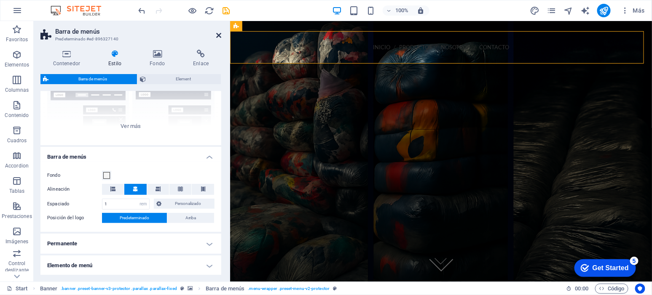
click at [220, 34] on icon at bounding box center [218, 35] width 5 height 7
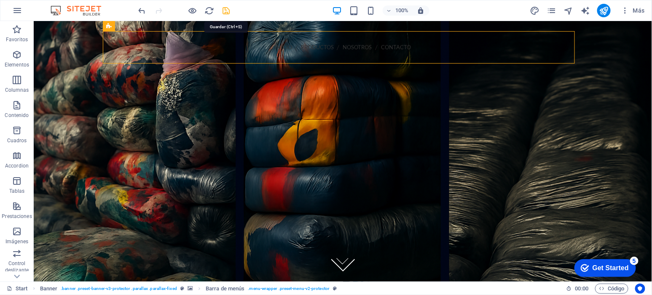
click at [227, 12] on icon "save" at bounding box center [227, 11] width 10 height 10
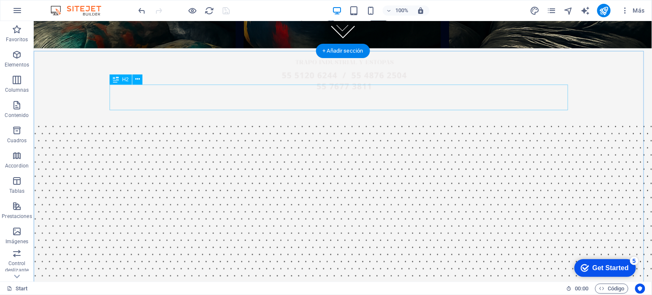
scroll to position [228, 0]
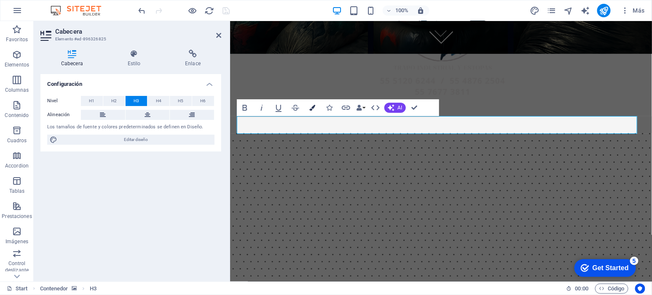
click at [315, 110] on button "Colors" at bounding box center [312, 107] width 16 height 17
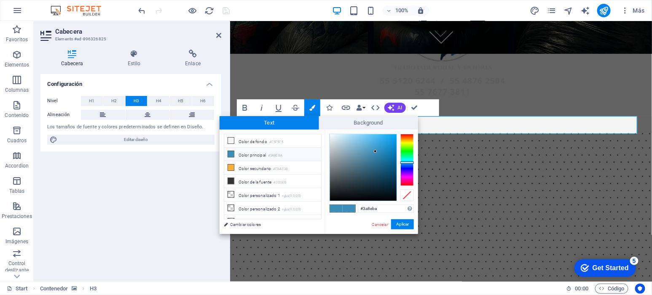
type input "#31373b"
click at [341, 185] on div at bounding box center [363, 167] width 67 height 67
click at [405, 225] on button "Aplicar" at bounding box center [402, 224] width 23 height 10
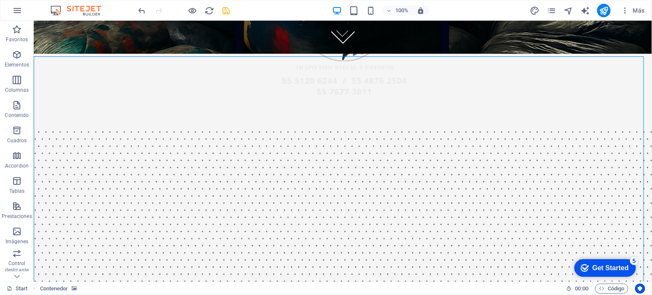
click at [228, 8] on icon "save" at bounding box center [227, 11] width 10 height 10
